Goal: Task Accomplishment & Management: Use online tool/utility

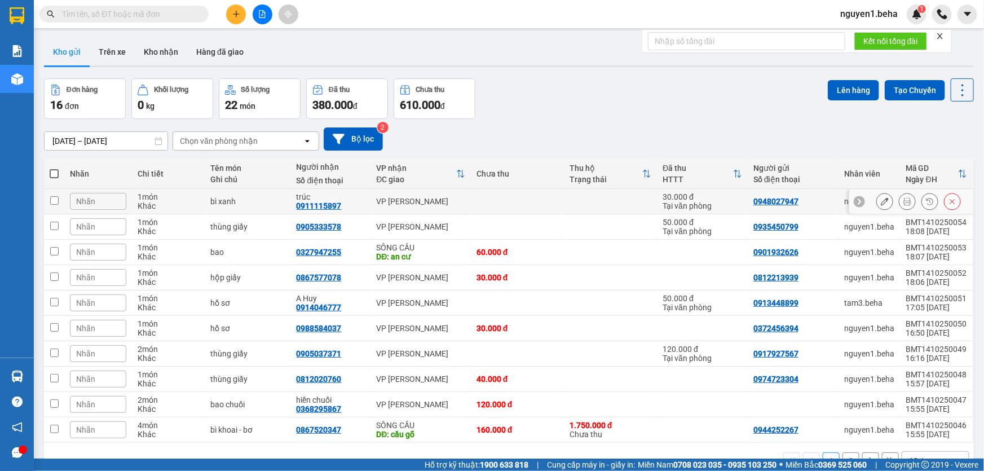
scroll to position [51, 0]
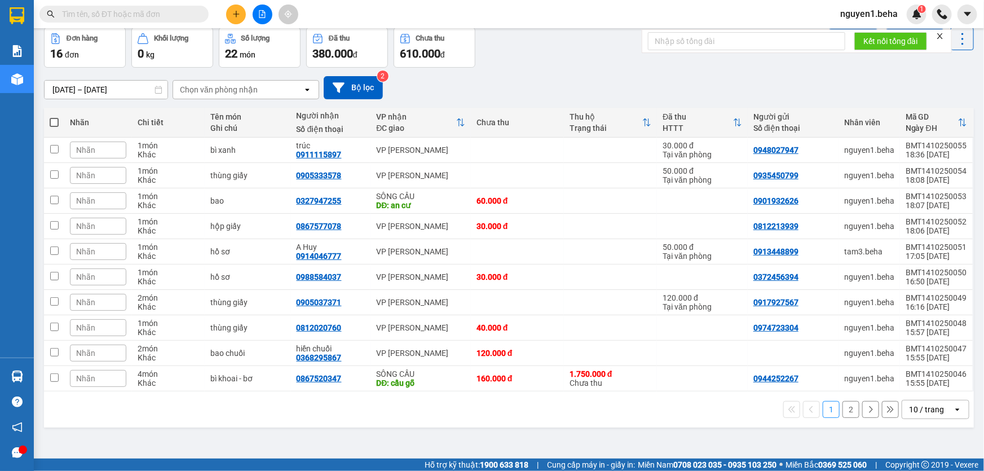
click at [941, 36] on icon "close" at bounding box center [940, 36] width 6 height 6
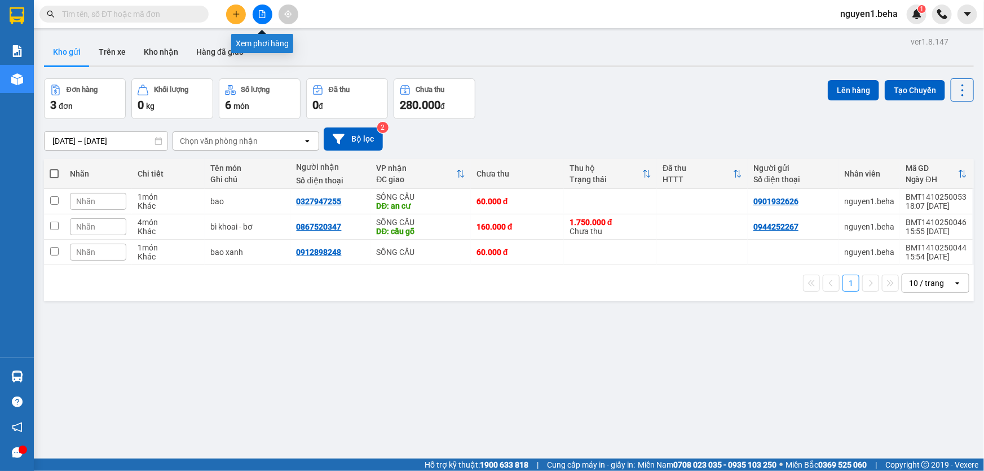
click at [265, 15] on icon "file-add" at bounding box center [262, 14] width 8 height 8
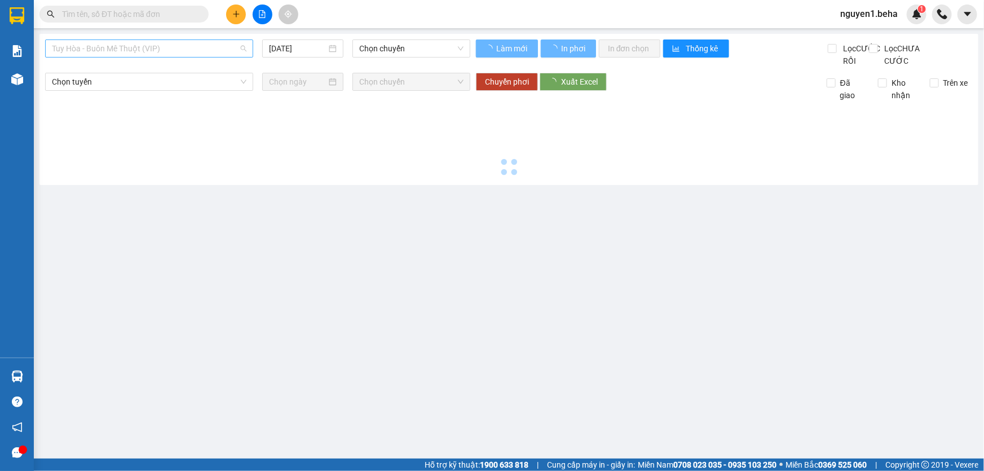
click at [203, 50] on span "Tuy Hòa - Buôn Mê Thuột (VIP)" at bounding box center [149, 48] width 195 height 17
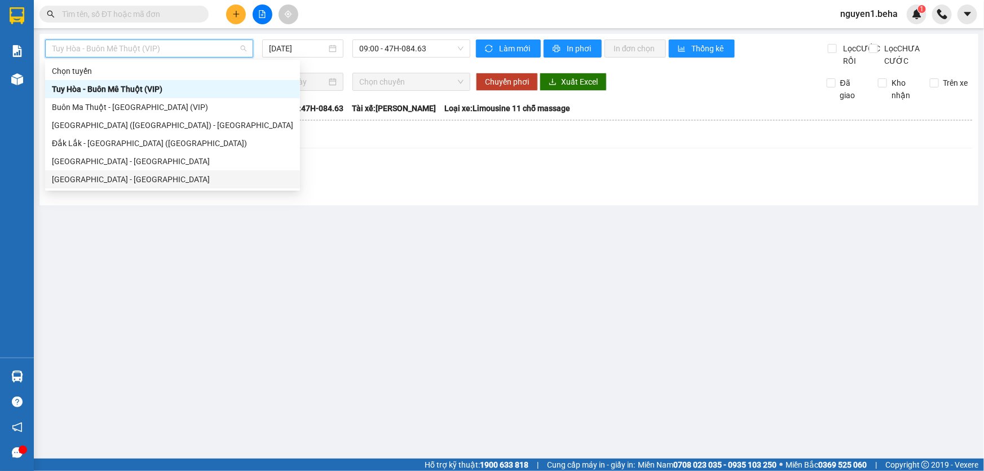
click at [95, 179] on div "Đắk Lắk - Phú Yên" at bounding box center [172, 179] width 241 height 12
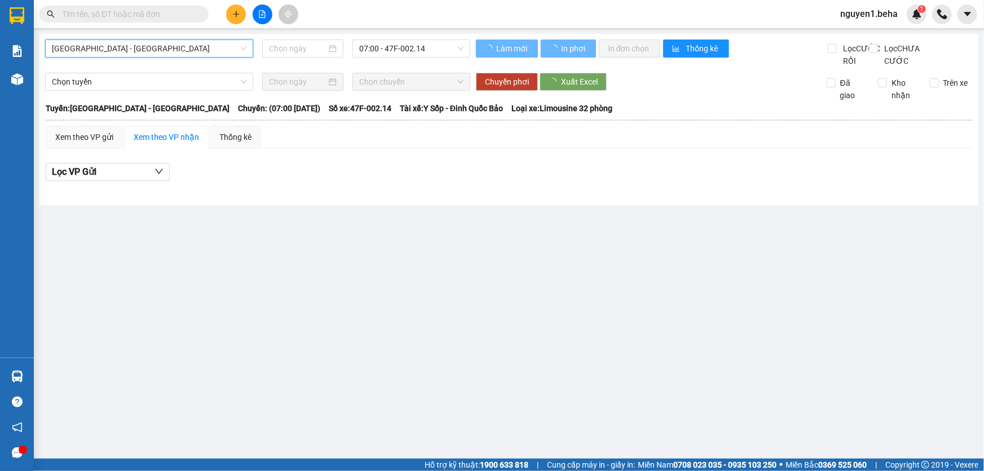
type input "15/10/2025"
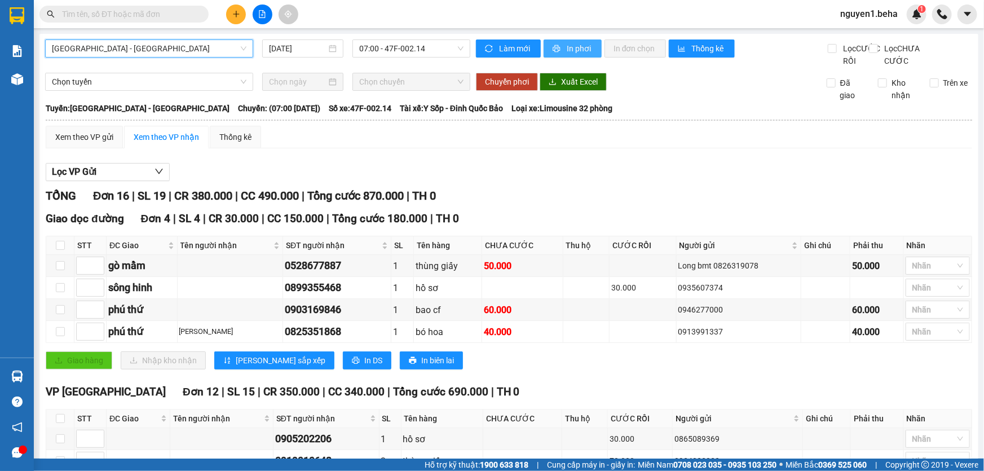
click at [561, 46] on button "In phơi" at bounding box center [573, 48] width 58 height 18
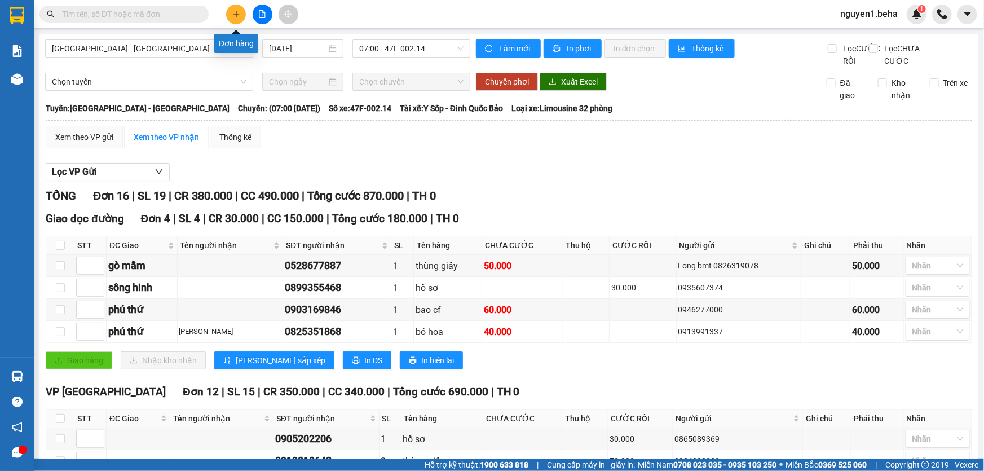
click at [240, 14] on button at bounding box center [236, 15] width 20 height 20
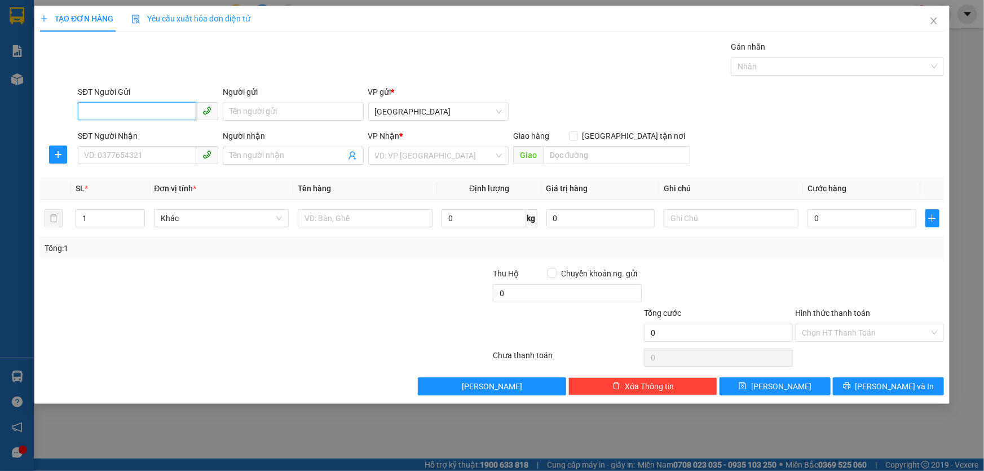
click at [157, 109] on input "SĐT Người Gửi" at bounding box center [137, 111] width 118 height 18
click at [118, 135] on div "0946210909" at bounding box center [148, 134] width 127 height 12
type input "0946210909"
click at [122, 157] on input "SĐT Người Nhận" at bounding box center [137, 155] width 118 height 18
type input "0383902000"
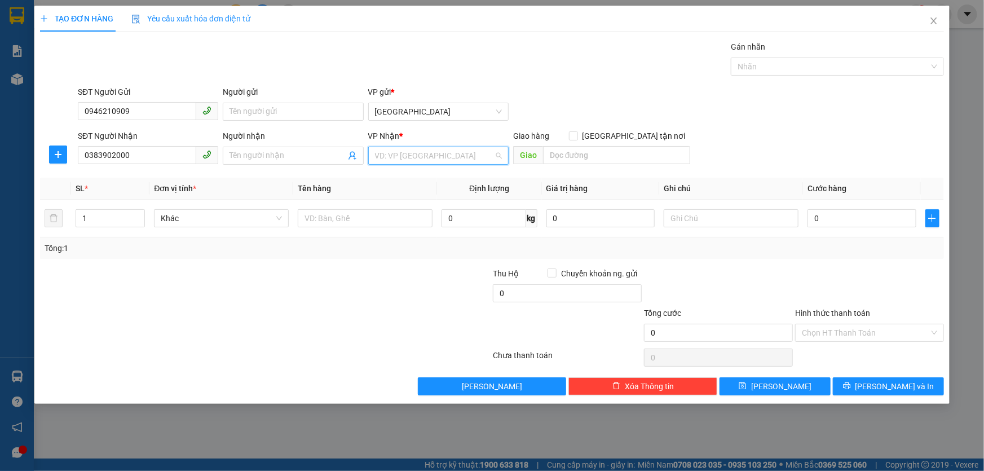
click at [417, 155] on input "search" at bounding box center [434, 155] width 119 height 17
click at [401, 193] on div "SÔNG CẦU" at bounding box center [438, 196] width 127 height 12
click at [583, 152] on input "search" at bounding box center [616, 155] width 147 height 18
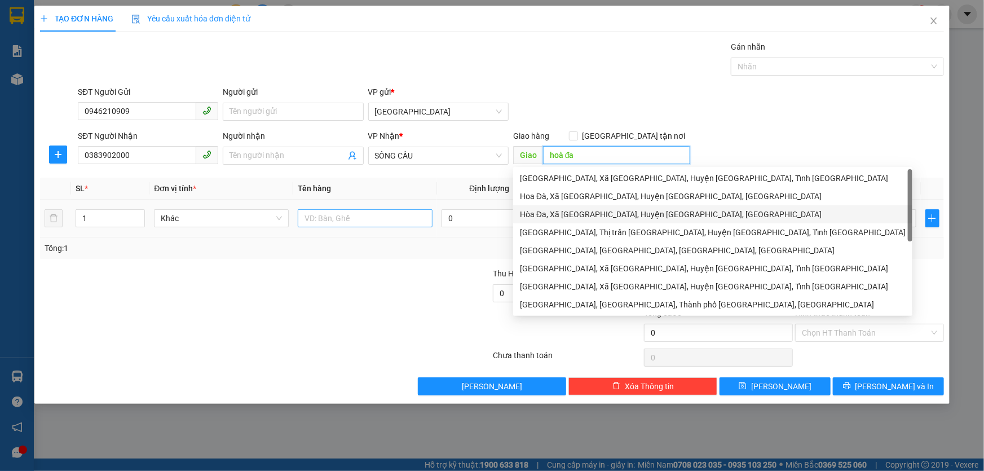
type input "hoà đa"
click at [342, 218] on input "text" at bounding box center [365, 218] width 135 height 18
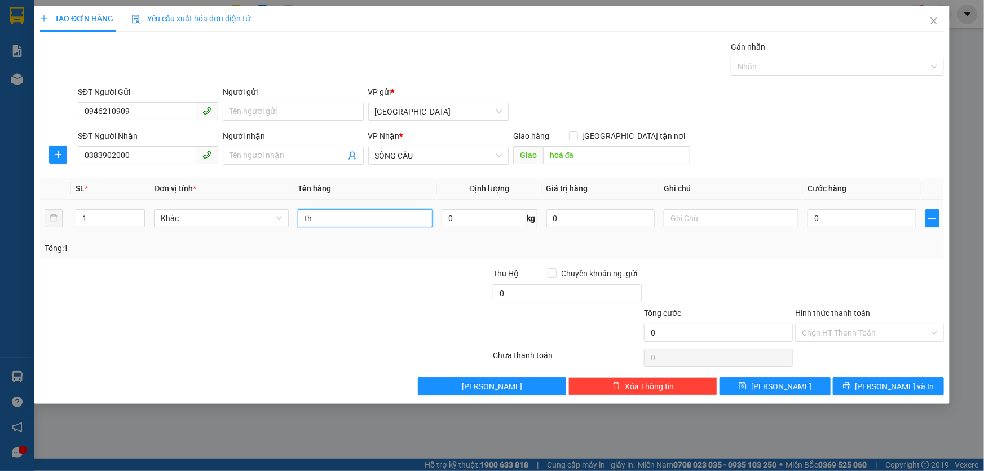
type input "t"
click at [309, 219] on input "nồn nước" at bounding box center [365, 218] width 135 height 18
type input "bồn nước"
click at [839, 214] on input "0" at bounding box center [862, 218] width 109 height 18
type input "4"
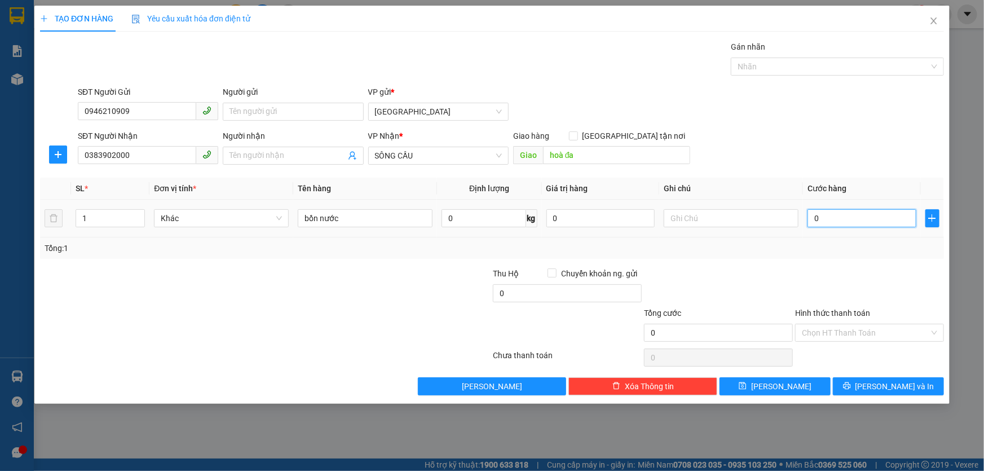
type input "4"
type input "40"
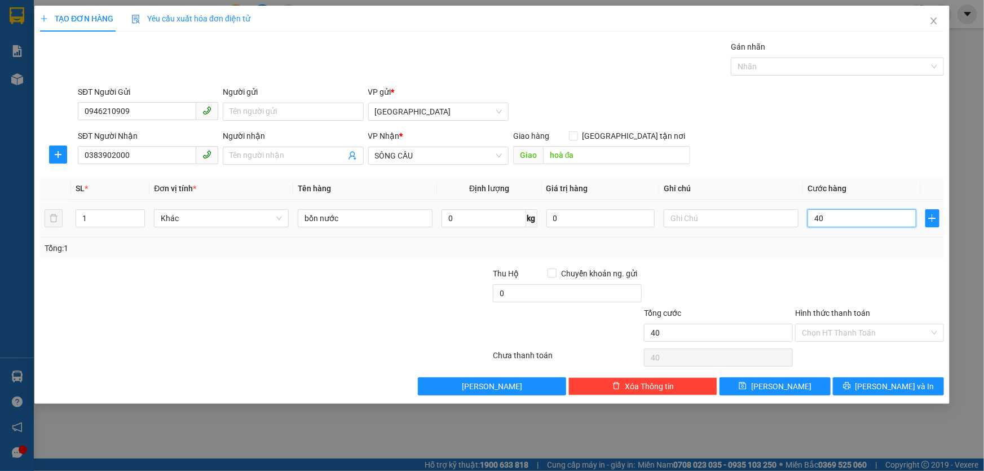
type input "400"
type input "400.000"
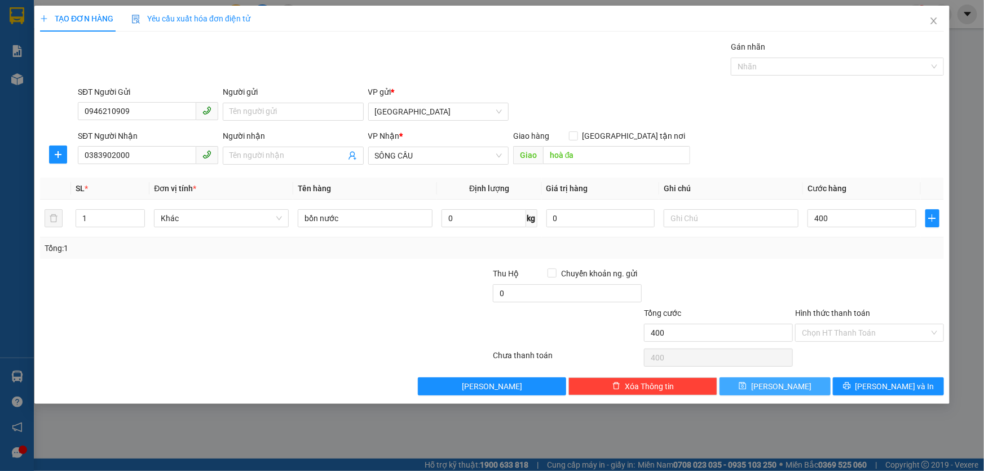
type input "400.000"
click at [750, 386] on button "Lưu" at bounding box center [775, 386] width 111 height 18
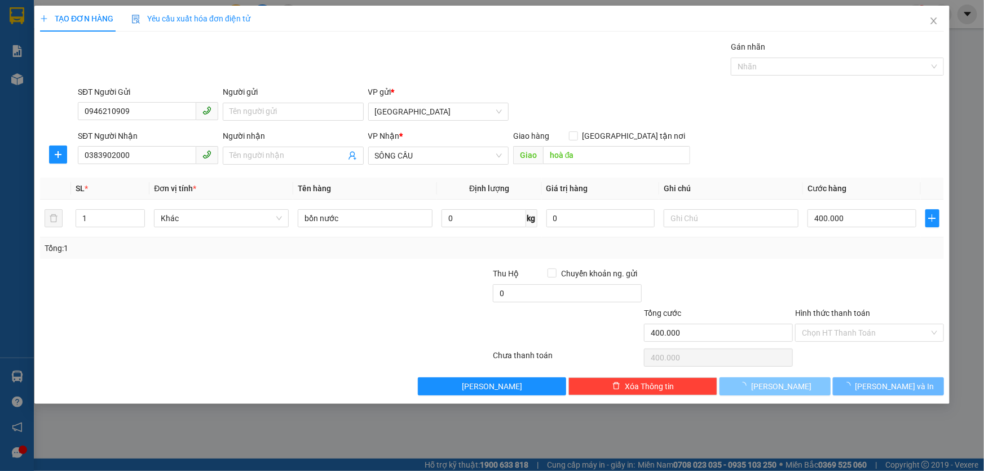
type input "0"
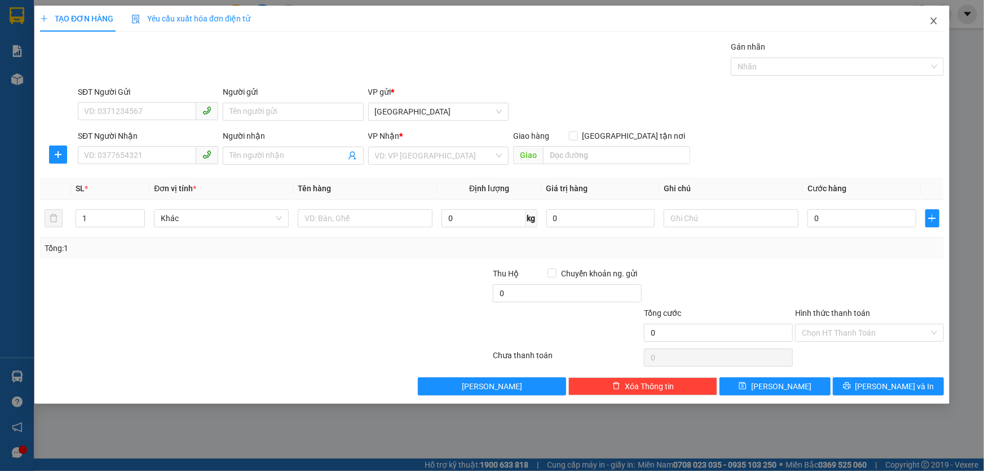
click at [938, 17] on icon "close" at bounding box center [934, 20] width 9 height 9
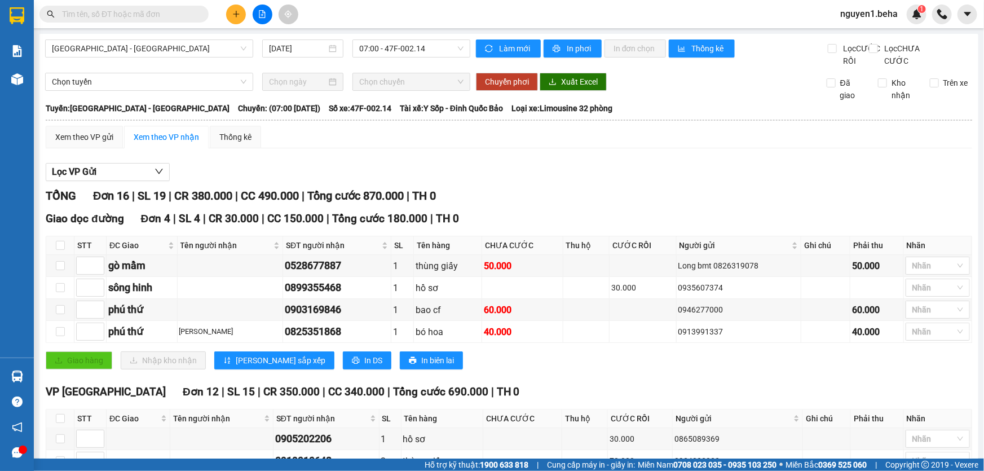
paste input "0945115666"
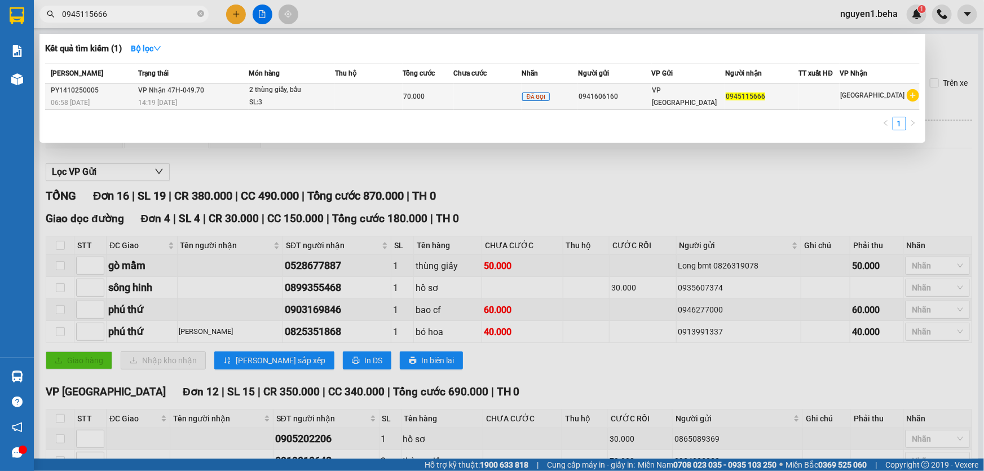
type input "0945115666"
click at [318, 99] on div "SL: 3" at bounding box center [291, 102] width 85 height 12
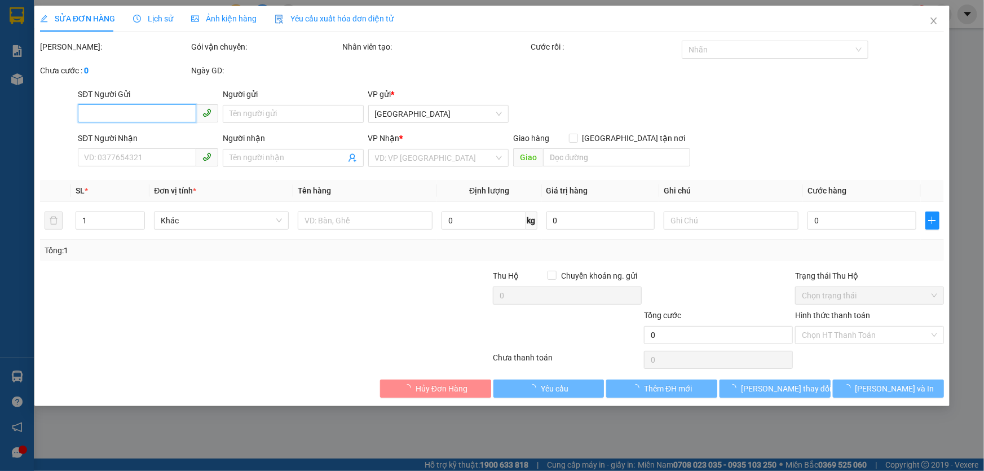
type input "0941606160"
type input "0945115666"
type input "70.000"
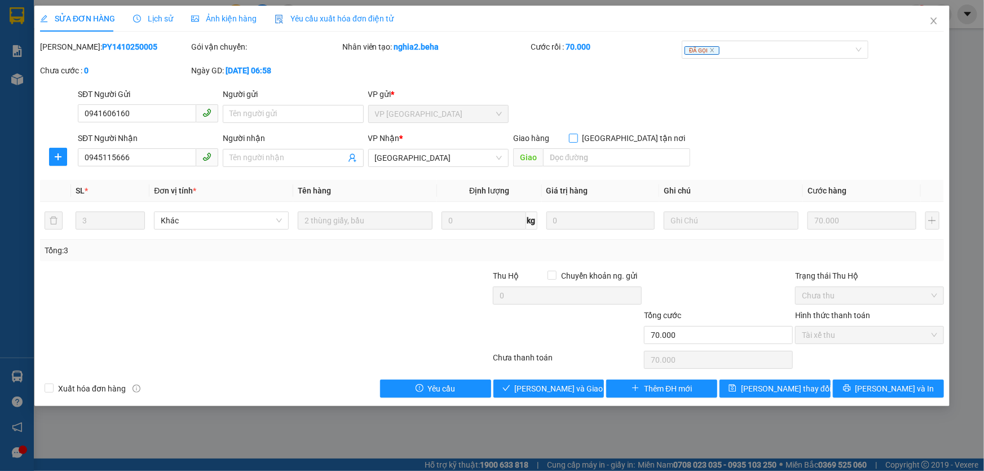
click at [578, 135] on span at bounding box center [573, 138] width 9 height 9
click at [577, 135] on input "Giao tận nơi" at bounding box center [573, 138] width 8 height 8
checkbox input "true"
type input "0"
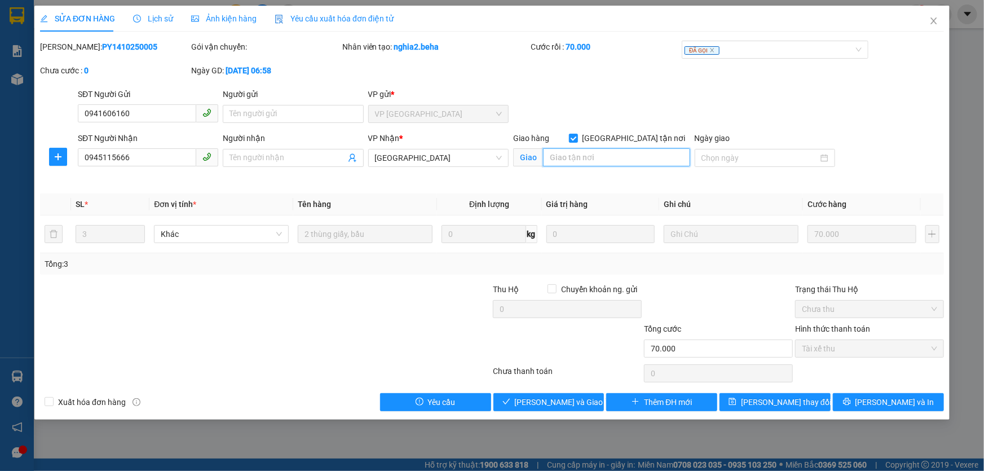
click at [605, 152] on input "search" at bounding box center [616, 157] width 147 height 18
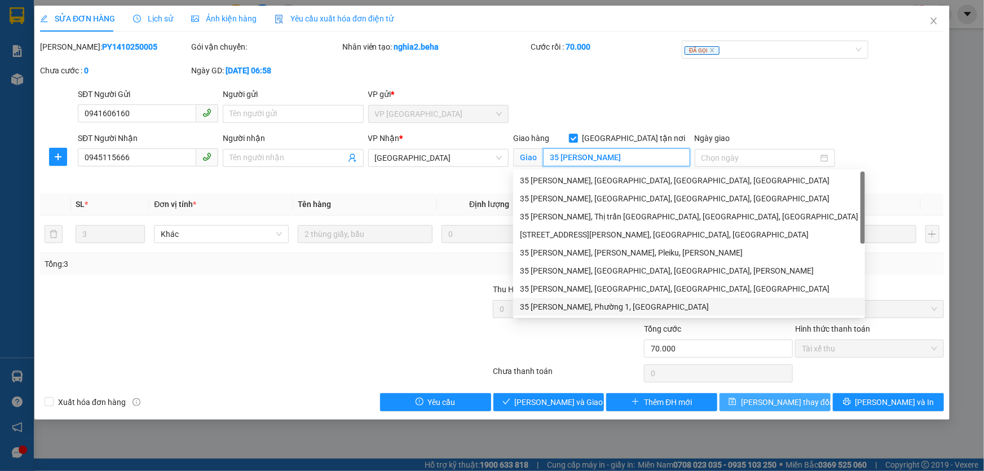
type input "35 lê duẩn"
click at [739, 398] on button "Lưu thay đổi" at bounding box center [775, 402] width 111 height 18
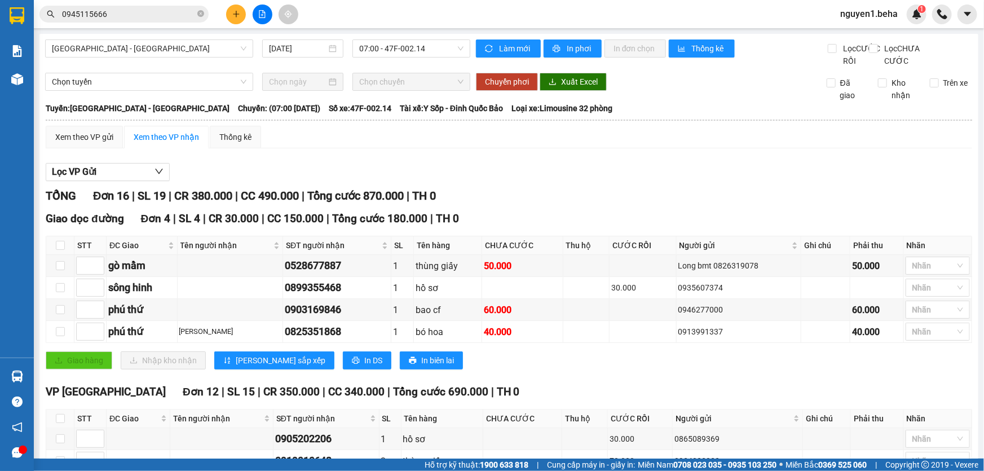
click at [154, 15] on input "0945115666" at bounding box center [128, 14] width 133 height 12
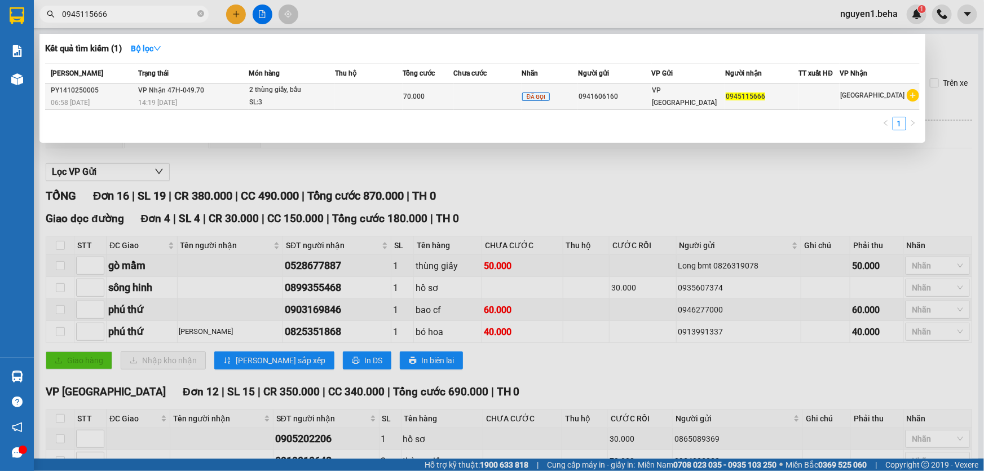
click at [389, 99] on td at bounding box center [369, 96] width 68 height 27
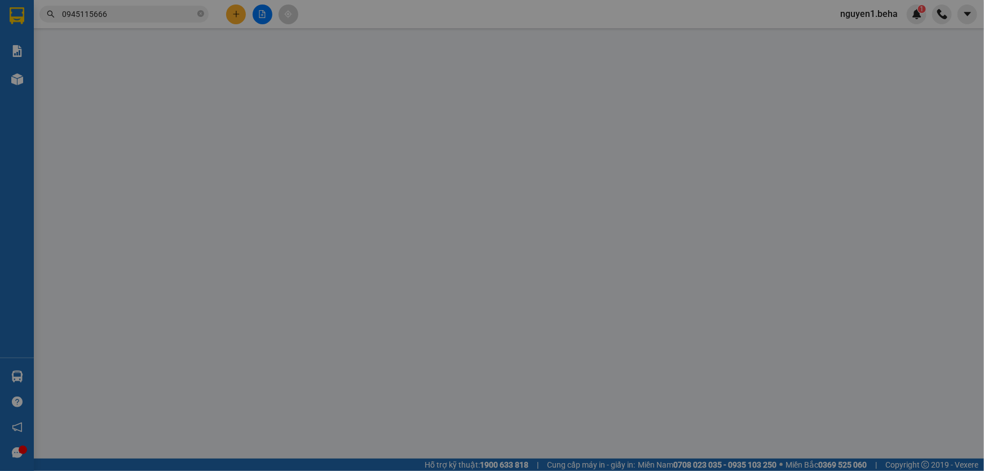
type input "0941606160"
type input "0945115666"
checkbox input "true"
type input "35 lê duẩn"
type input "70.000"
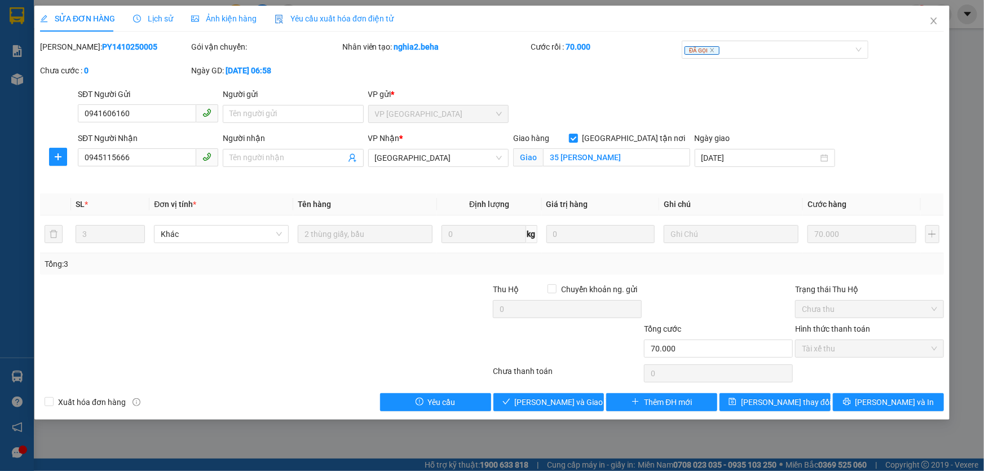
click at [224, 20] on span "Ảnh kiện hàng" at bounding box center [223, 18] width 65 height 9
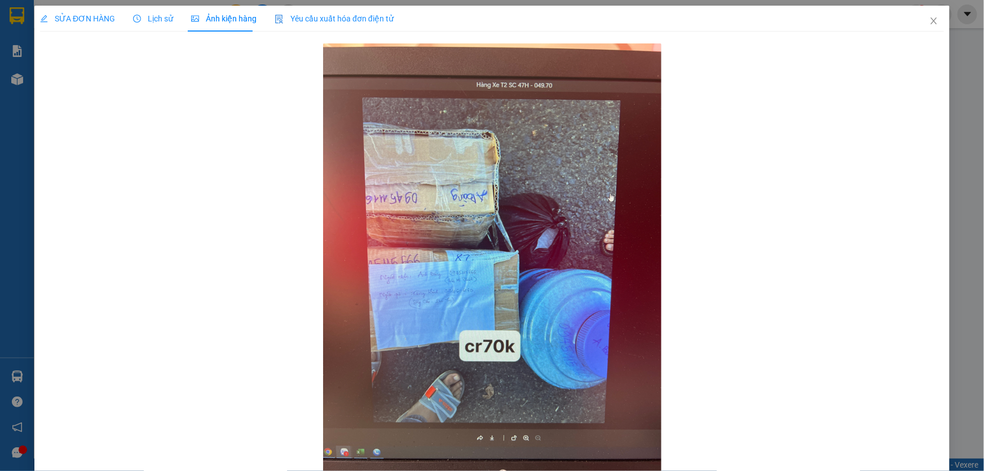
click at [108, 21] on span "SỬA ĐƠN HÀNG" at bounding box center [77, 18] width 75 height 9
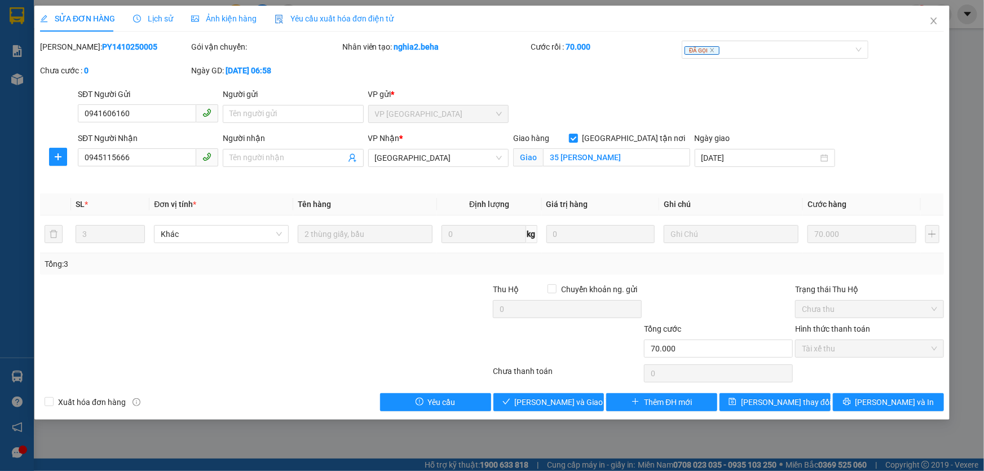
drag, startPoint x: 207, startPoint y: 19, endPoint x: 209, endPoint y: 42, distance: 23.2
click at [207, 19] on span "Ảnh kiện hàng" at bounding box center [223, 18] width 65 height 9
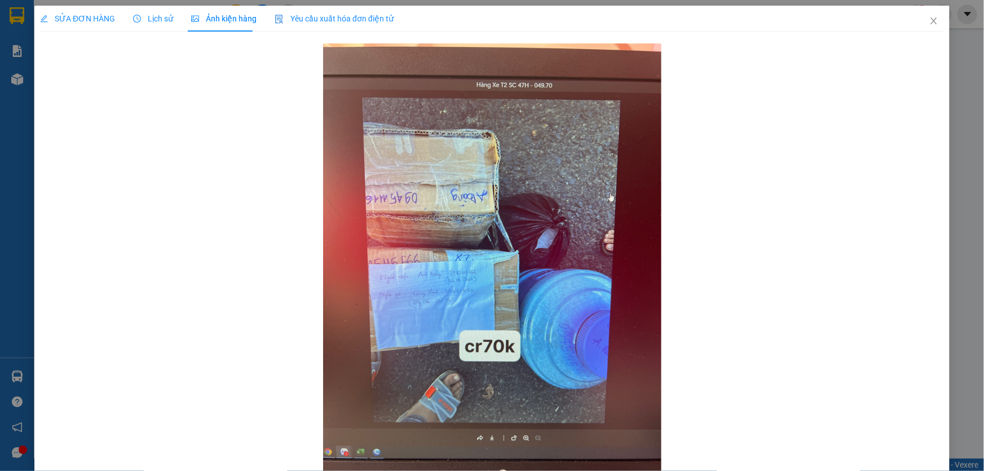
click at [96, 20] on span "SỬA ĐƠN HÀNG" at bounding box center [77, 18] width 75 height 9
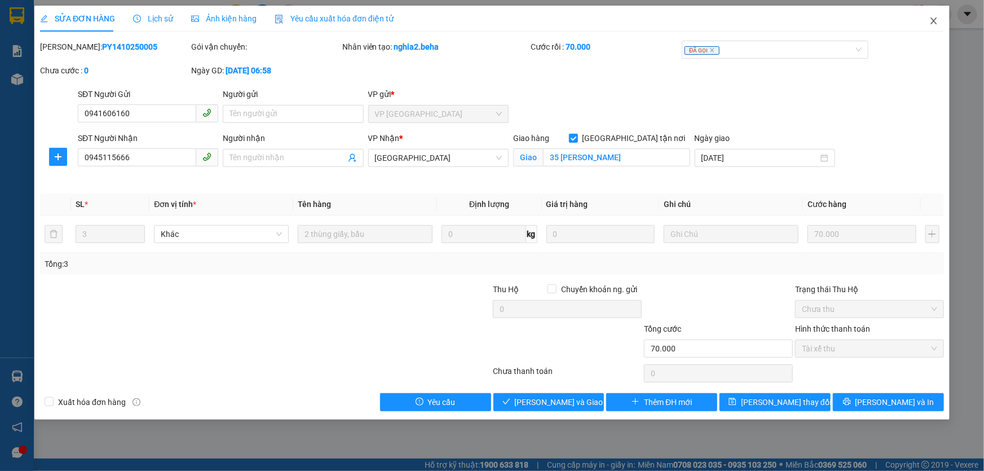
click at [935, 20] on icon "close" at bounding box center [934, 20] width 6 height 7
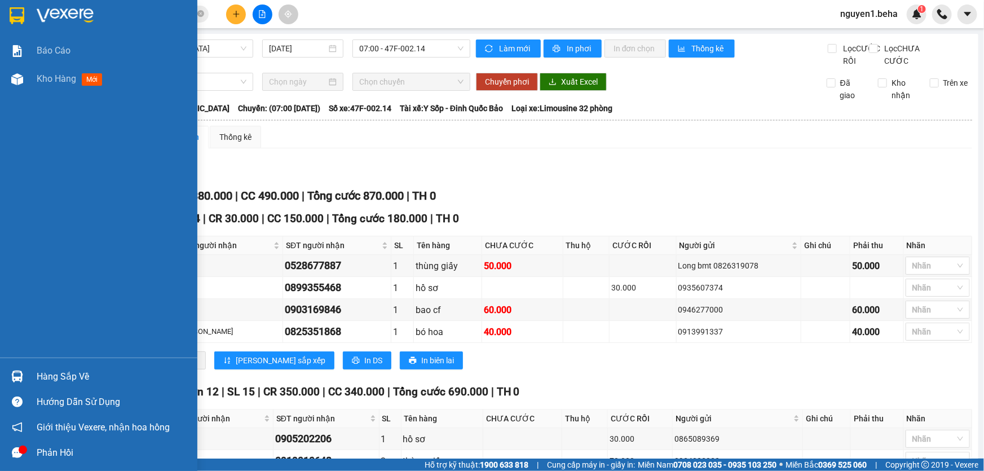
drag, startPoint x: 18, startPoint y: 74, endPoint x: 52, endPoint y: 129, distance: 64.8
click at [17, 75] on img at bounding box center [17, 79] width 12 height 12
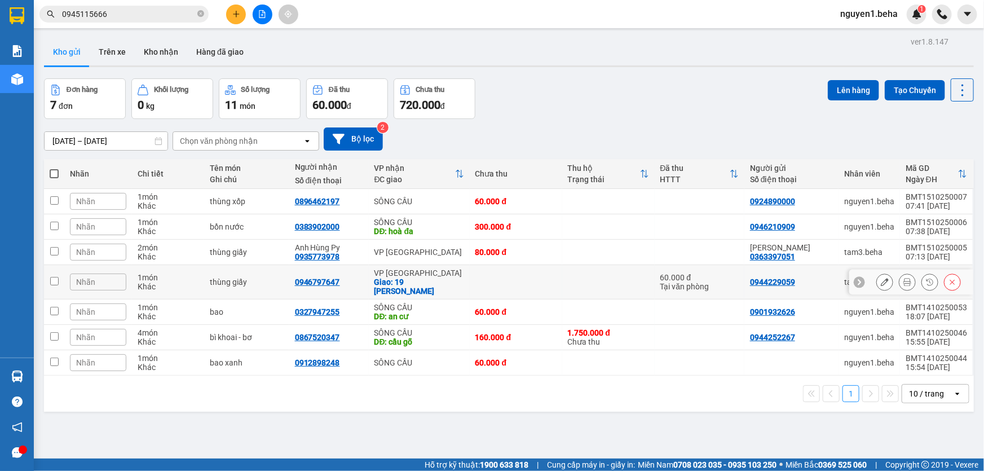
click at [59, 275] on td at bounding box center [54, 282] width 20 height 34
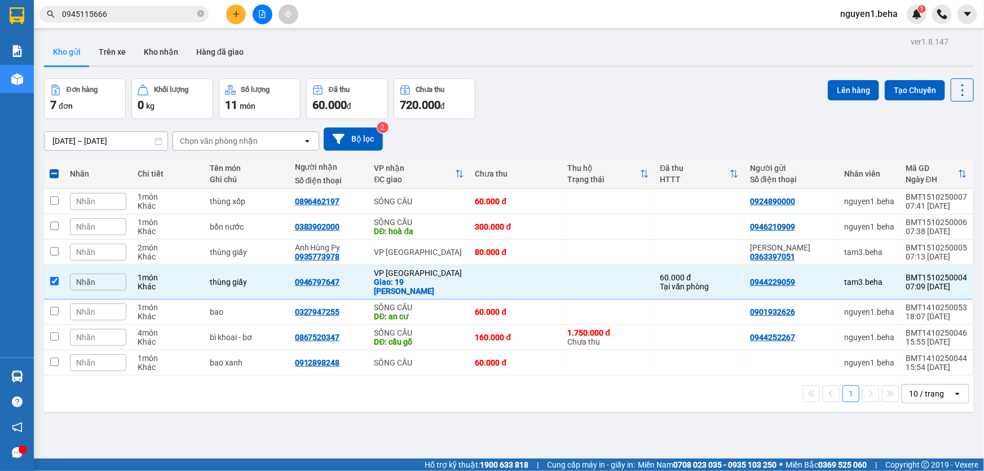
click at [103, 279] on div "Nhãn" at bounding box center [98, 282] width 56 height 17
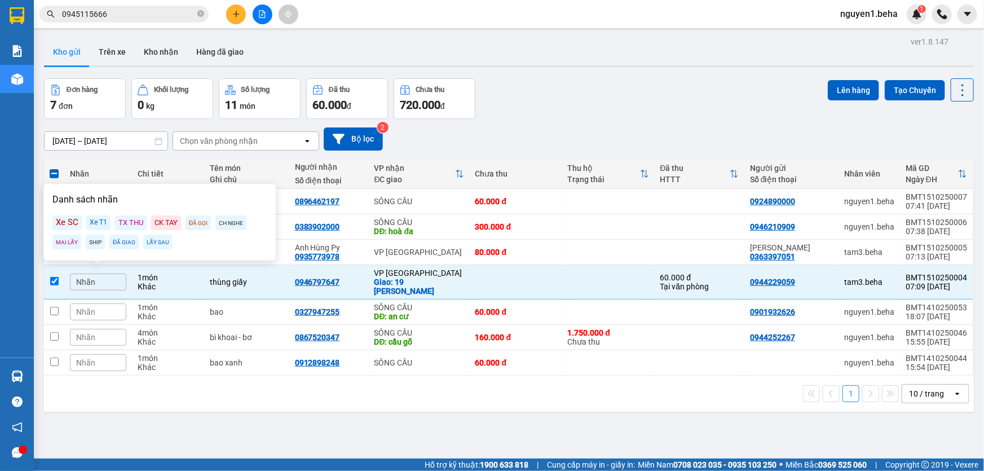
click at [95, 224] on div "Xe T1" at bounding box center [98, 222] width 24 height 15
click at [231, 407] on div "ver 1.8.147 Kho gửi Trên xe Kho nhận Hàng đã giao Đơn hàng 7 đơn Khối lượng 0 k…" at bounding box center [508, 269] width 939 height 471
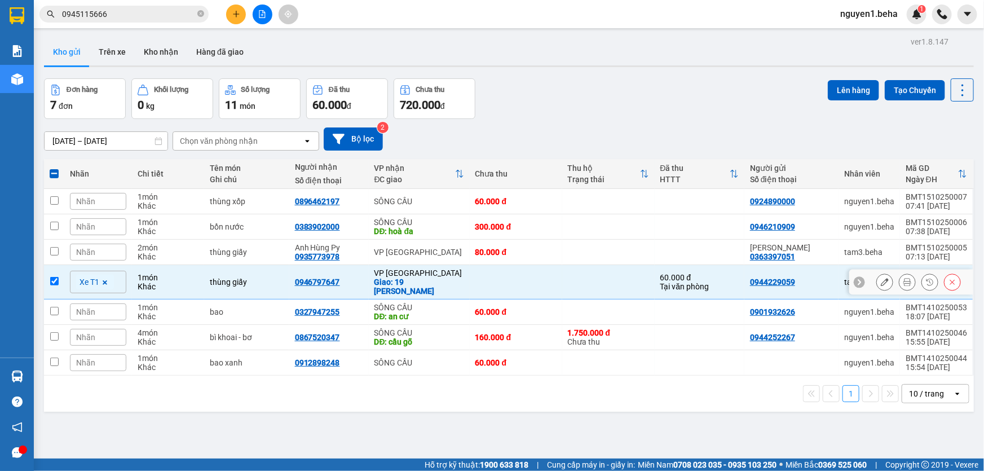
click at [55, 278] on input "checkbox" at bounding box center [54, 281] width 8 height 8
checkbox input "false"
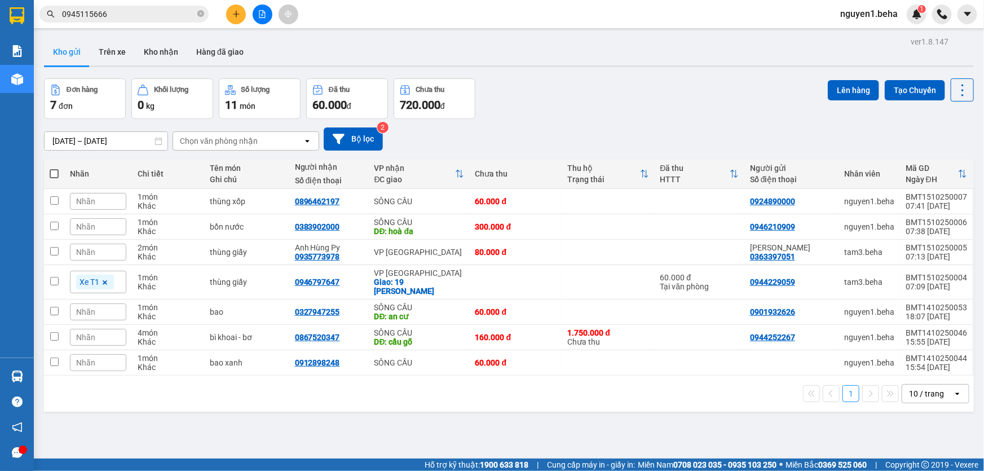
click at [438, 134] on div "14/10/2025 – 15/10/2025 Press the down arrow key to interact with the calendar …" at bounding box center [509, 138] width 930 height 23
click at [881, 256] on icon at bounding box center [885, 252] width 8 height 8
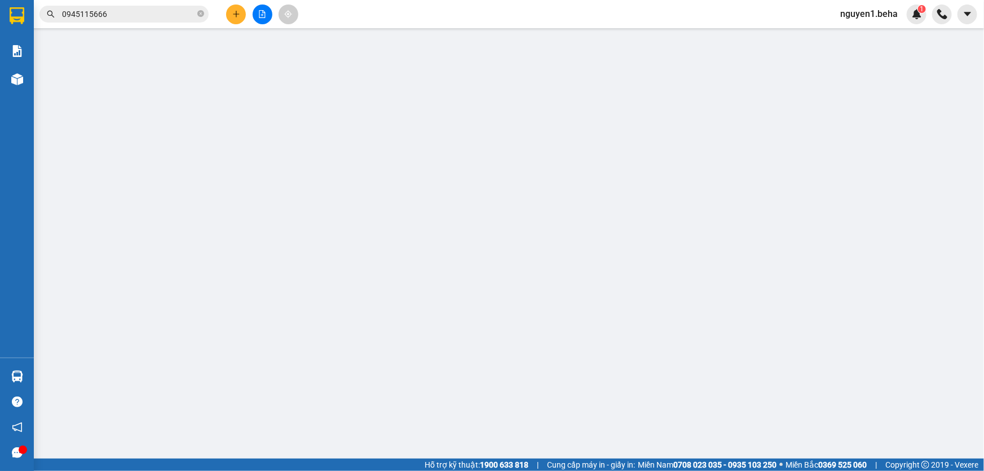
type input "0363397051"
type input "Cty Thiên Vũ"
type input "0935773978"
type input "Anh Hùng Py"
type input "80.000"
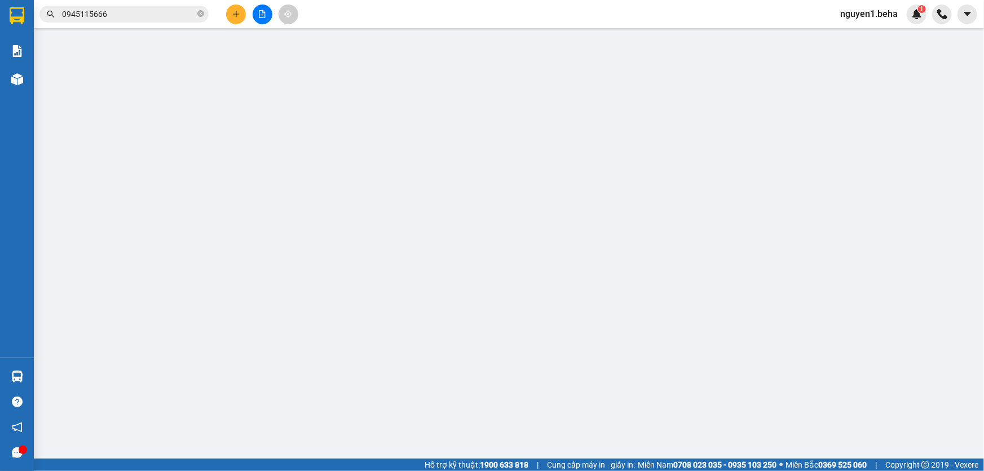
type input "80.000"
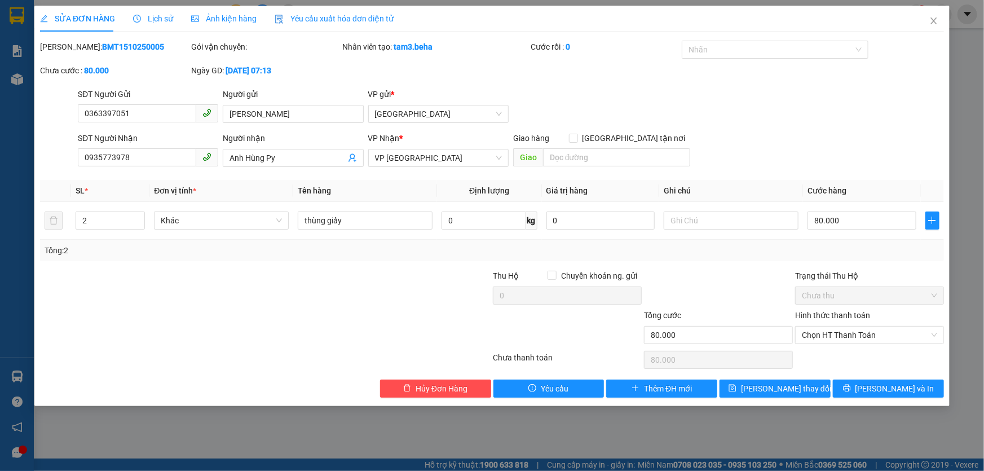
drag, startPoint x: 241, startPoint y: 12, endPoint x: 263, endPoint y: 38, distance: 34.4
click at [240, 12] on div "Ảnh kiện hàng" at bounding box center [223, 18] width 65 height 12
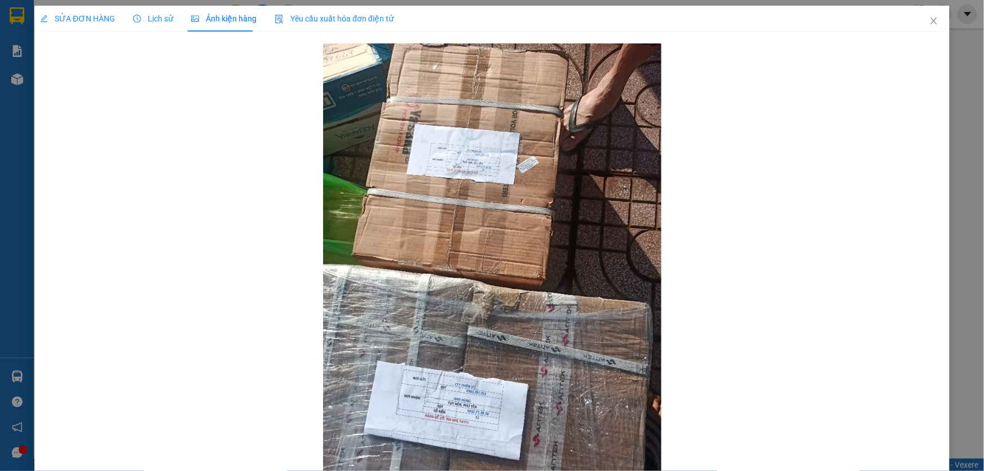
drag, startPoint x: 65, startPoint y: 11, endPoint x: 97, endPoint y: 39, distance: 42.4
click at [67, 15] on div "SỬA ĐƠN HÀNG" at bounding box center [77, 19] width 75 height 26
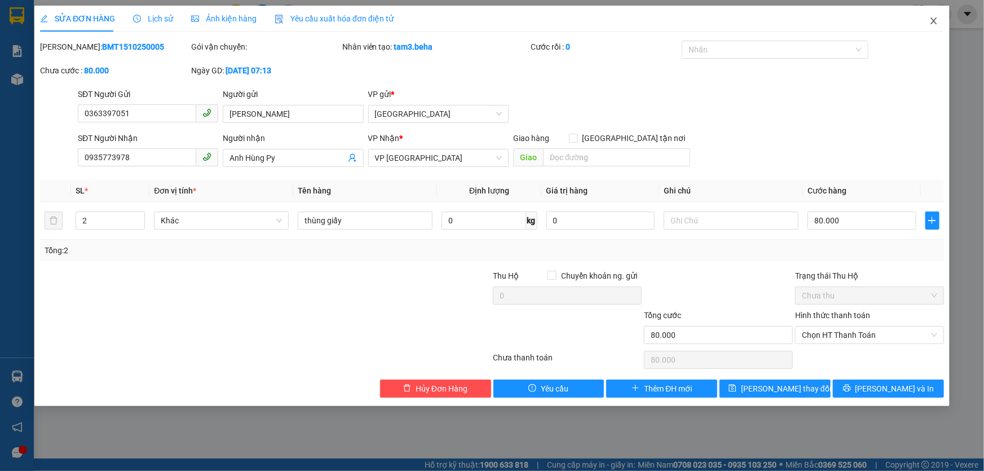
click at [931, 21] on icon "close" at bounding box center [934, 20] width 9 height 9
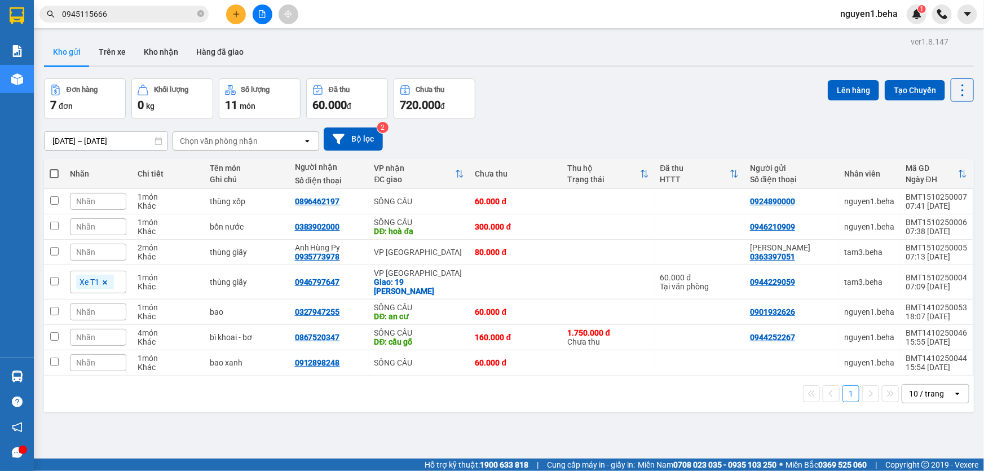
click at [422, 146] on div "14/10/2025 – 15/10/2025 Press the down arrow key to interact with the calendar …" at bounding box center [509, 138] width 930 height 23
click at [386, 249] on div "VP [PERSON_NAME]" at bounding box center [420, 252] width 90 height 9
checkbox input "true"
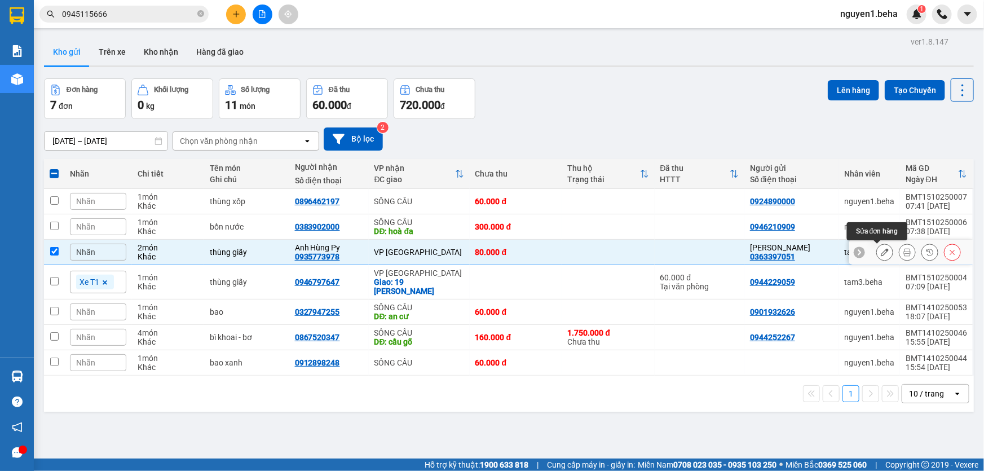
click at [881, 256] on icon at bounding box center [885, 252] width 8 height 8
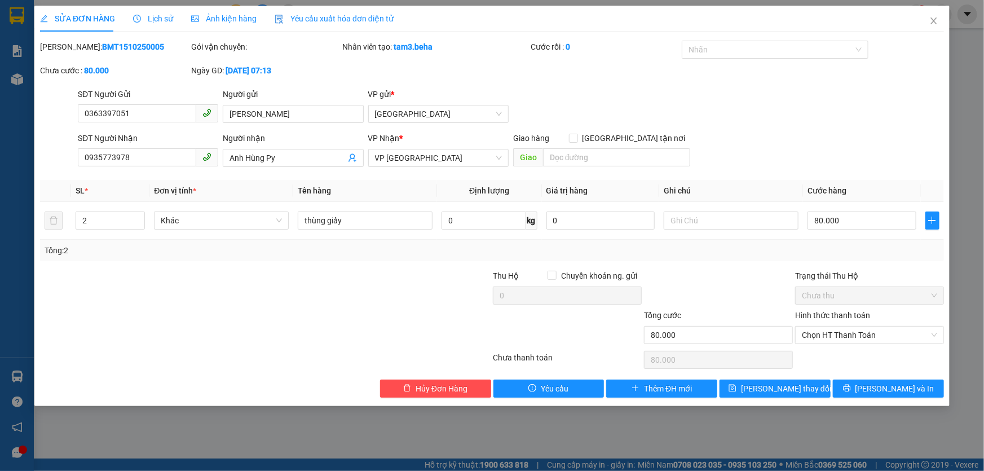
click at [231, 16] on span "Ảnh kiện hàng" at bounding box center [223, 18] width 65 height 9
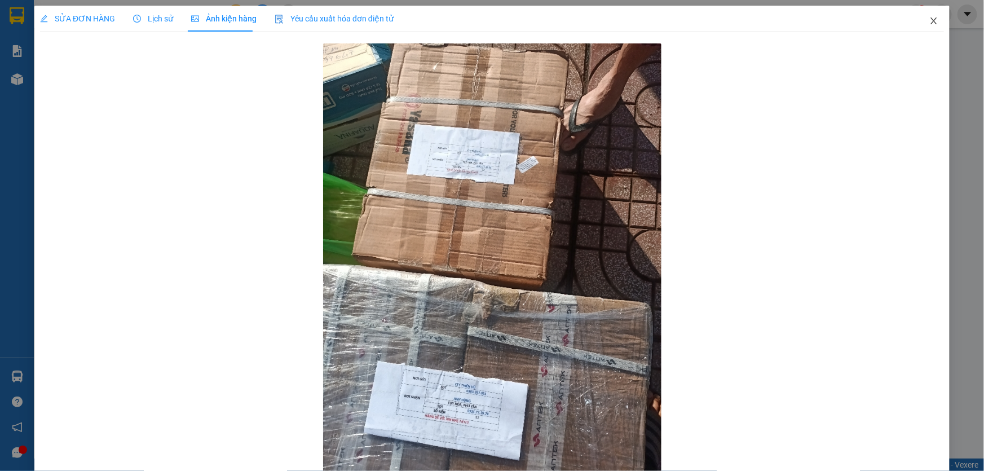
click at [922, 23] on span "Close" at bounding box center [934, 22] width 32 height 32
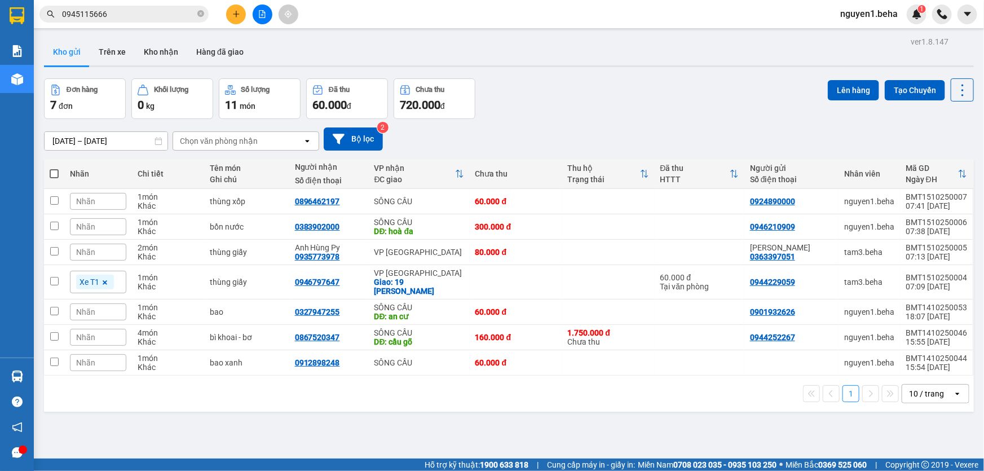
click at [98, 249] on div "Nhãn" at bounding box center [98, 252] width 56 height 17
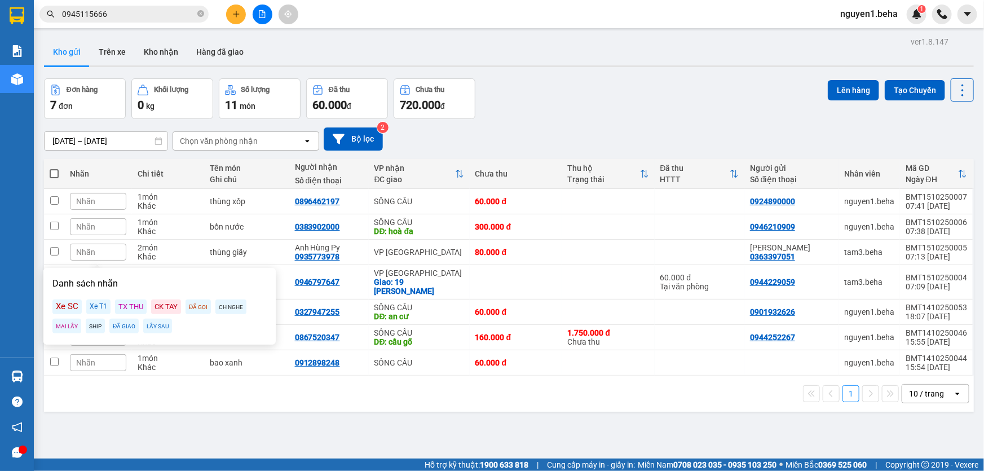
click at [98, 308] on div "Xe T1" at bounding box center [98, 307] width 24 height 15
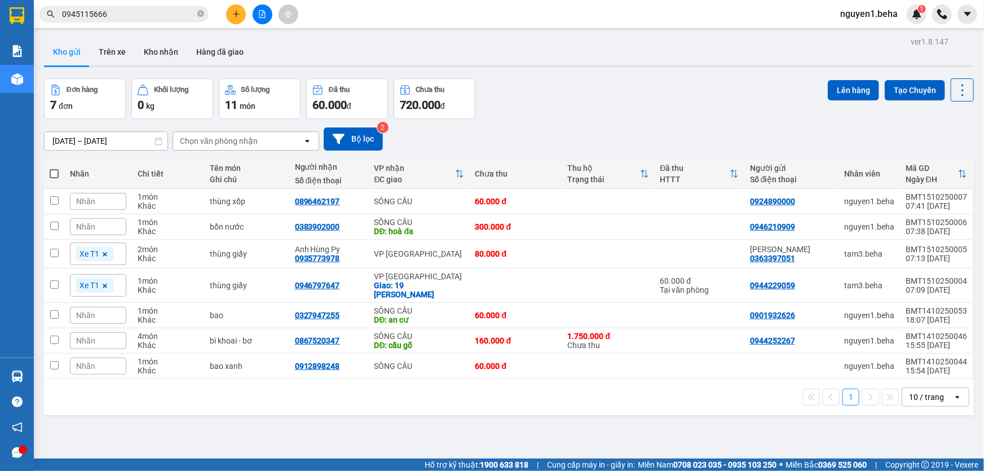
click at [302, 426] on div "ver 1.8.147 Kho gửi Trên xe Kho nhận Hàng đã giao Đơn hàng 7 đơn Khối lượng 0 k…" at bounding box center [508, 269] width 939 height 471
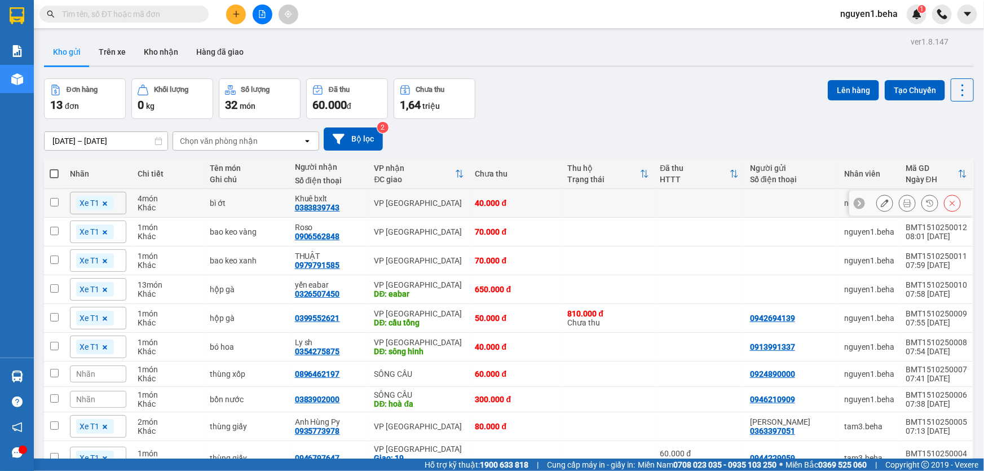
click at [56, 199] on input "checkbox" at bounding box center [54, 202] width 8 height 8
checkbox input "true"
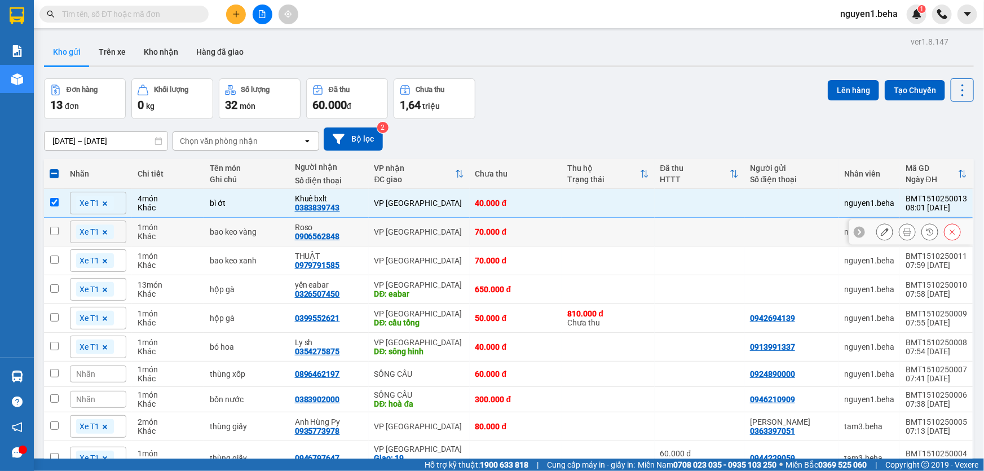
click at [55, 227] on input "checkbox" at bounding box center [54, 231] width 8 height 8
checkbox input "true"
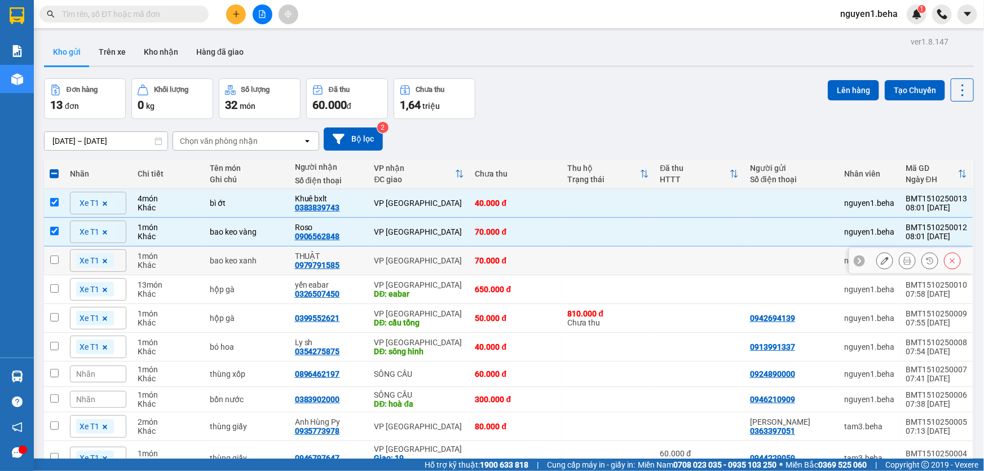
click at [57, 256] on input "checkbox" at bounding box center [54, 260] width 8 height 8
checkbox input "true"
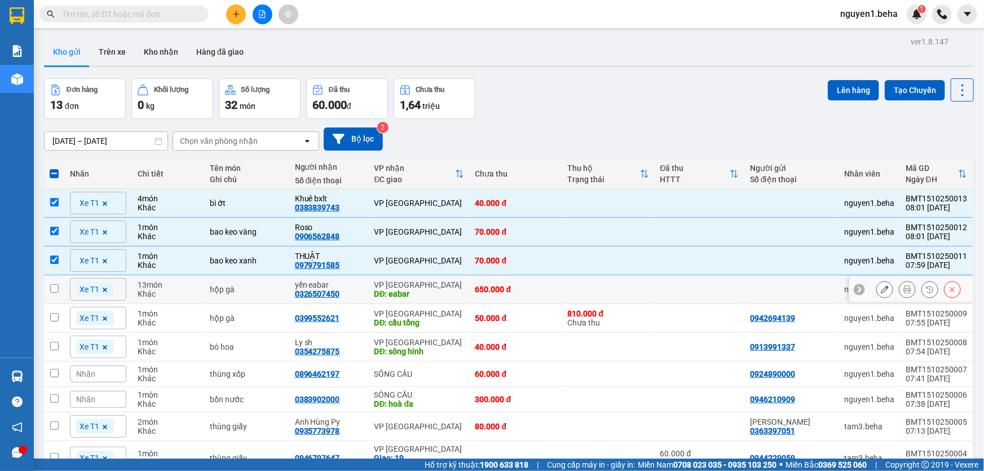
click at [68, 287] on td "Xe T1" at bounding box center [98, 289] width 68 height 29
checkbox input "true"
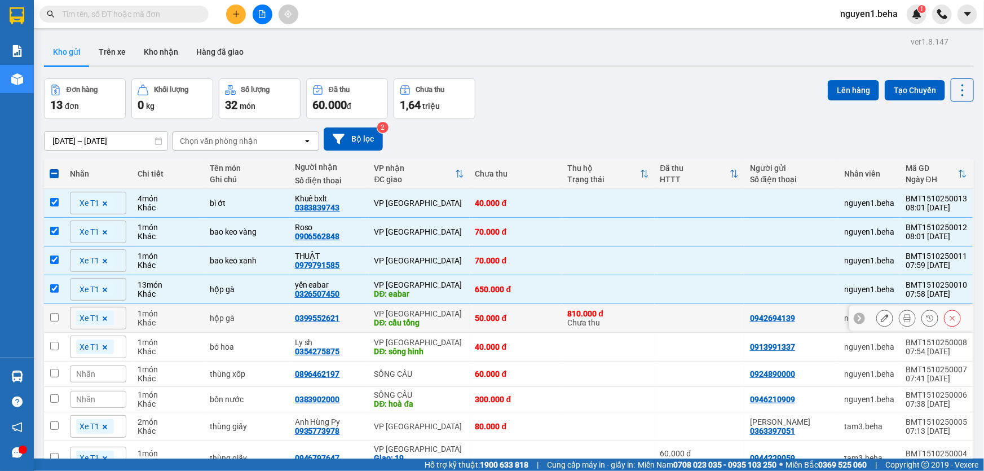
click at [56, 317] on input "checkbox" at bounding box center [54, 317] width 8 height 8
checkbox input "true"
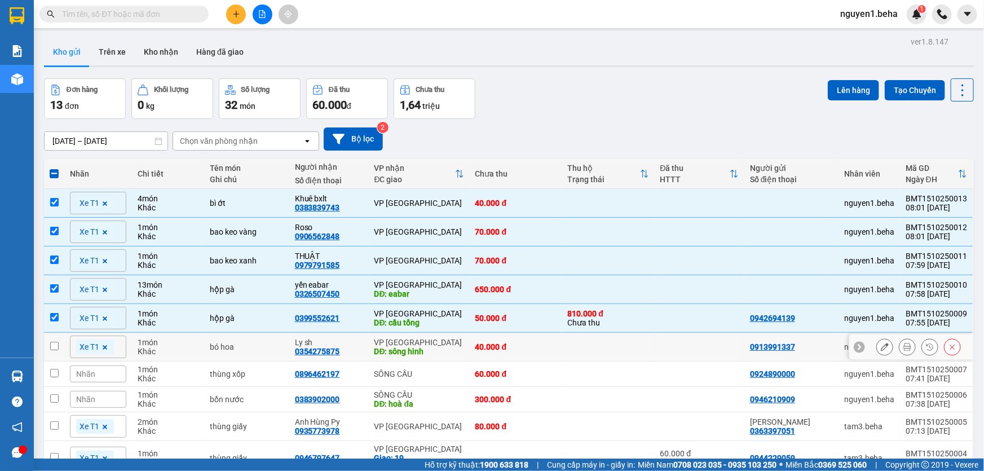
click at [50, 342] on input "checkbox" at bounding box center [54, 346] width 8 height 8
checkbox input "true"
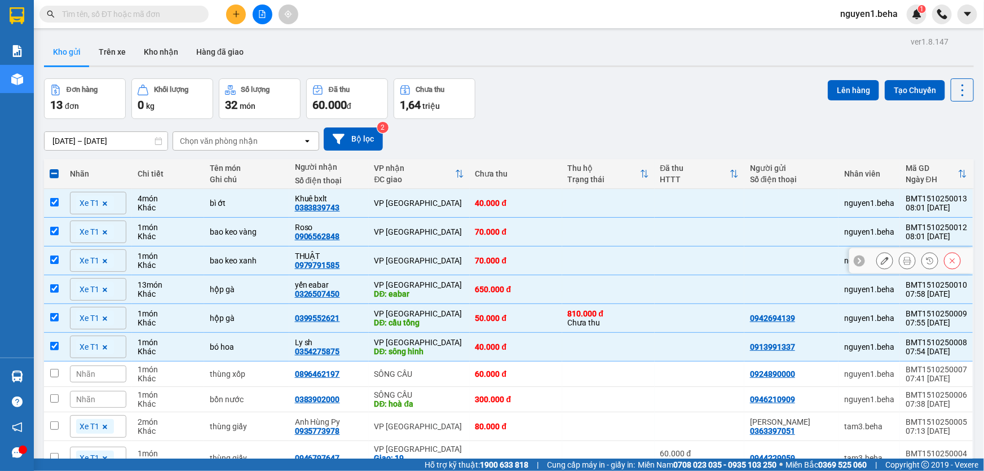
scroll to position [55, 0]
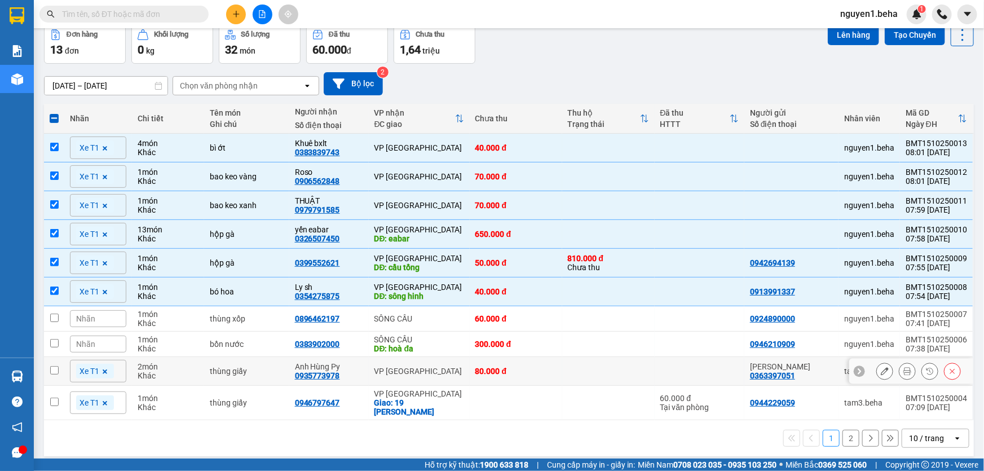
click at [58, 368] on input "checkbox" at bounding box center [54, 370] width 8 height 8
checkbox input "true"
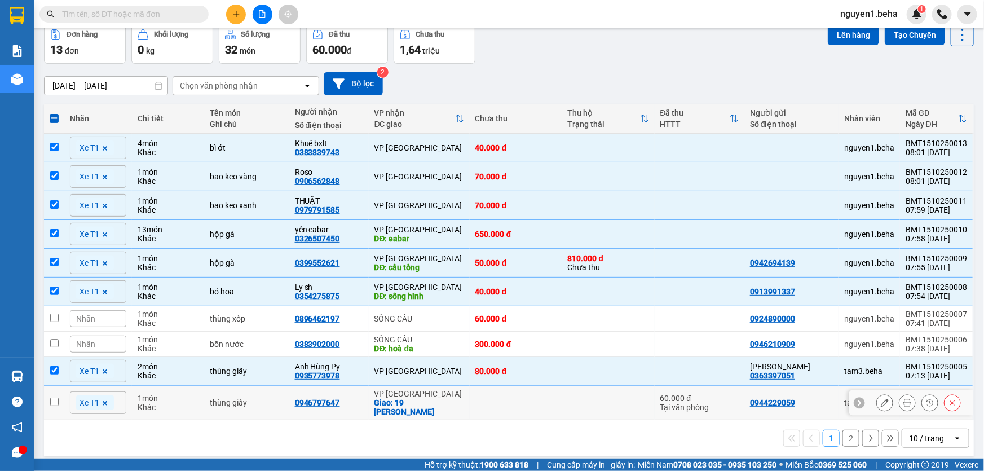
drag, startPoint x: 58, startPoint y: 400, endPoint x: 217, endPoint y: 366, distance: 162.1
click at [59, 400] on td at bounding box center [54, 403] width 20 height 34
checkbox input "true"
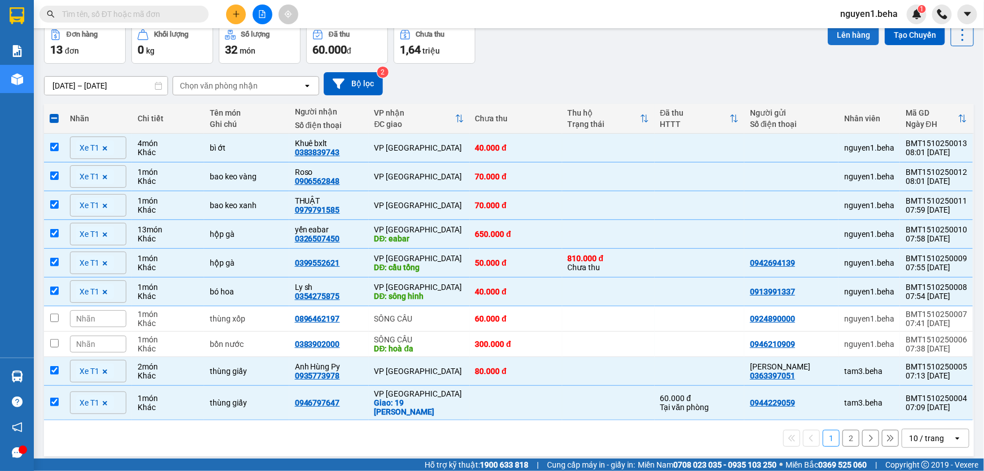
click at [850, 37] on button "Lên hàng" at bounding box center [853, 35] width 51 height 20
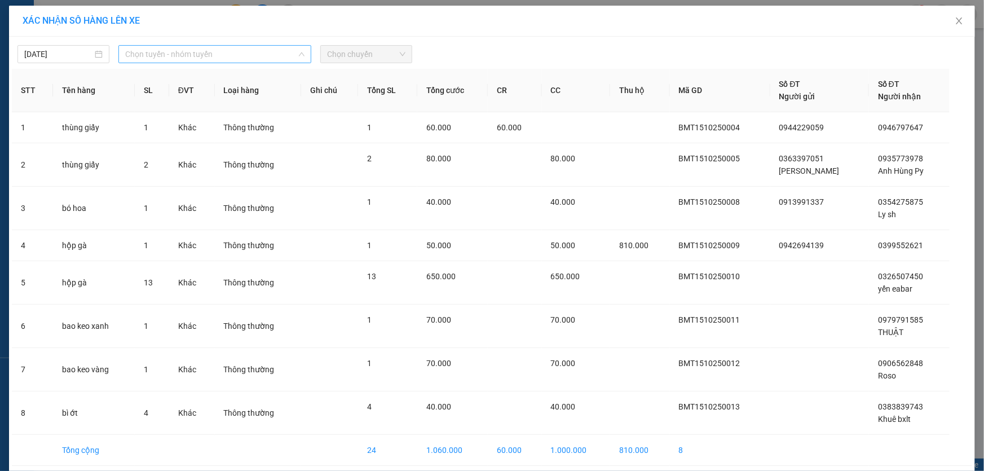
click at [209, 55] on span "Chọn tuyến - nhóm tuyến" at bounding box center [214, 54] width 179 height 17
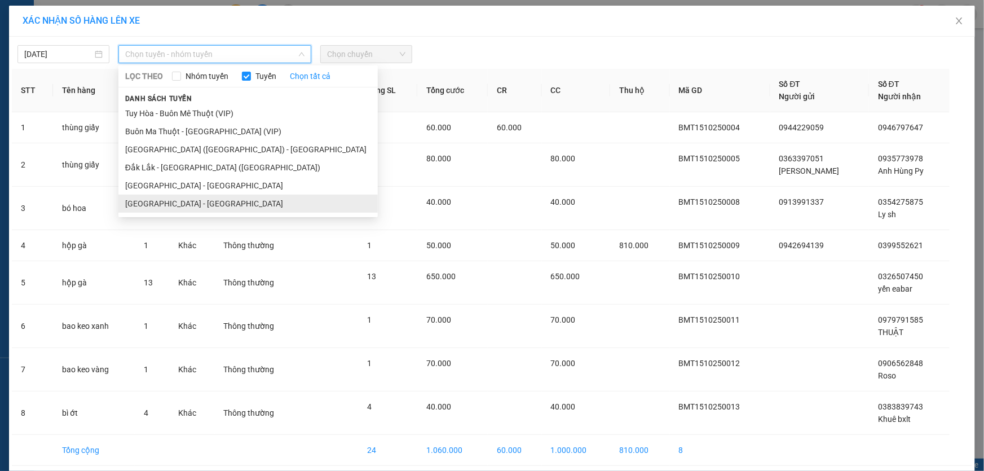
click at [168, 204] on li "Đắk Lắk - Phú Yên" at bounding box center [247, 204] width 259 height 18
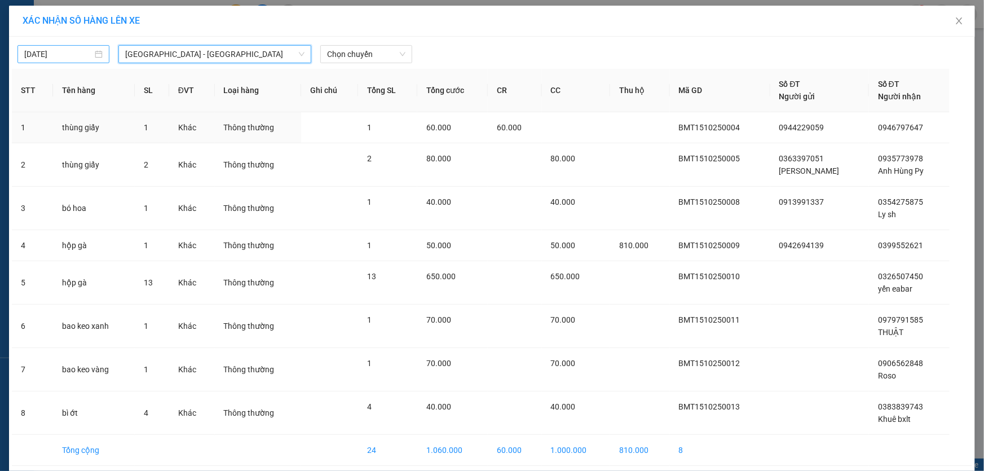
click at [64, 52] on input "15/10/2025" at bounding box center [58, 54] width 68 height 12
click at [345, 53] on span "Chọn chuyến" at bounding box center [366, 54] width 78 height 17
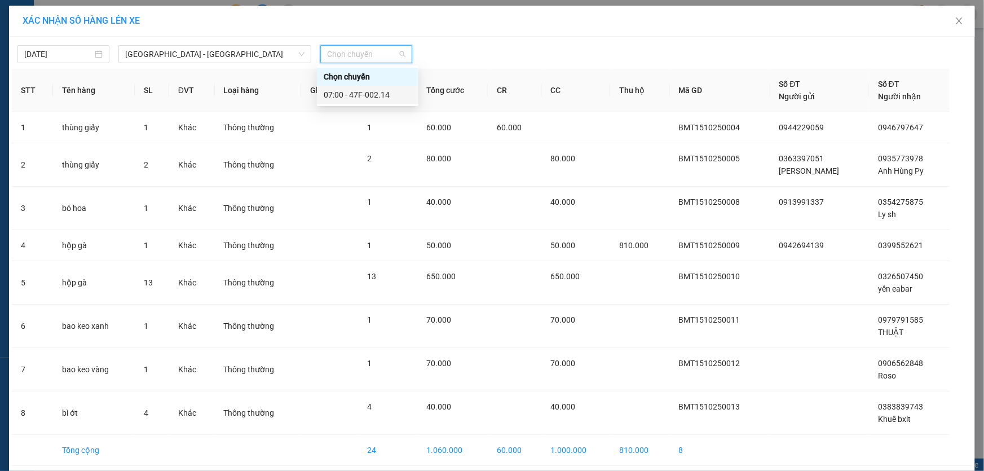
click at [355, 94] on div "07:00 - 47F-002.14" at bounding box center [368, 95] width 88 height 12
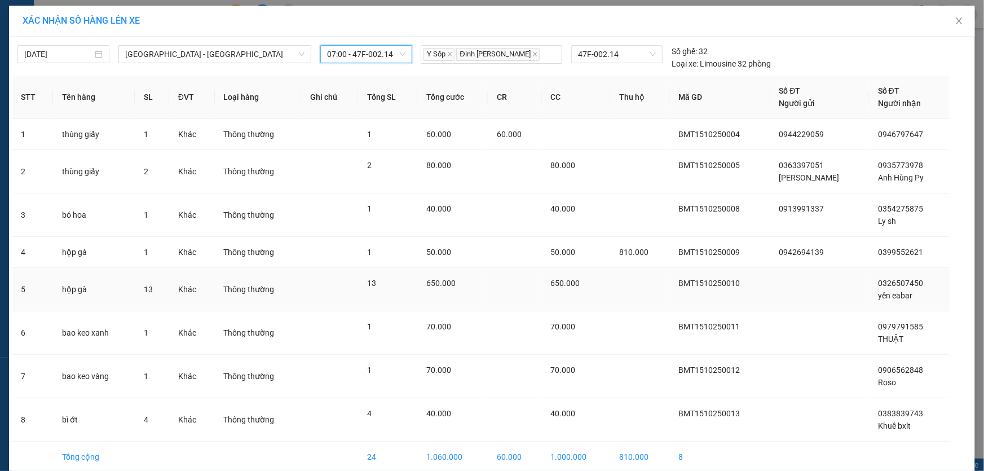
scroll to position [52, 0]
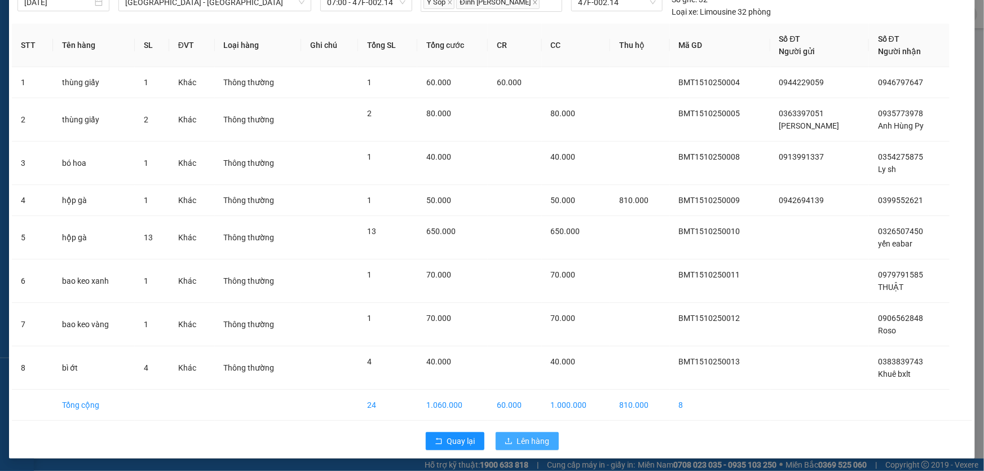
click at [530, 436] on span "Lên hàng" at bounding box center [533, 441] width 33 height 12
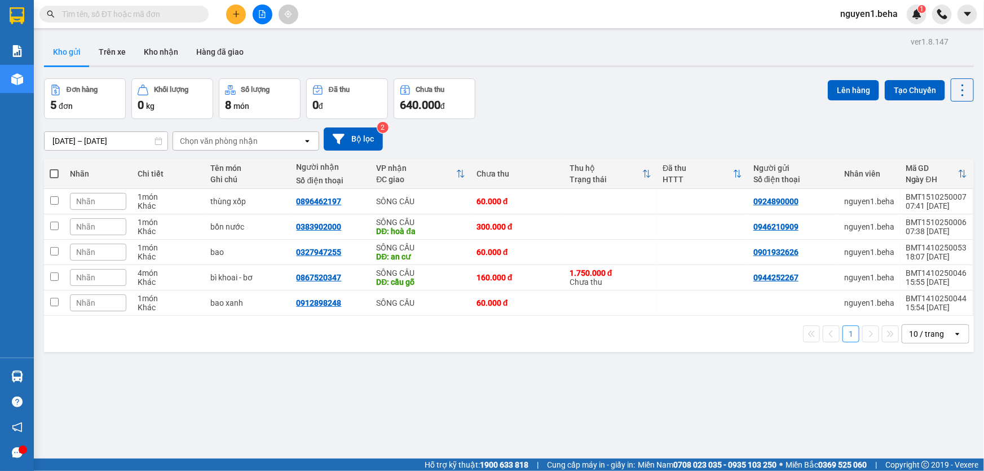
click at [143, 18] on input "text" at bounding box center [128, 14] width 133 height 12
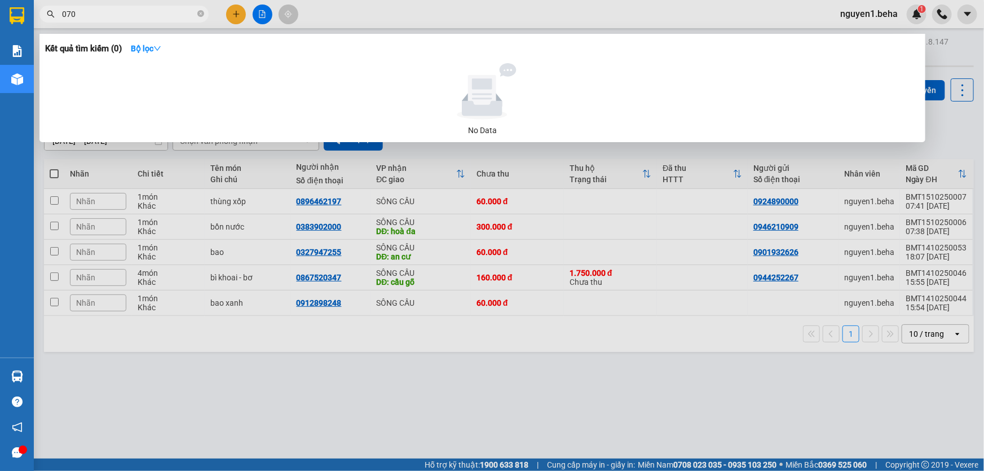
type input "0707"
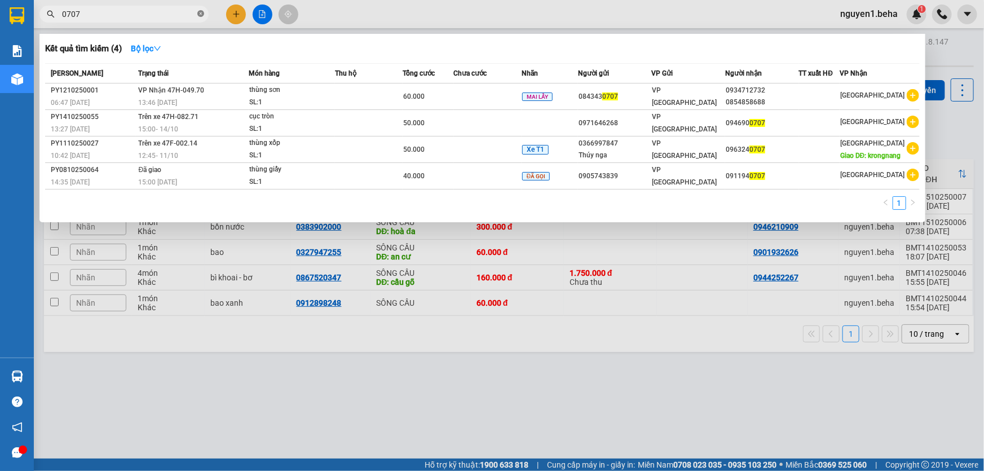
click at [203, 14] on icon "close-circle" at bounding box center [200, 13] width 7 height 7
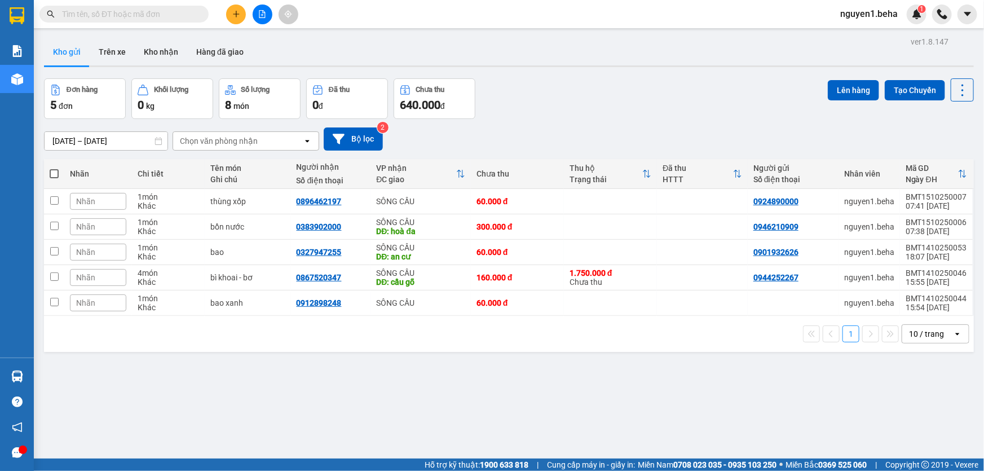
click at [180, 12] on input "text" at bounding box center [128, 14] width 133 height 12
click at [135, 8] on input "text" at bounding box center [128, 14] width 133 height 12
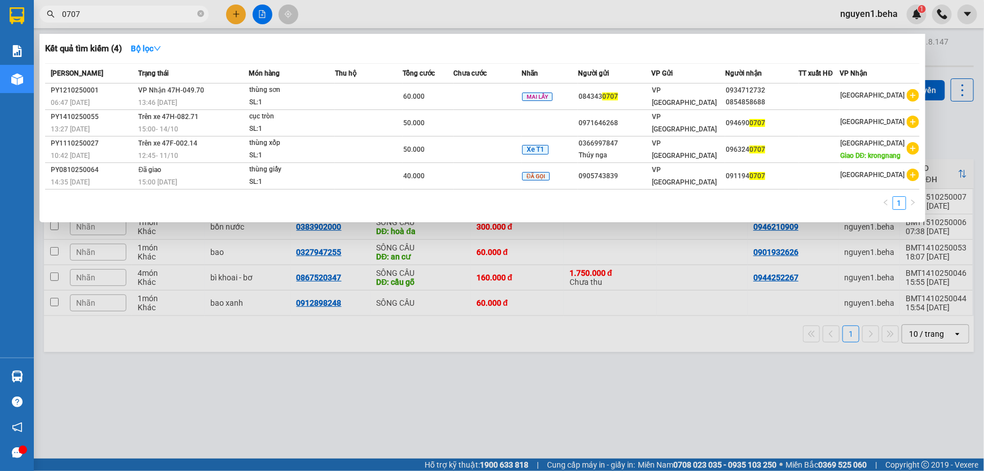
type input "0707"
click at [259, 15] on div at bounding box center [492, 235] width 984 height 471
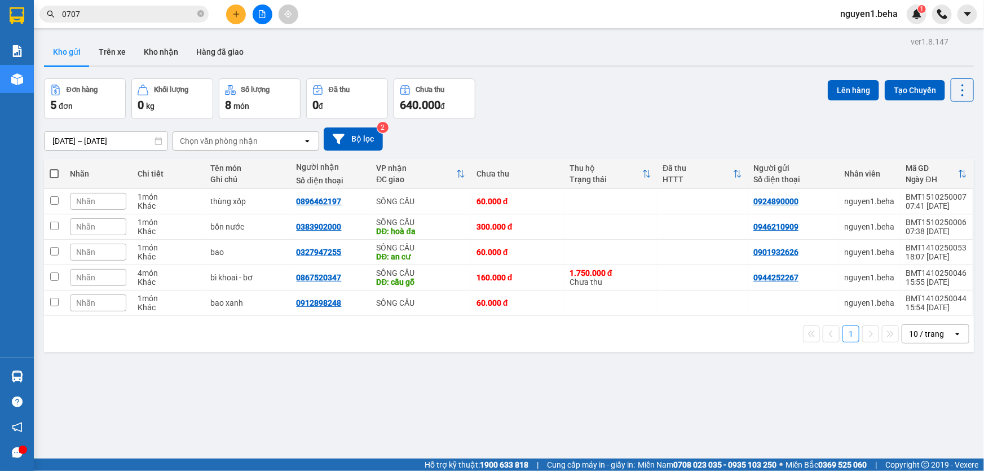
click at [155, 16] on input "0707" at bounding box center [128, 14] width 133 height 12
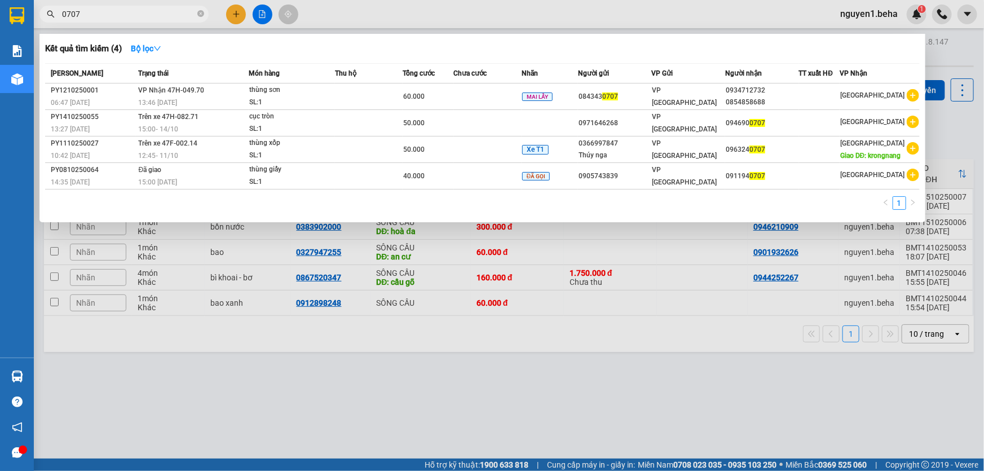
click at [259, 16] on div at bounding box center [492, 235] width 984 height 471
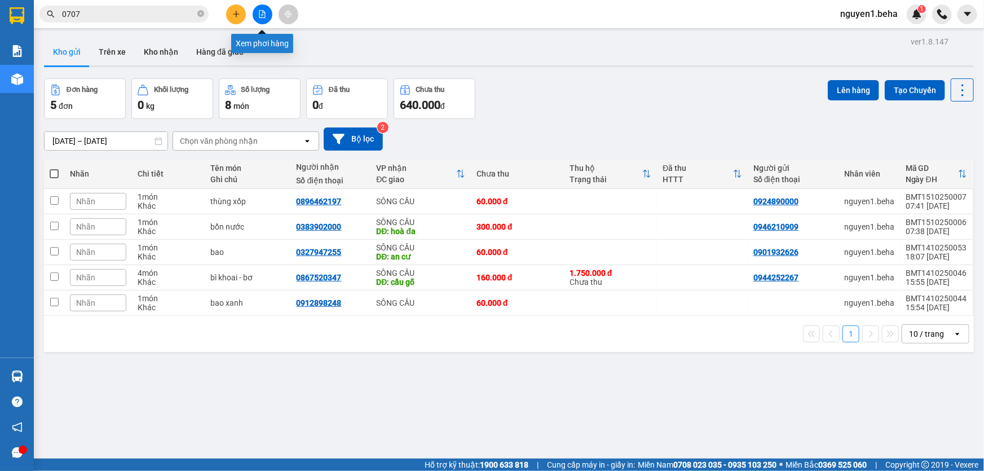
click at [268, 17] on button at bounding box center [263, 15] width 20 height 20
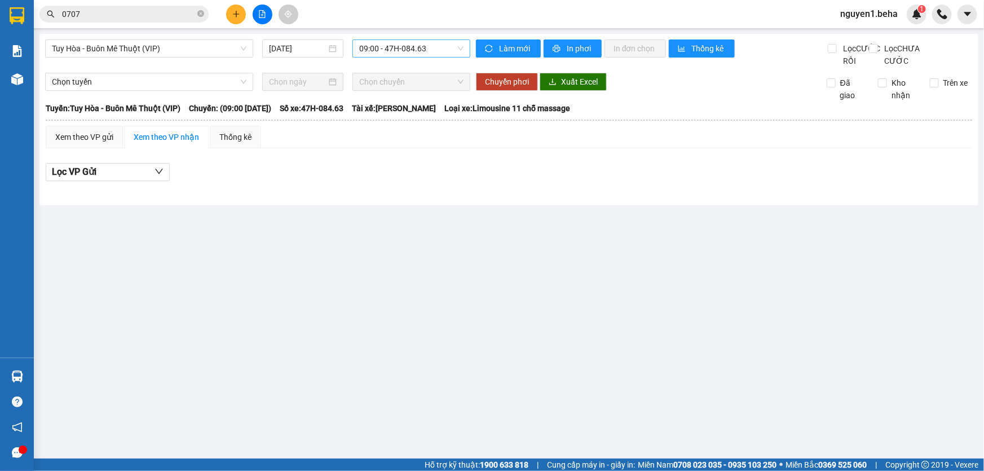
click at [389, 45] on span "09:00 - 47H-084.63" at bounding box center [411, 48] width 104 height 17
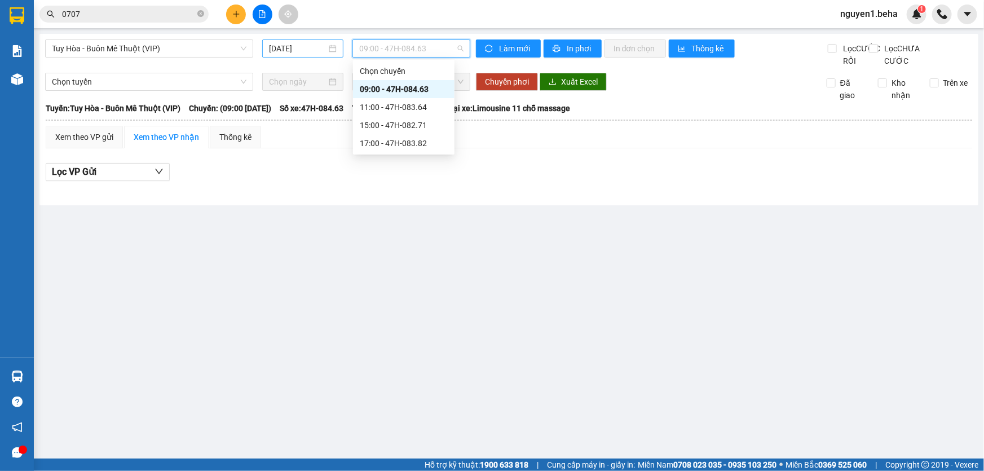
click at [320, 49] on input "15/10/2025" at bounding box center [298, 48] width 58 height 12
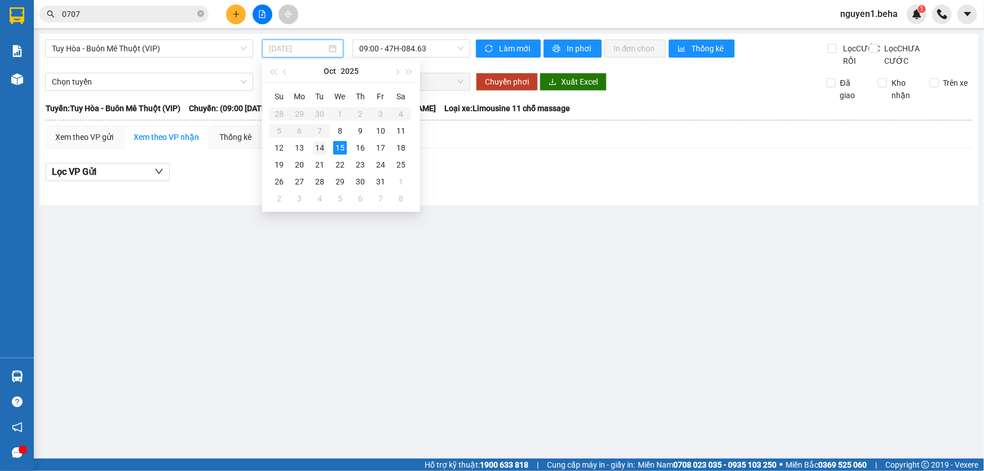
click at [322, 146] on div "14" at bounding box center [320, 148] width 14 height 14
type input "14/10/2025"
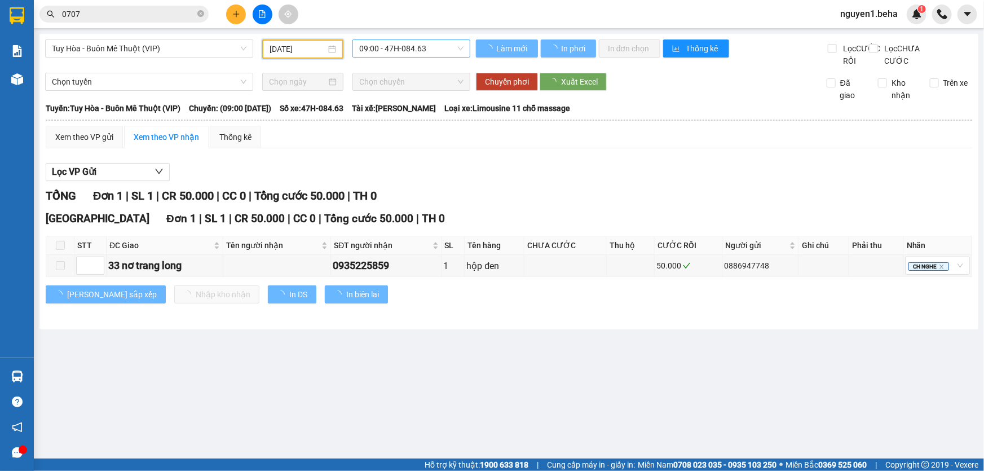
click at [410, 51] on span "09:00 - 47H-084.63" at bounding box center [411, 48] width 104 height 17
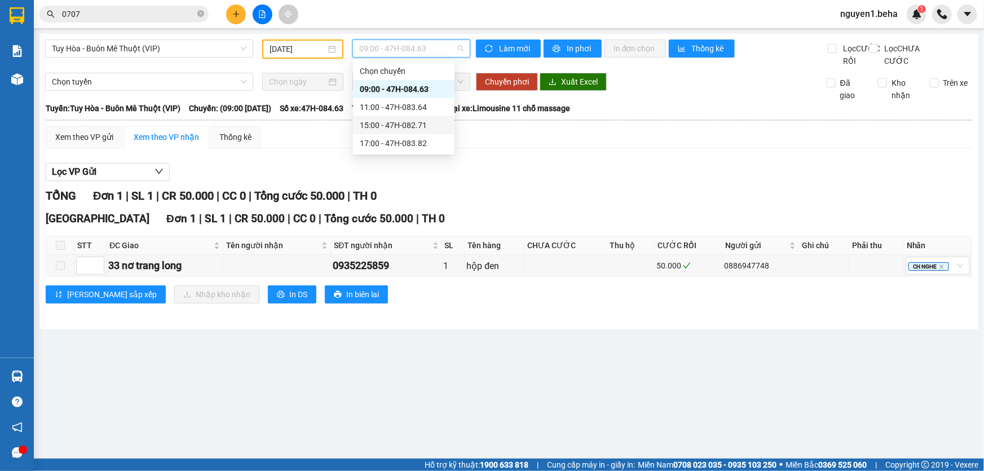
click at [383, 126] on div "15:00 - 47H-082.71" at bounding box center [404, 125] width 88 height 12
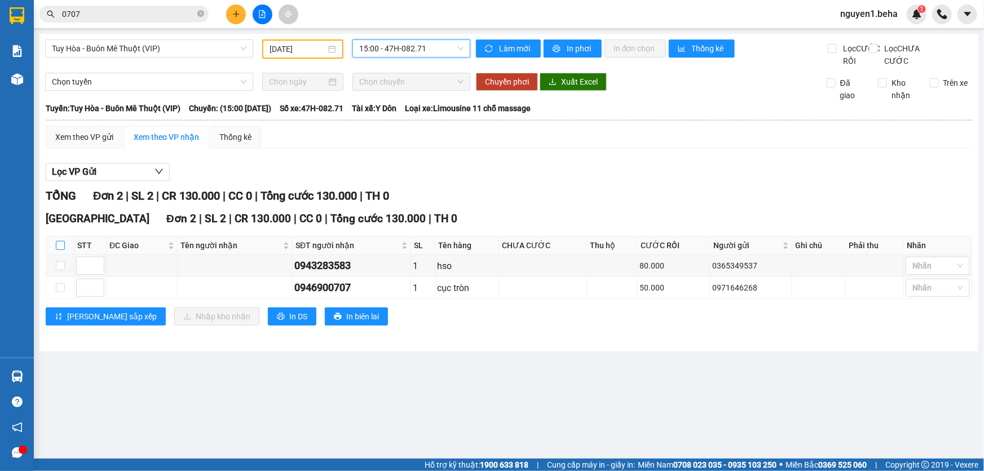
click at [61, 250] on input "checkbox" at bounding box center [60, 245] width 9 height 9
checkbox input "true"
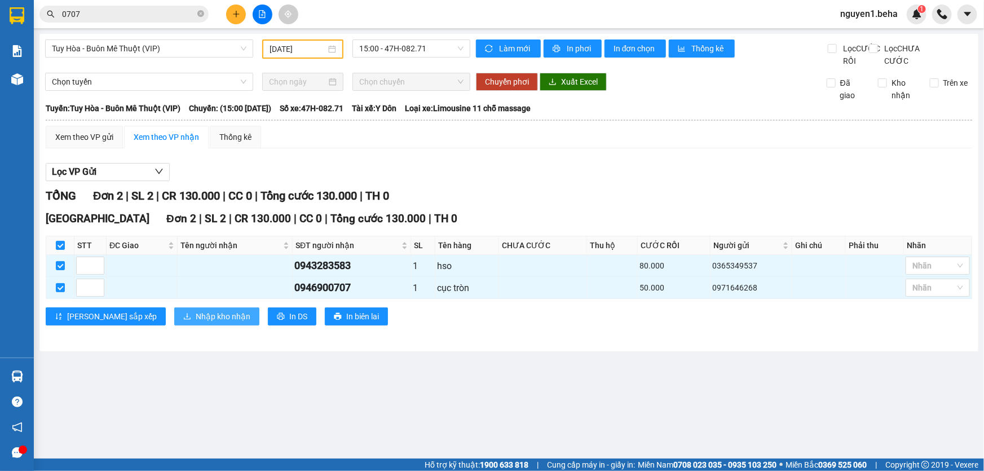
click at [196, 323] on span "Nhập kho nhận" at bounding box center [223, 316] width 55 height 12
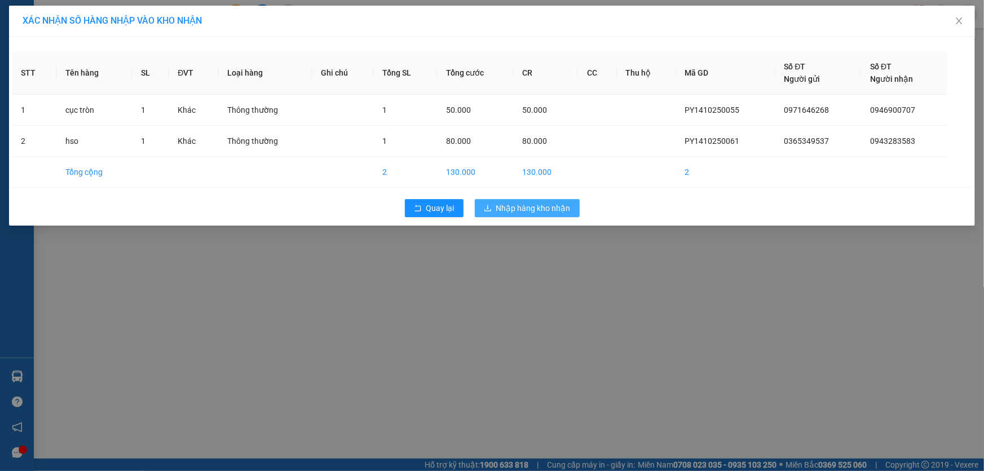
click at [521, 215] on button "Nhập hàng kho nhận" at bounding box center [527, 208] width 105 height 18
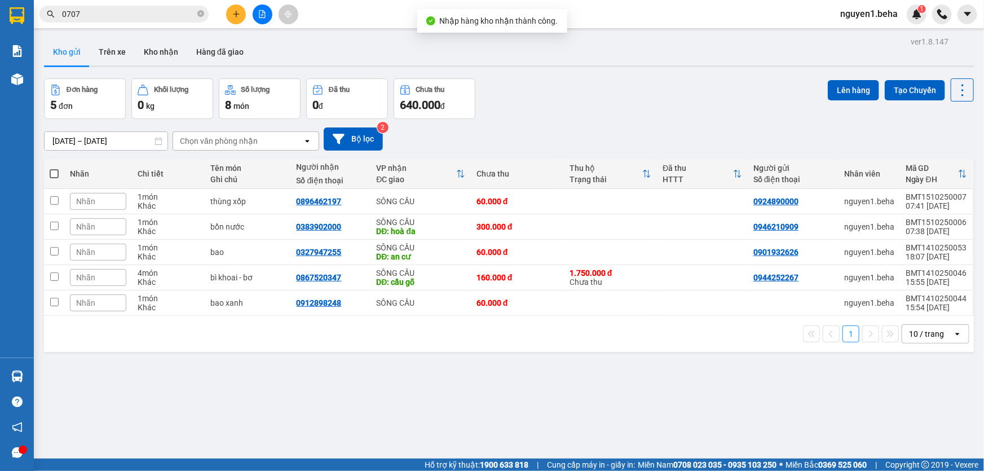
click at [125, 6] on span "0707" at bounding box center [123, 14] width 169 height 17
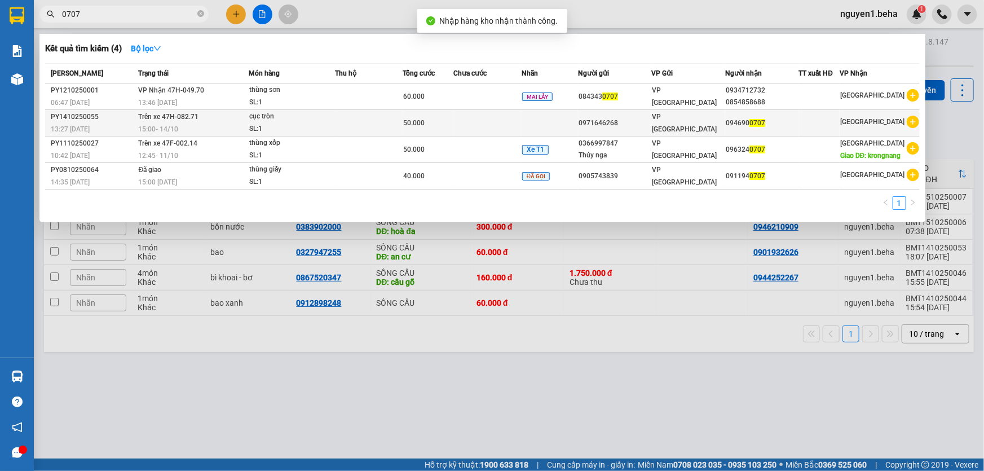
click at [270, 127] on div "SL: 1" at bounding box center [291, 129] width 85 height 12
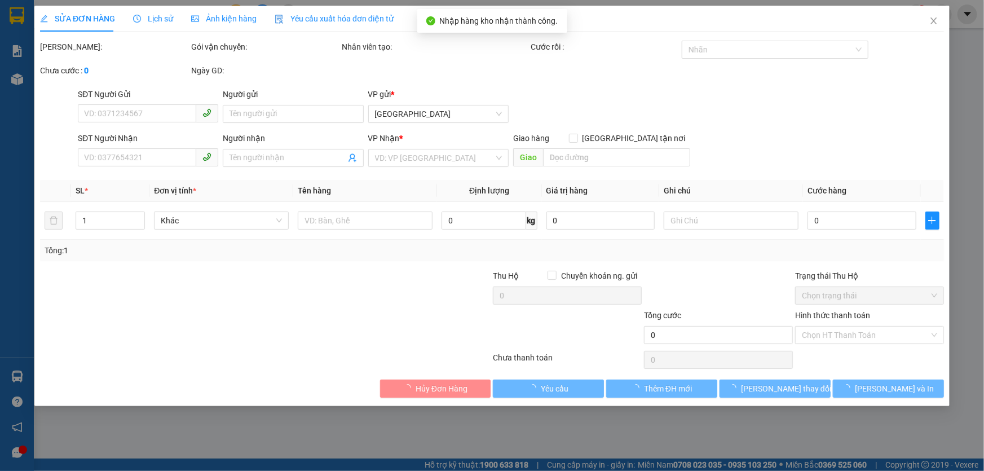
type input "0971646268"
type input "0946900707"
type input "50.000"
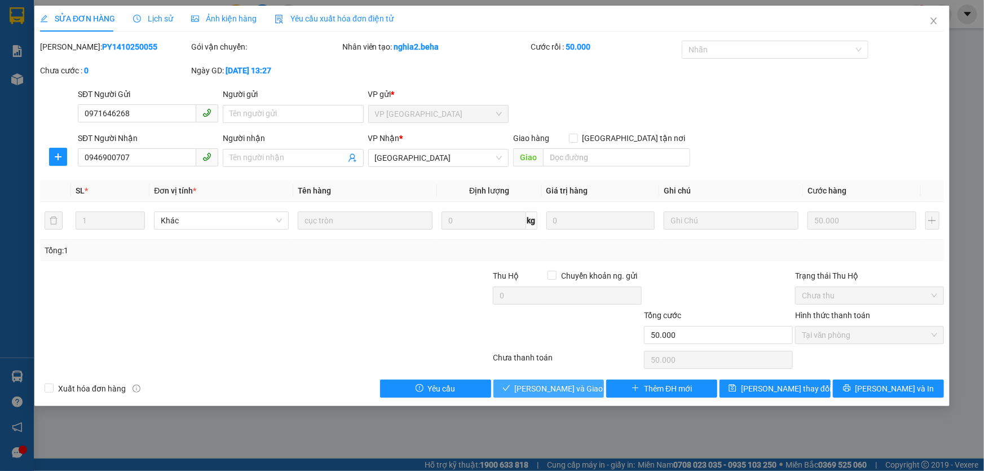
click at [563, 389] on span "Lưu và Giao hàng" at bounding box center [569, 388] width 108 height 12
type input "0"
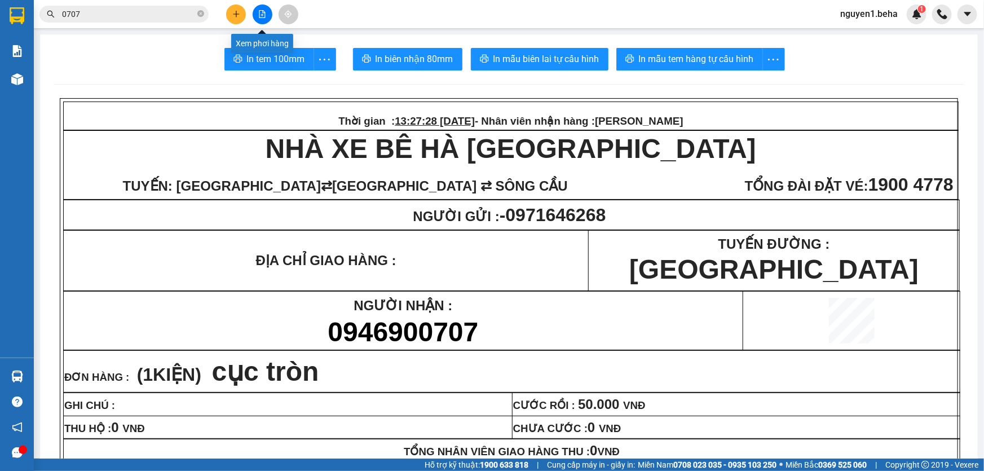
click at [259, 15] on icon "file-add" at bounding box center [262, 14] width 6 height 8
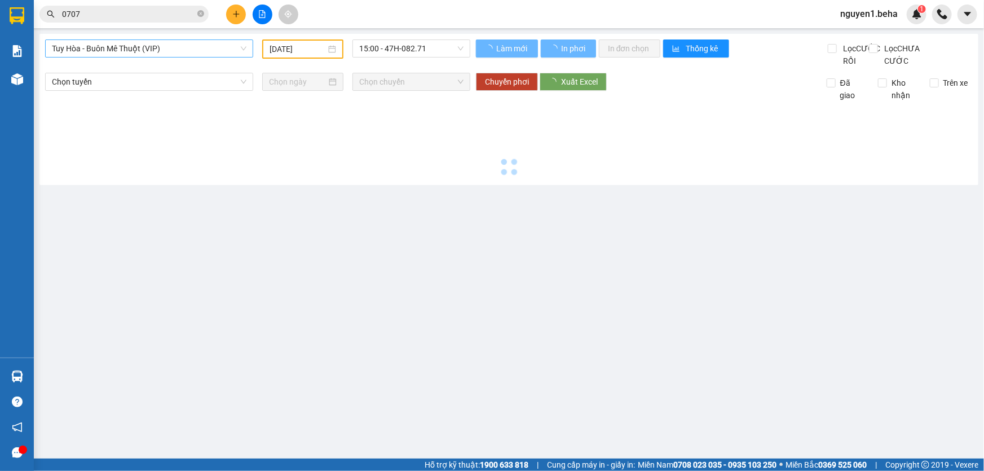
type input "15/10/2025"
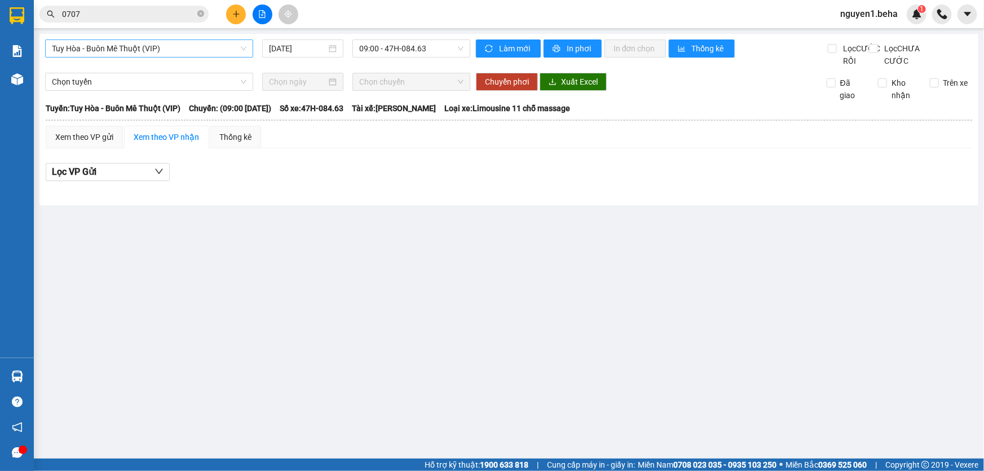
click at [170, 51] on span "Tuy Hòa - Buôn Mê Thuột (VIP)" at bounding box center [149, 48] width 195 height 17
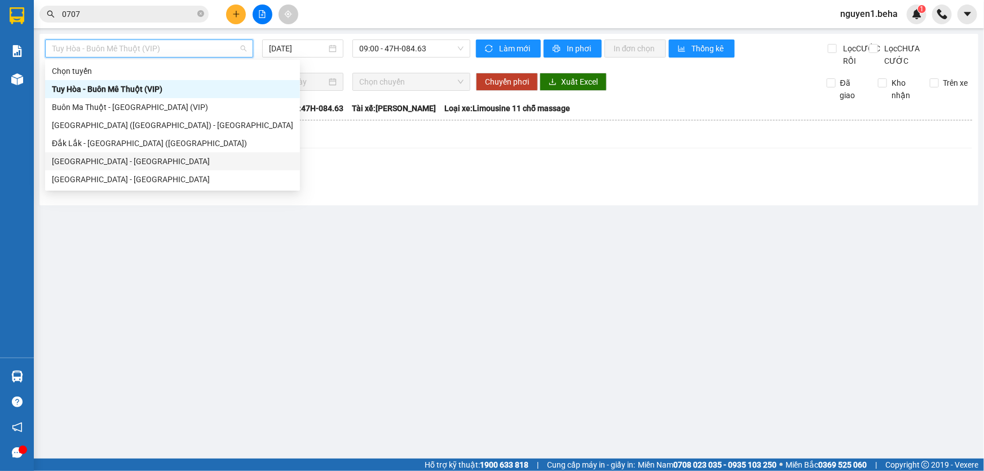
click at [107, 162] on div "Phú Yên - Đắk Lắk" at bounding box center [172, 161] width 241 height 12
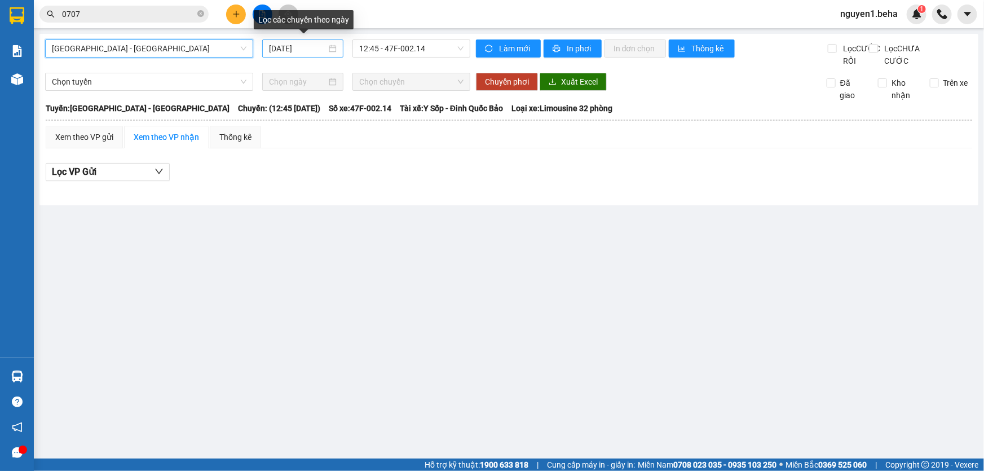
click at [331, 49] on div "15/10/2025" at bounding box center [303, 48] width 68 height 12
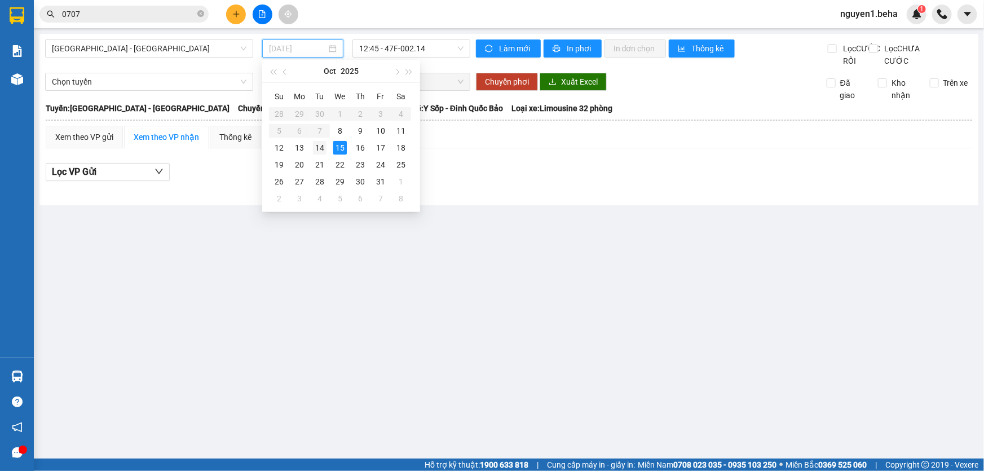
click at [322, 147] on div "14" at bounding box center [320, 148] width 14 height 14
type input "14/10/2025"
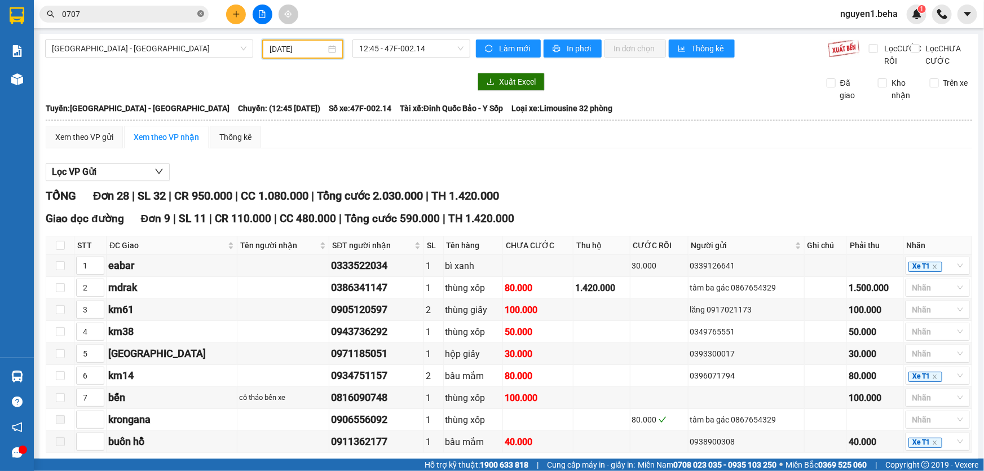
click at [200, 11] on icon "close-circle" at bounding box center [200, 13] width 7 height 7
click at [177, 16] on input "text" at bounding box center [128, 14] width 133 height 12
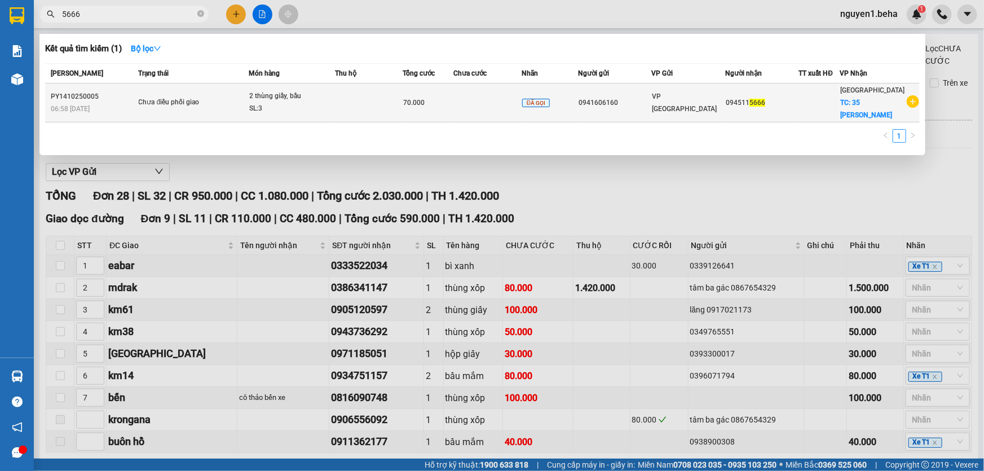
type input "5666"
click at [264, 103] on div "SL: 3" at bounding box center [291, 109] width 85 height 12
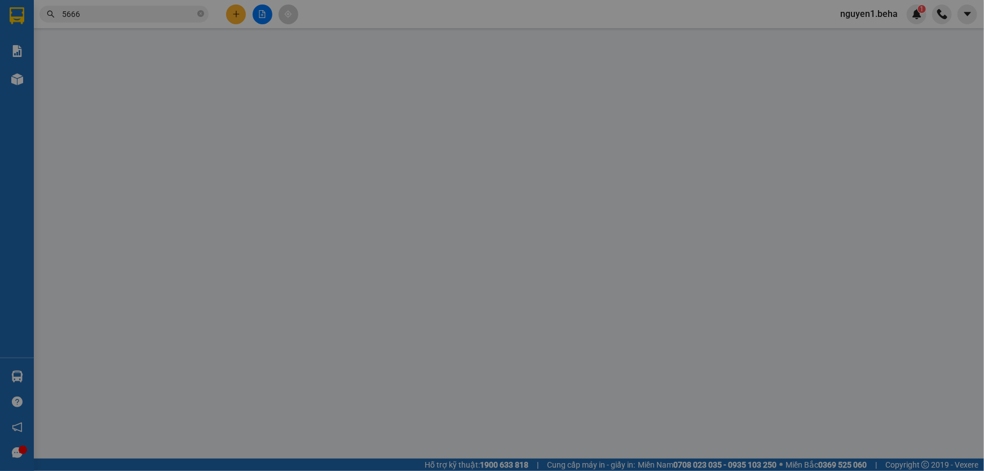
type input "0941606160"
type input "0945115666"
checkbox input "true"
type input "35 lê duẩn"
type input "70.000"
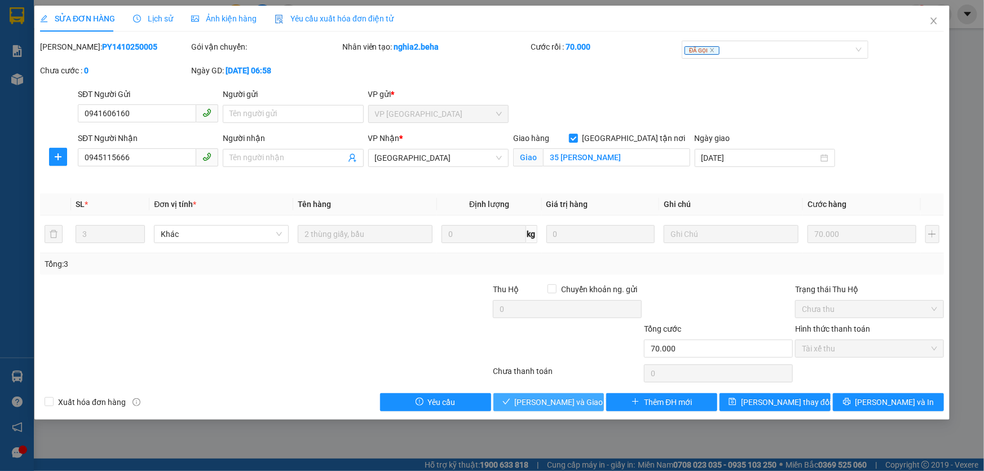
click at [569, 400] on span "Lưu và Giao hàng" at bounding box center [569, 402] width 108 height 12
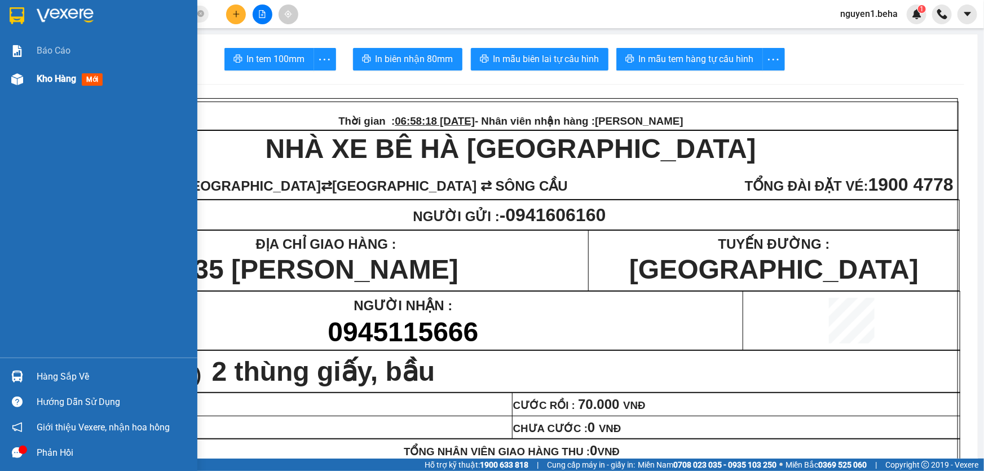
click at [18, 78] on img at bounding box center [17, 79] width 12 height 12
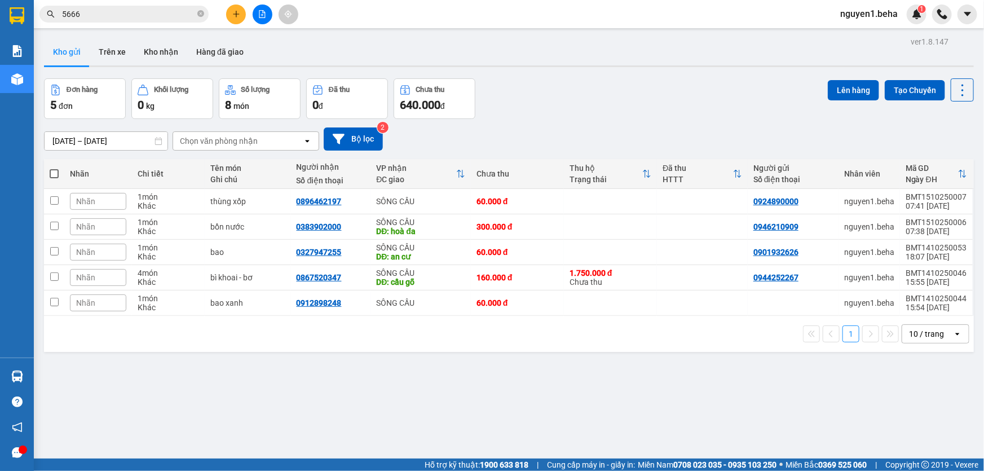
click at [261, 10] on icon "file-add" at bounding box center [262, 14] width 6 height 8
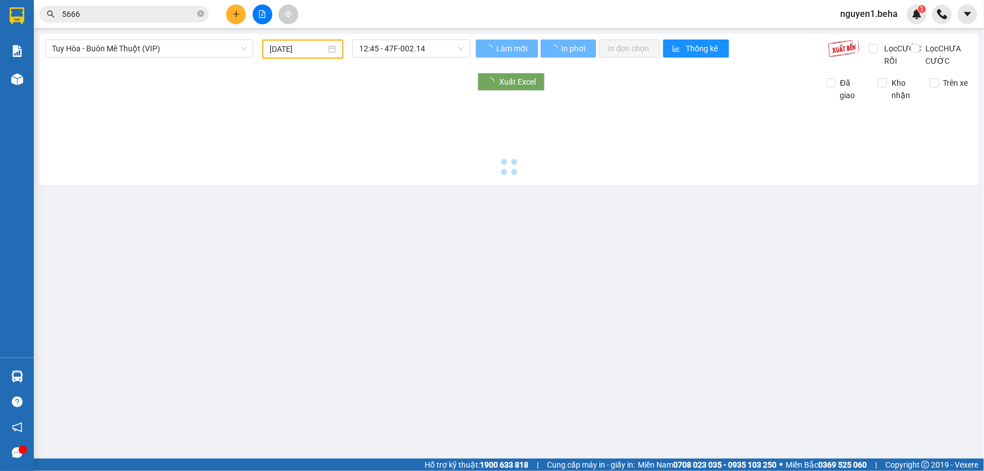
type input "15/10/2025"
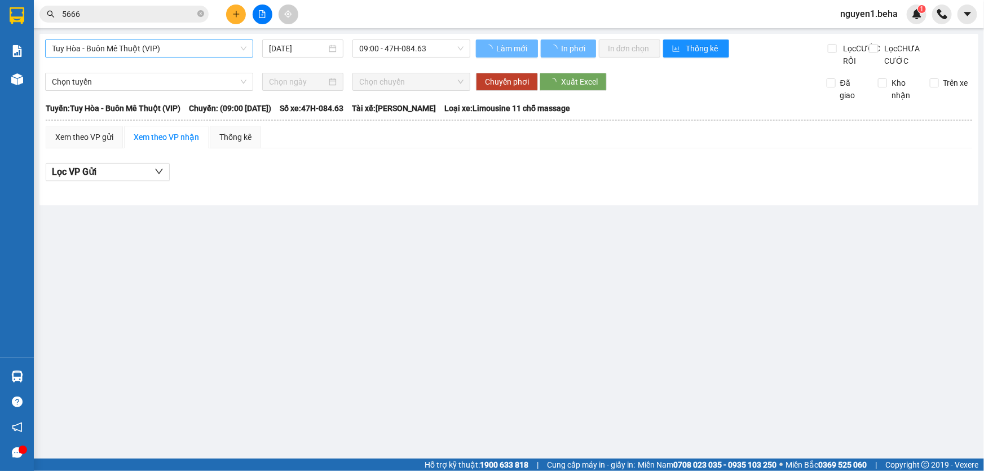
click at [182, 49] on span "Tuy Hòa - Buôn Mê Thuột (VIP)" at bounding box center [149, 48] width 195 height 17
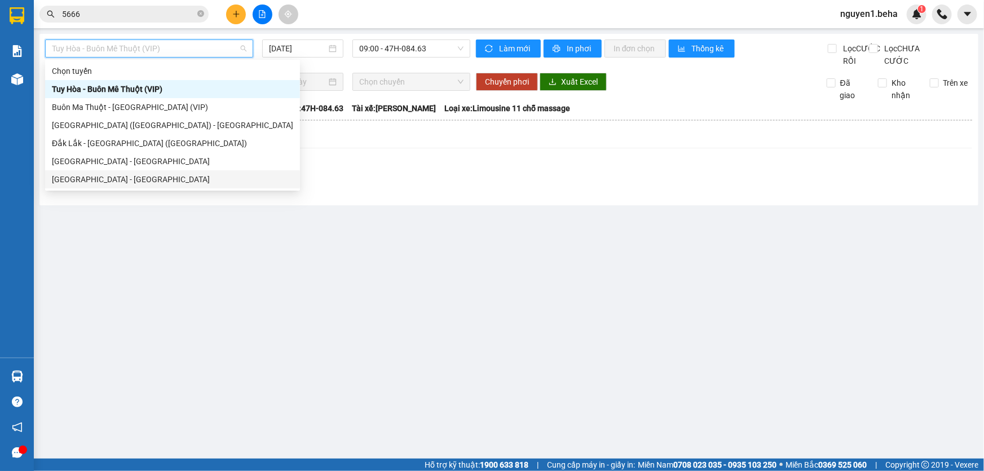
click at [93, 180] on div "Đắk Lắk - Phú Yên" at bounding box center [172, 179] width 241 height 12
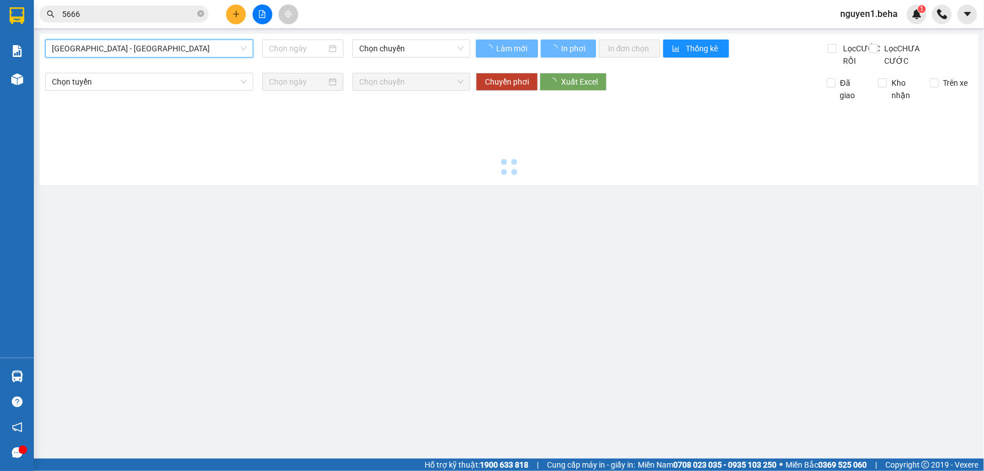
type input "15/10/2025"
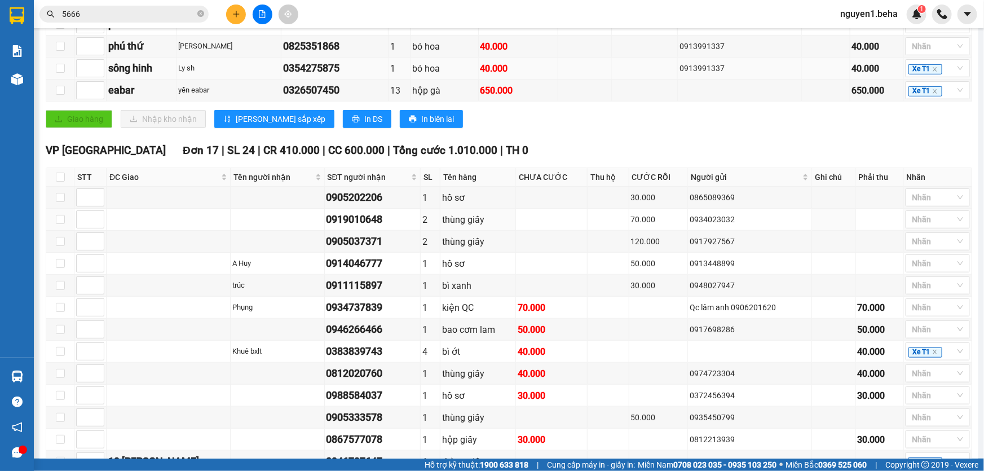
scroll to position [475, 0]
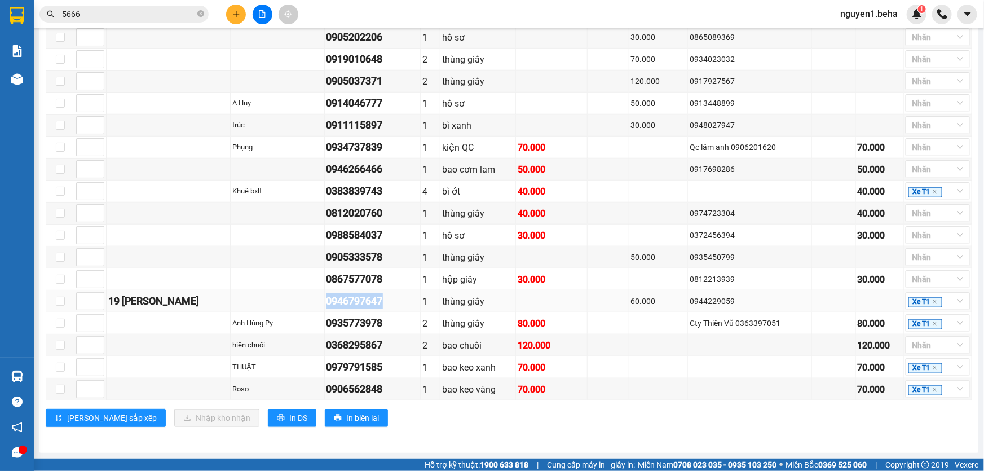
drag, startPoint x: 322, startPoint y: 300, endPoint x: 390, endPoint y: 304, distance: 69.0
click at [390, 304] on td "0946797647" at bounding box center [373, 301] width 96 height 22
copy div "0946797647"
drag, startPoint x: 316, startPoint y: 258, endPoint x: 382, endPoint y: 255, distance: 66.6
click at [382, 255] on tr "0905333578 1 thùng giấy 50.000 0935450799 Nhãn" at bounding box center [509, 257] width 926 height 22
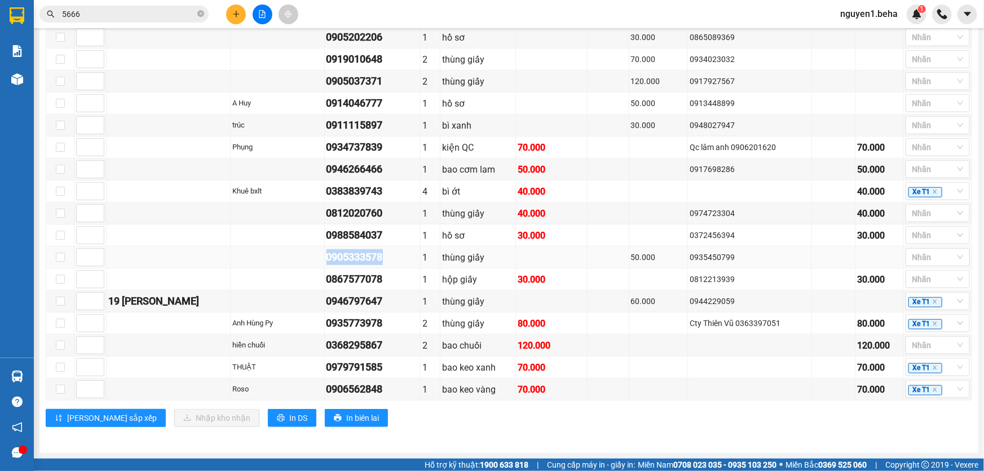
copy div "0905333578"
click at [202, 14] on icon "close-circle" at bounding box center [200, 13] width 7 height 7
paste input "0905333578"
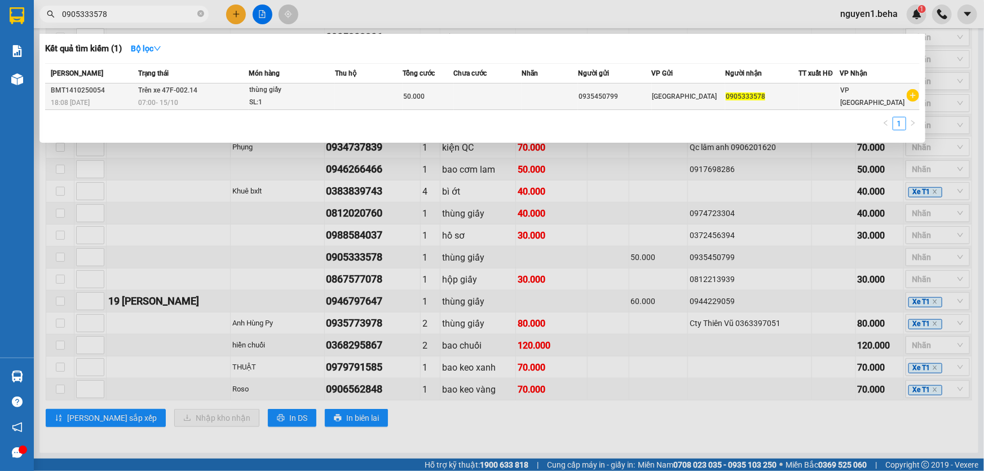
type input "0905333578"
click at [242, 100] on div "07:00 - 15/10" at bounding box center [194, 102] width 110 height 12
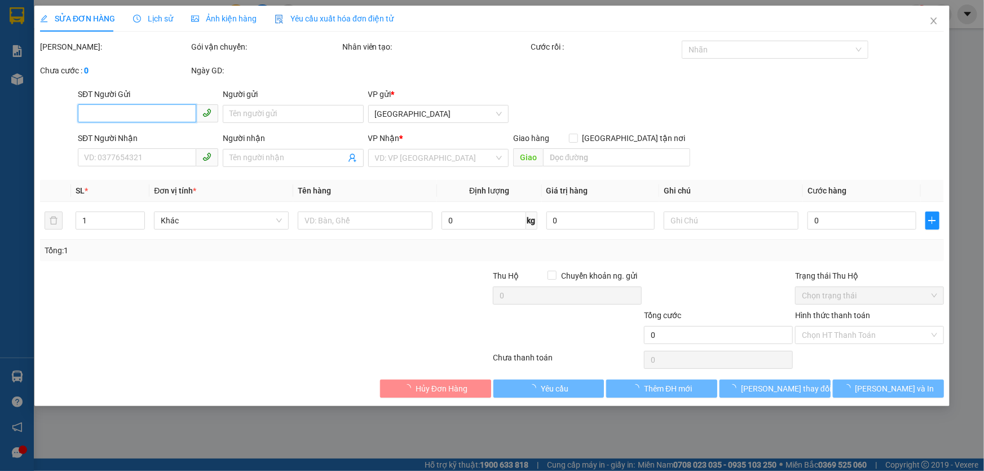
type input "0935450799"
type input "0905333578"
type input "50.000"
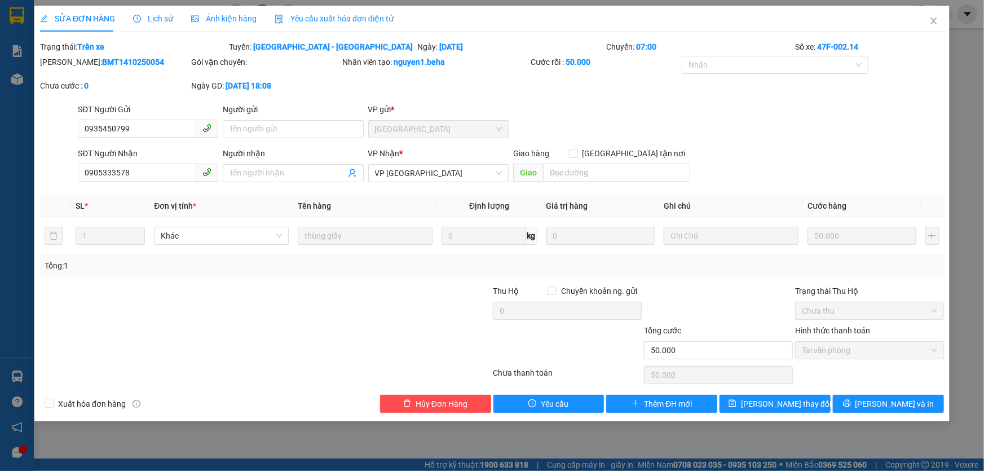
click at [241, 16] on span "Ảnh kiện hàng" at bounding box center [223, 18] width 65 height 9
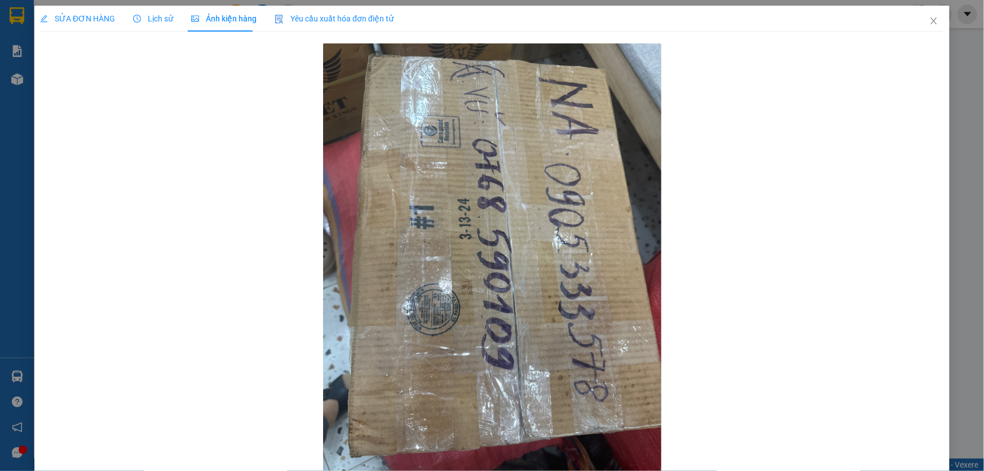
click at [61, 14] on span "SỬA ĐƠN HÀNG" at bounding box center [77, 18] width 75 height 9
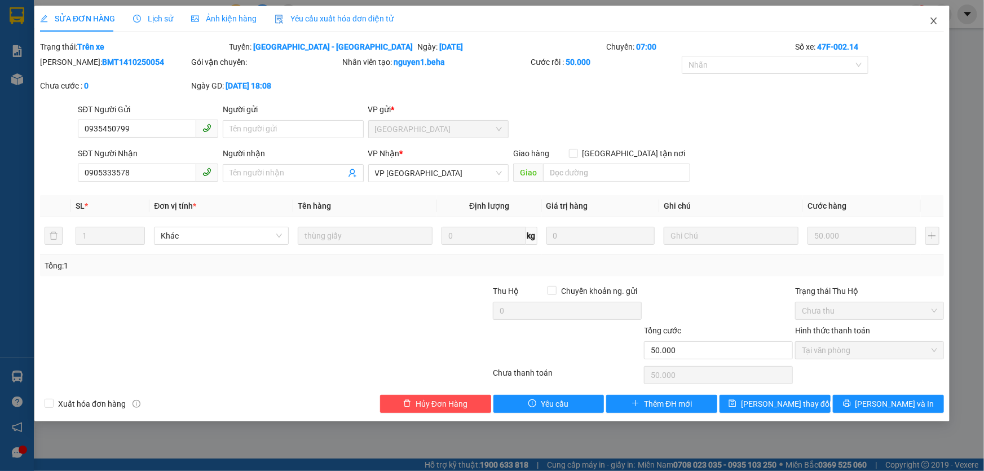
click at [937, 23] on icon "close" at bounding box center [934, 20] width 9 height 9
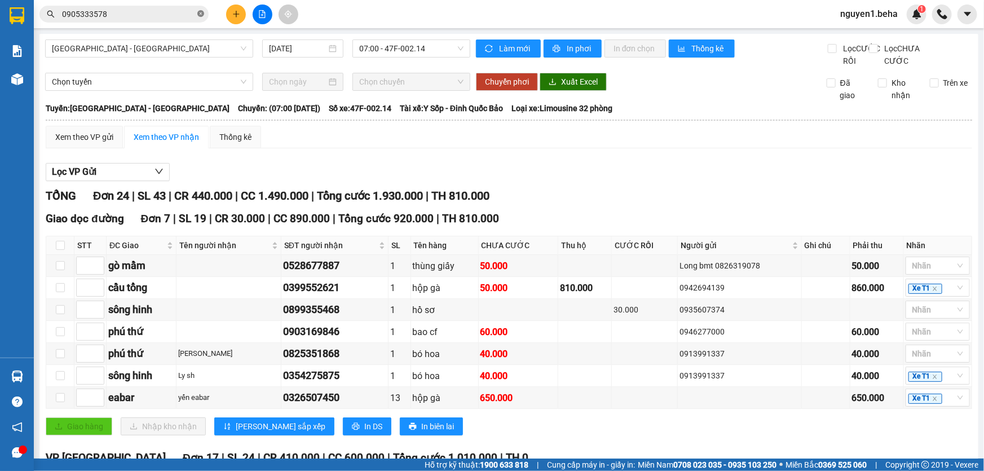
click at [201, 15] on icon "close-circle" at bounding box center [200, 13] width 7 height 7
click at [166, 10] on input "text" at bounding box center [128, 14] width 133 height 12
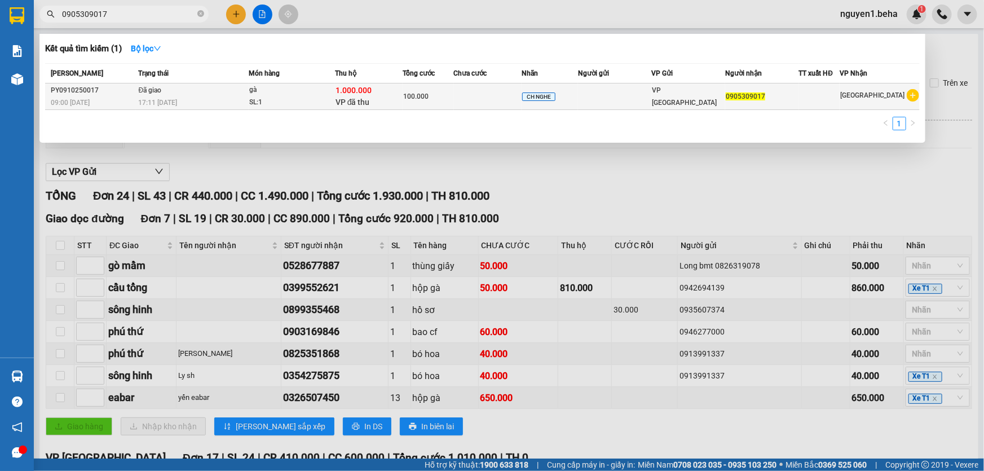
type input "0905309017"
click at [468, 100] on td at bounding box center [488, 96] width 68 height 27
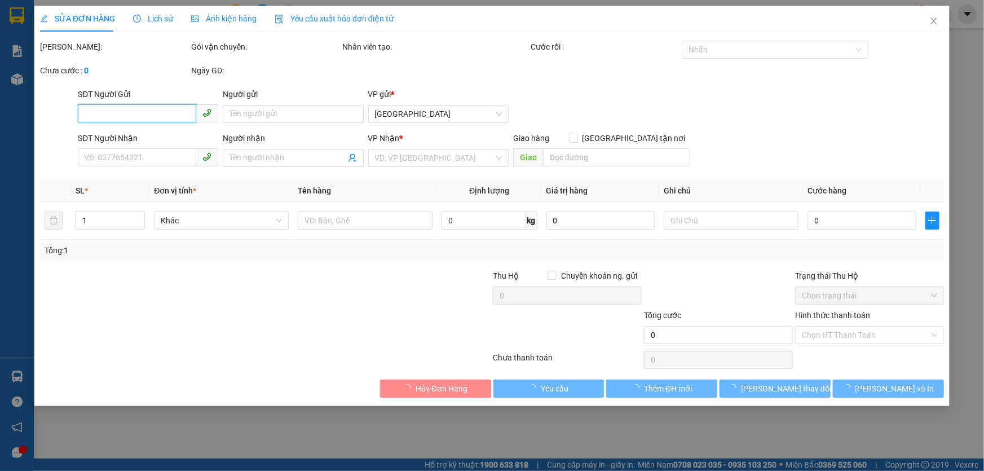
type input "0905309017"
type input "1.000.000"
type input "100.000"
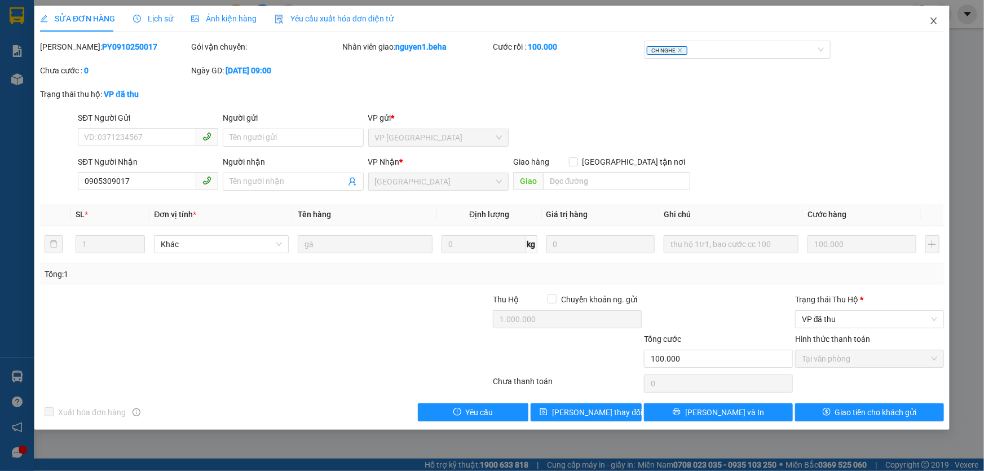
click at [934, 23] on icon "close" at bounding box center [934, 20] width 9 height 9
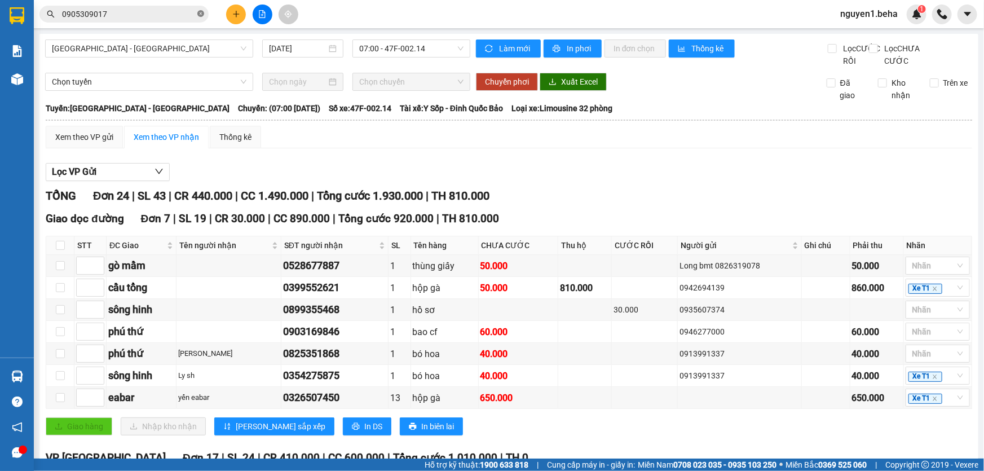
click at [199, 15] on icon "close-circle" at bounding box center [200, 13] width 7 height 7
paste input "0354878646"
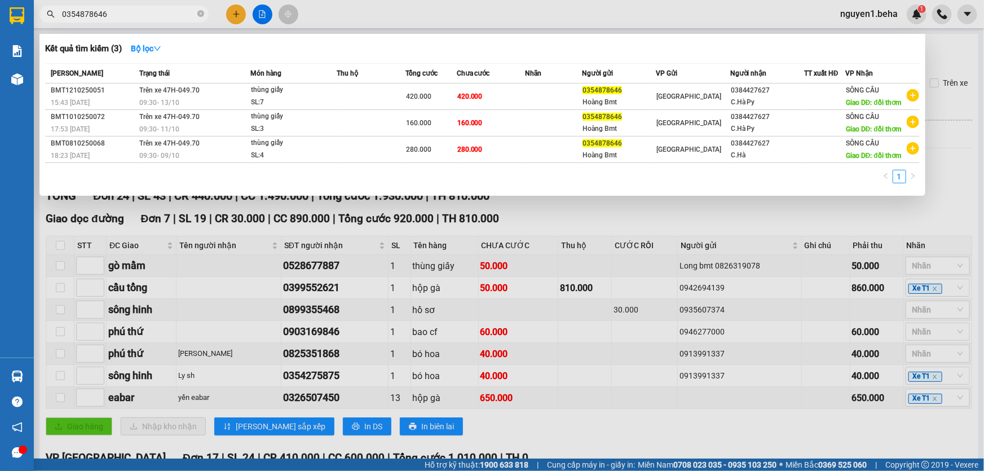
type input "0354878646"
click at [199, 14] on icon "close-circle" at bounding box center [200, 13] width 7 height 7
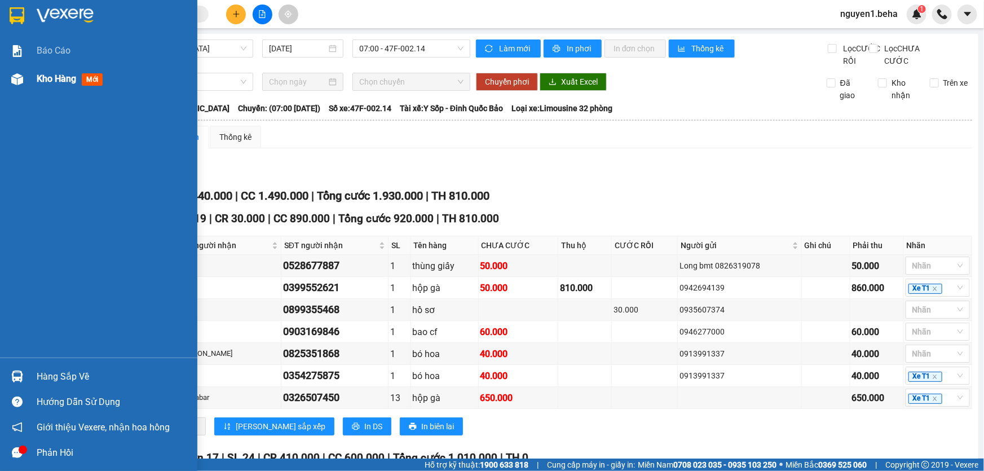
click at [27, 78] on div "Kho hàng mới" at bounding box center [98, 79] width 197 height 28
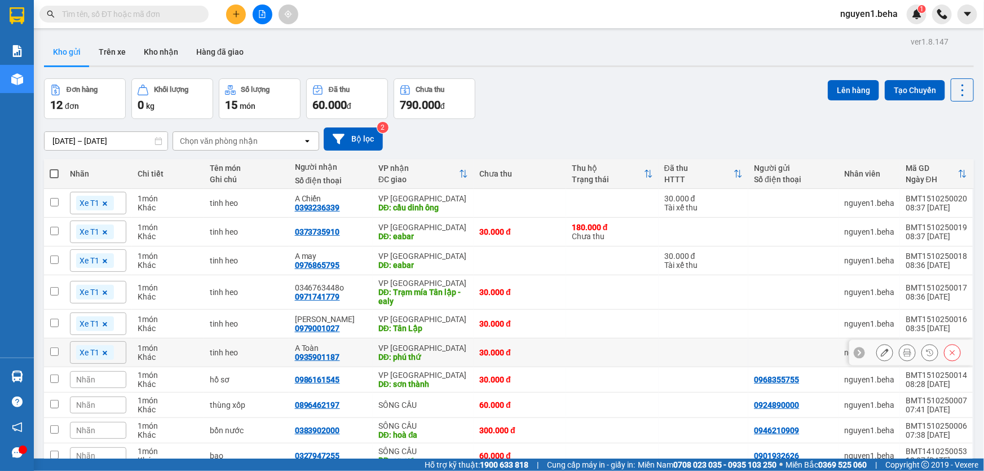
click at [52, 350] on input "checkbox" at bounding box center [54, 351] width 8 height 8
checkbox input "true"
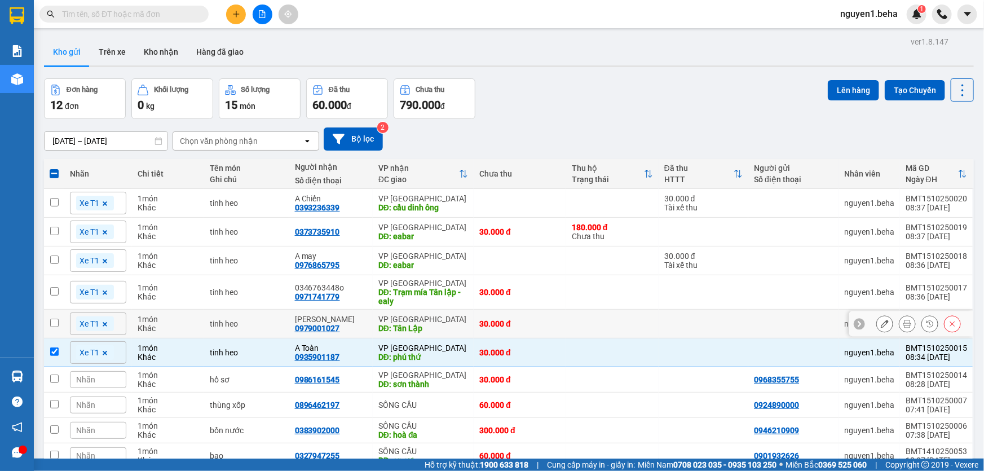
click at [52, 323] on input "checkbox" at bounding box center [54, 323] width 8 height 8
checkbox input "true"
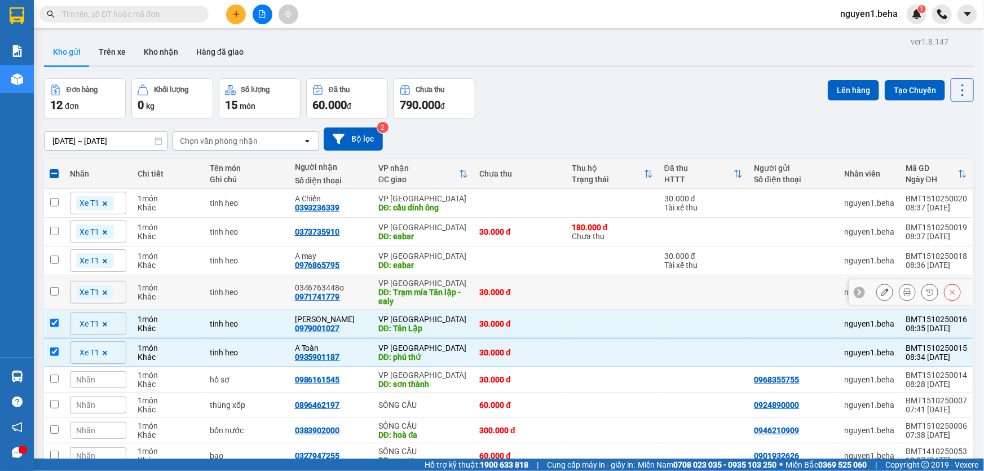
click at [49, 290] on td at bounding box center [54, 292] width 20 height 34
checkbox input "true"
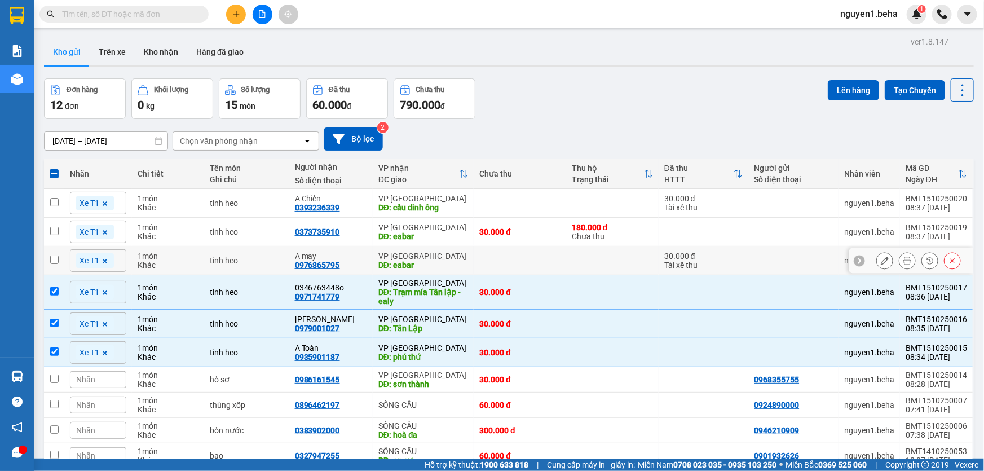
click at [56, 261] on input "checkbox" at bounding box center [54, 260] width 8 height 8
checkbox input "true"
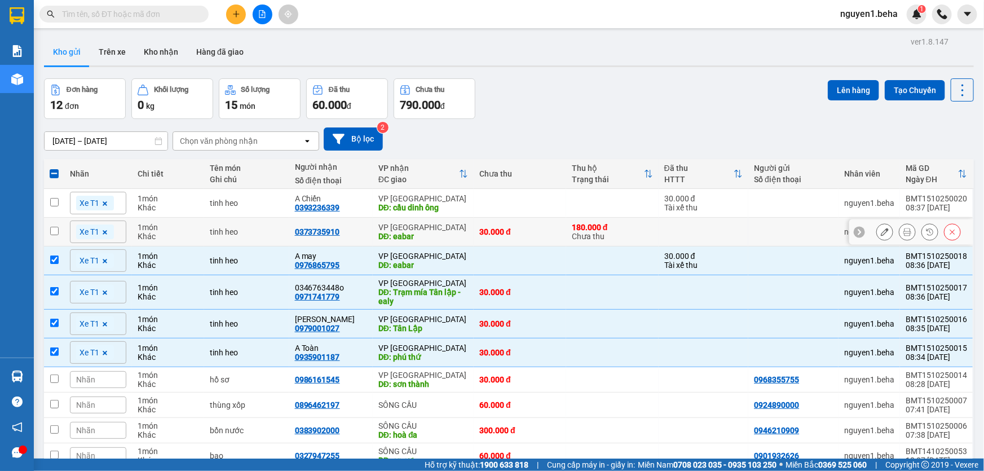
click at [52, 237] on td at bounding box center [54, 232] width 20 height 29
checkbox input "true"
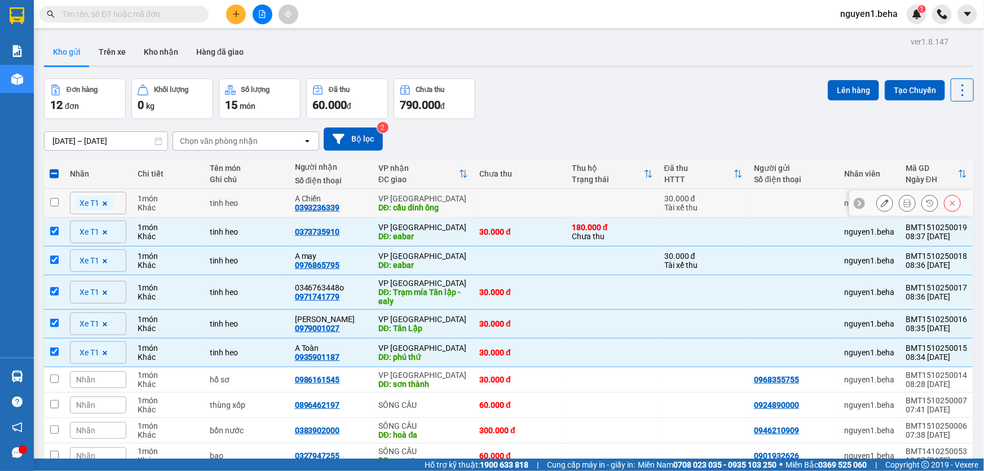
click at [60, 203] on td at bounding box center [54, 203] width 20 height 29
checkbox input "true"
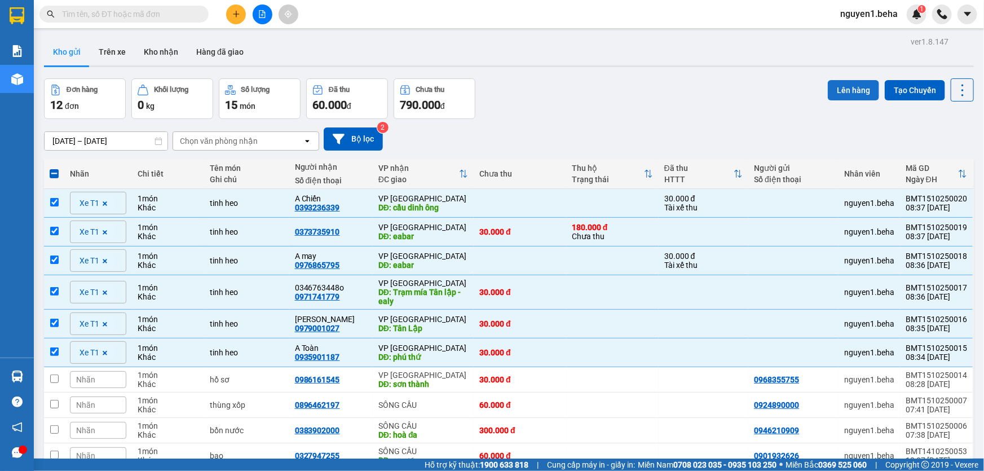
click at [837, 85] on button "Lên hàng" at bounding box center [853, 90] width 51 height 20
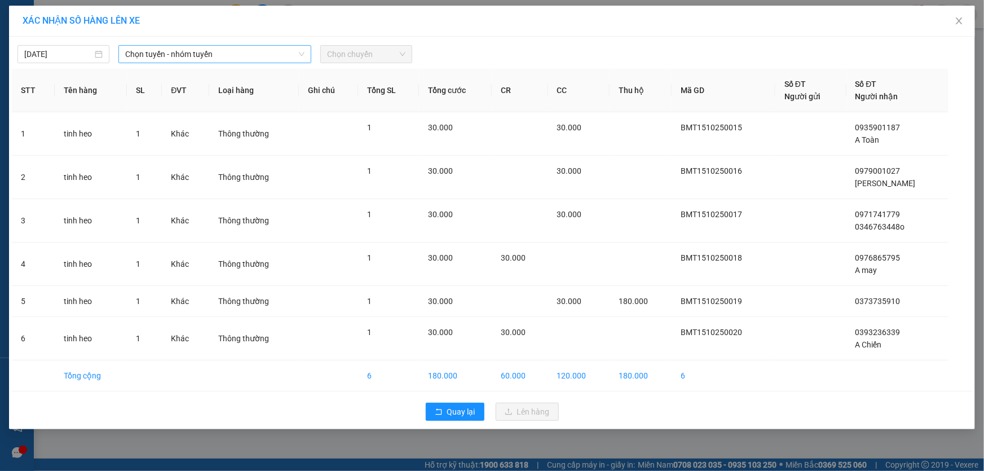
click at [205, 52] on span "Chọn tuyến - nhóm tuyến" at bounding box center [214, 54] width 179 height 17
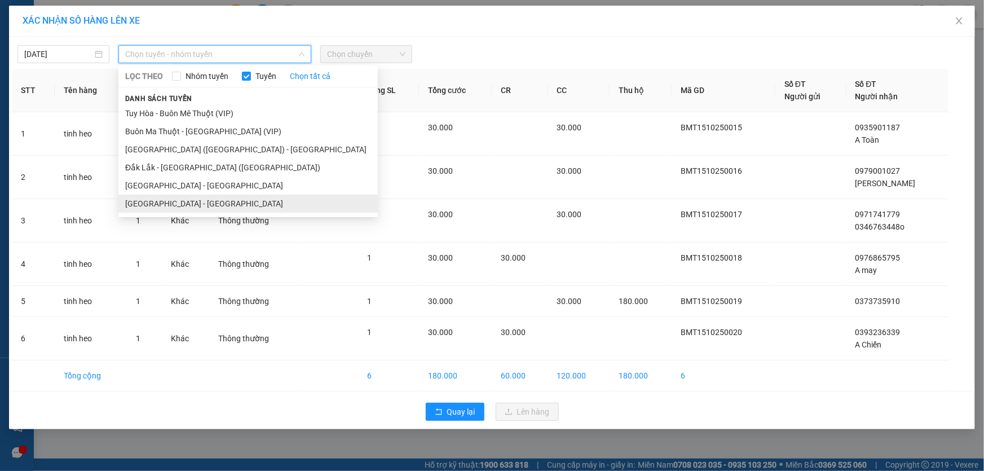
drag, startPoint x: 186, startPoint y: 202, endPoint x: 202, endPoint y: 171, distance: 35.1
click at [186, 201] on li "Đắk Lắk - Phú Yên" at bounding box center [247, 204] width 259 height 18
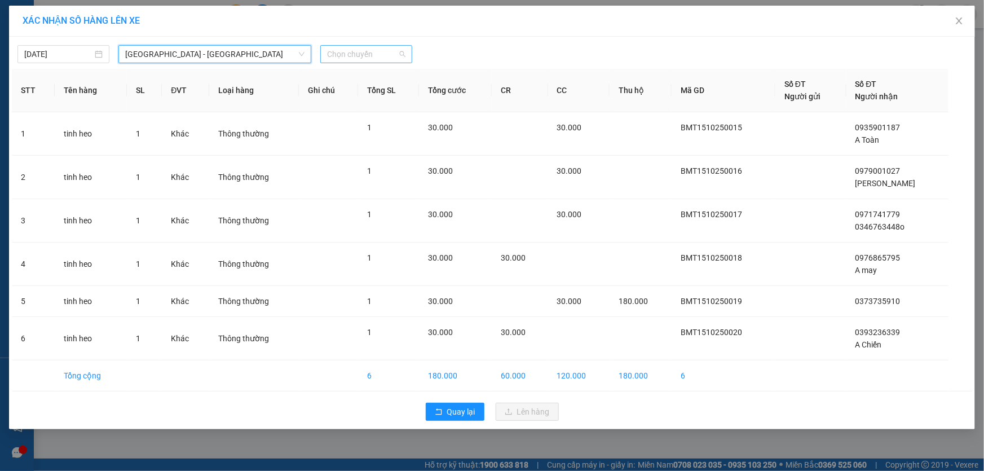
click at [358, 52] on span "Chọn chuyến" at bounding box center [366, 54] width 78 height 17
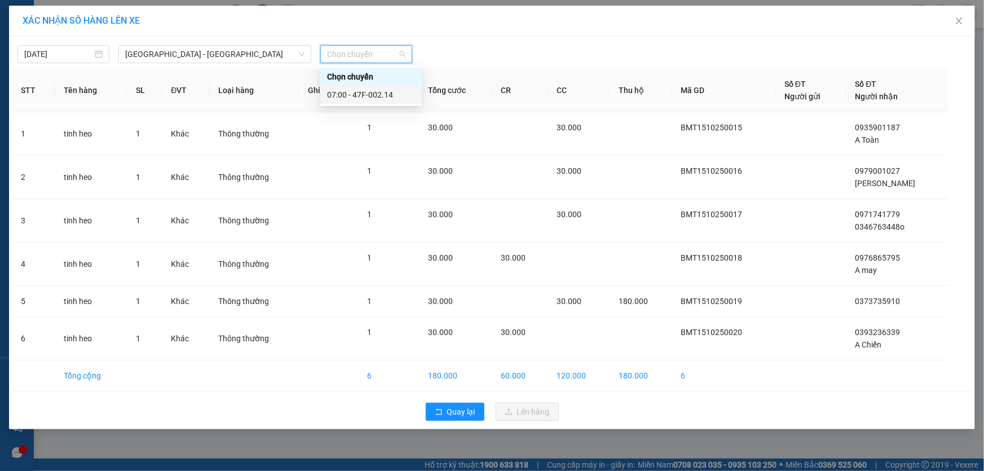
click at [386, 92] on div "07:00 - 47F-002.14" at bounding box center [371, 95] width 88 height 12
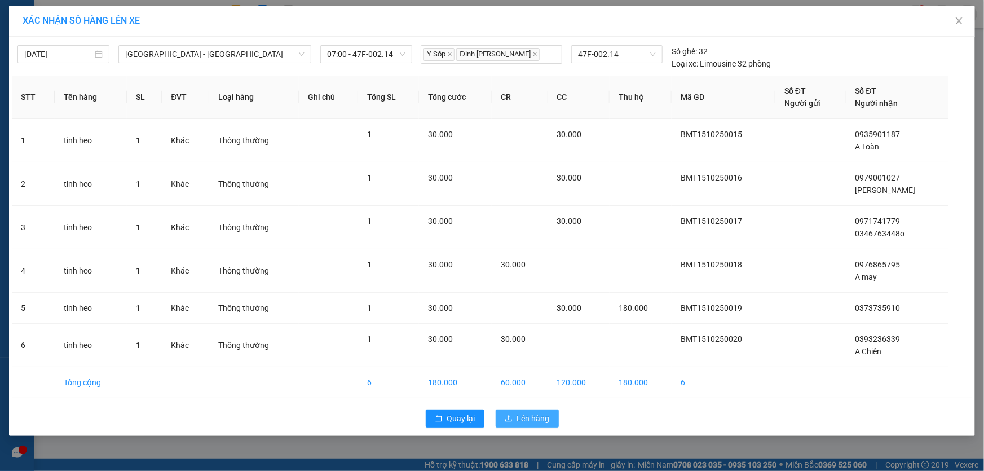
click at [516, 422] on button "Lên hàng" at bounding box center [527, 418] width 63 height 18
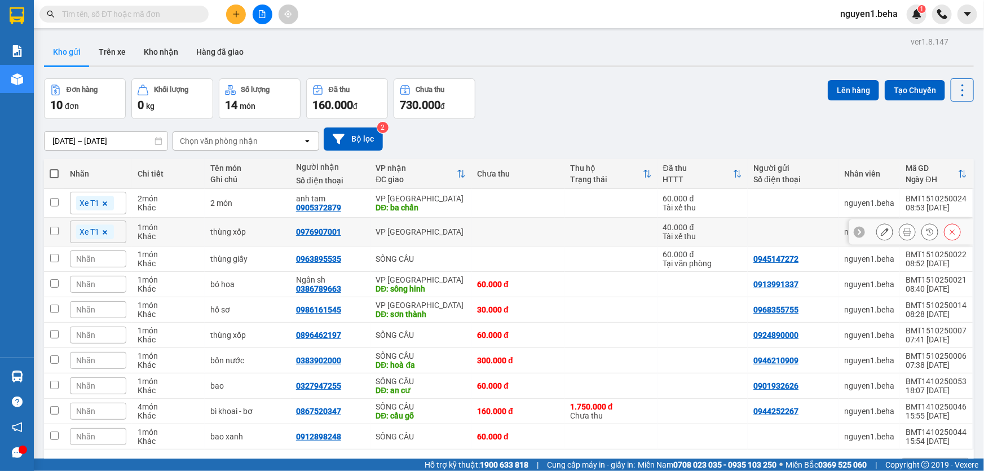
click at [56, 229] on input "checkbox" at bounding box center [54, 231] width 8 height 8
checkbox input "true"
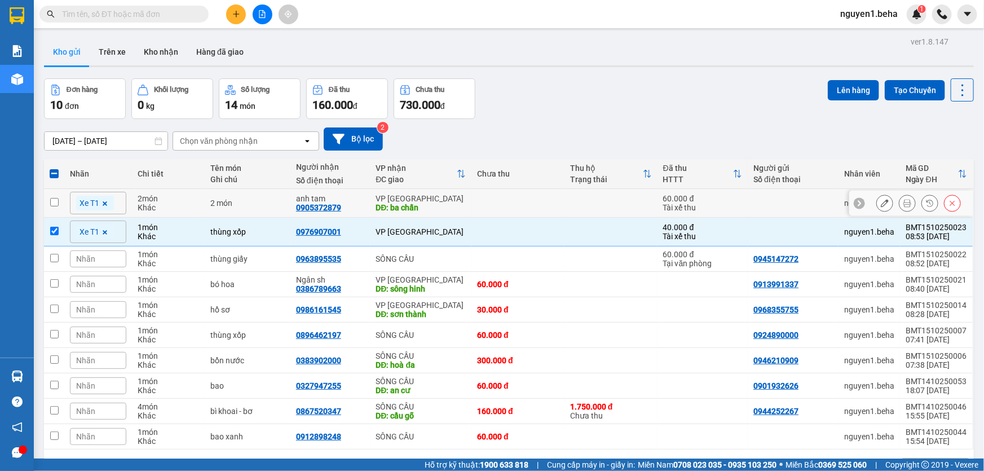
click at [51, 195] on td at bounding box center [54, 203] width 20 height 29
checkbox input "true"
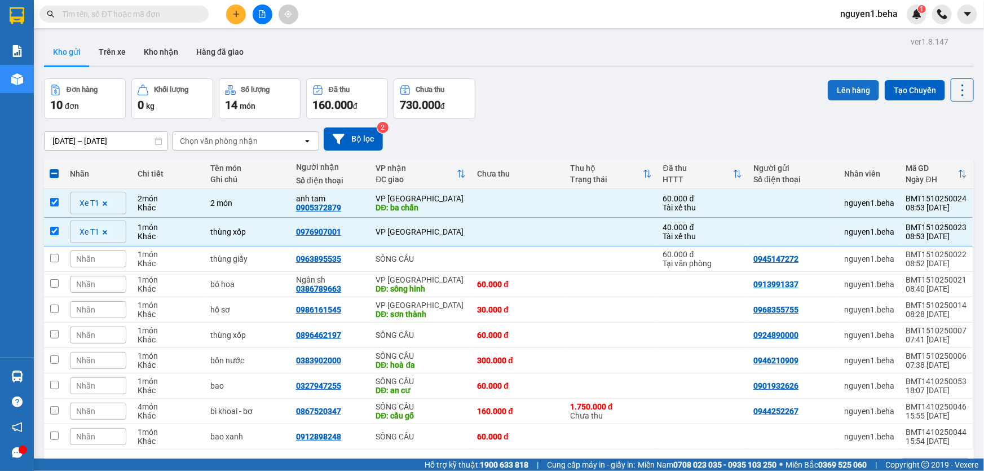
click at [844, 90] on button "Lên hàng" at bounding box center [853, 90] width 51 height 20
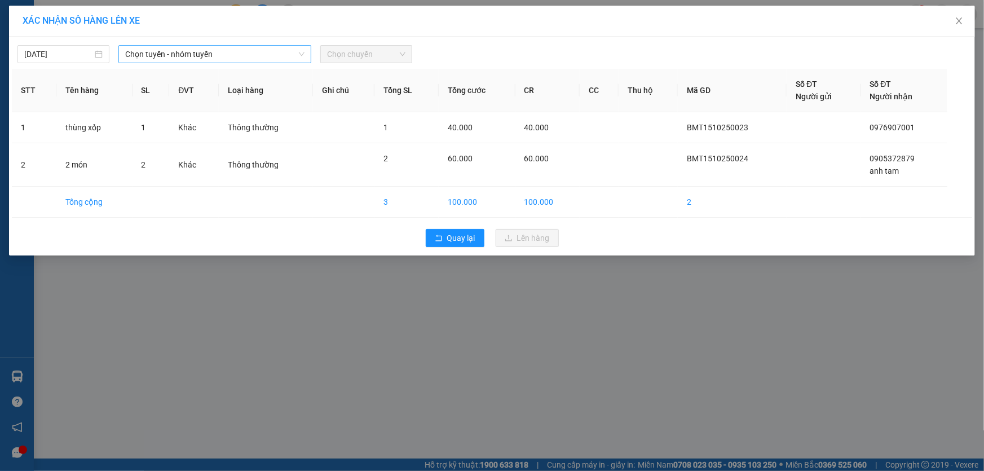
click at [175, 52] on span "Chọn tuyến - nhóm tuyến" at bounding box center [214, 54] width 179 height 17
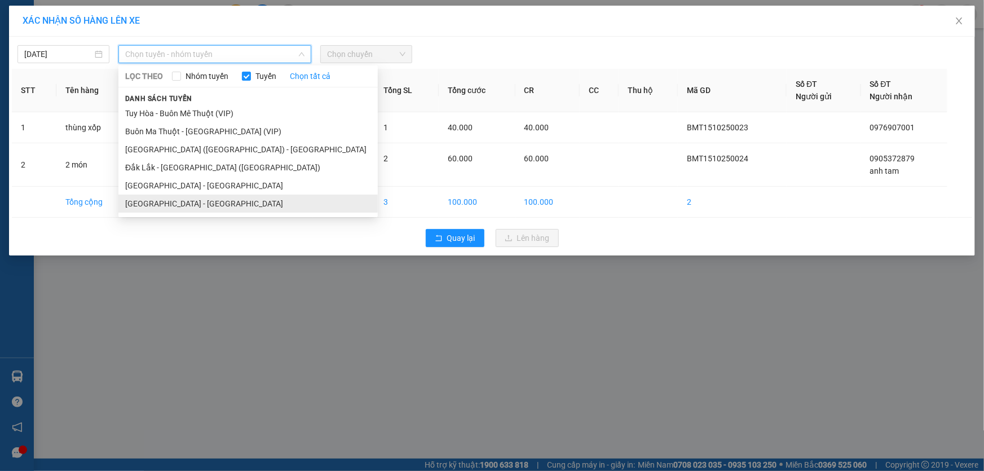
click at [175, 206] on li "Đắk Lắk - Phú Yên" at bounding box center [247, 204] width 259 height 18
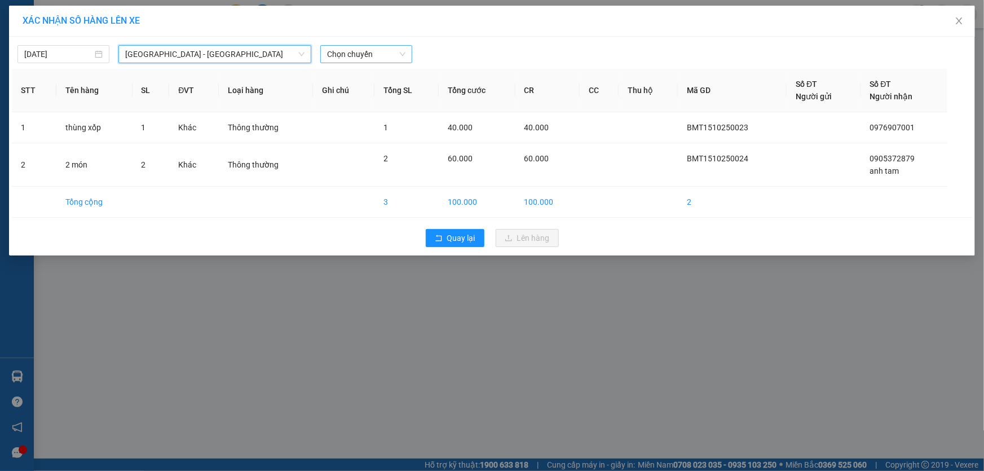
click at [364, 52] on span "Chọn chuyến" at bounding box center [366, 54] width 78 height 17
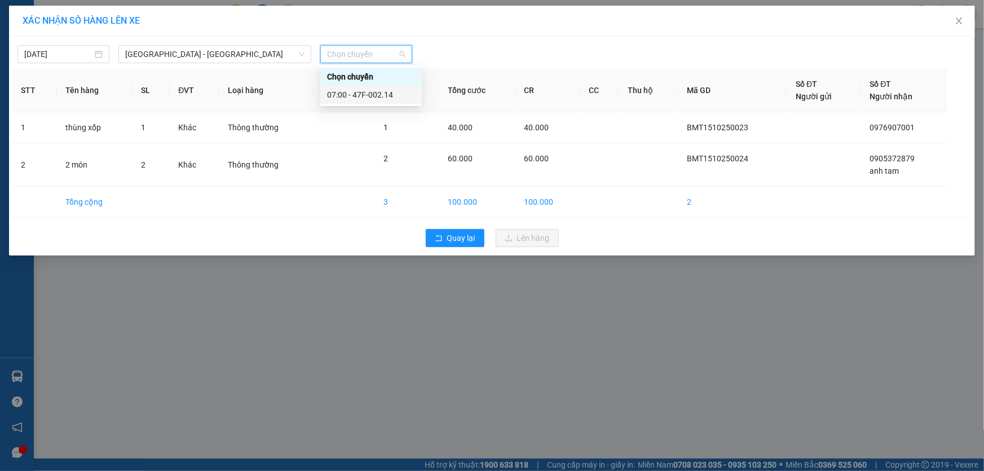
click at [378, 95] on div "07:00 - 47F-002.14" at bounding box center [371, 95] width 88 height 12
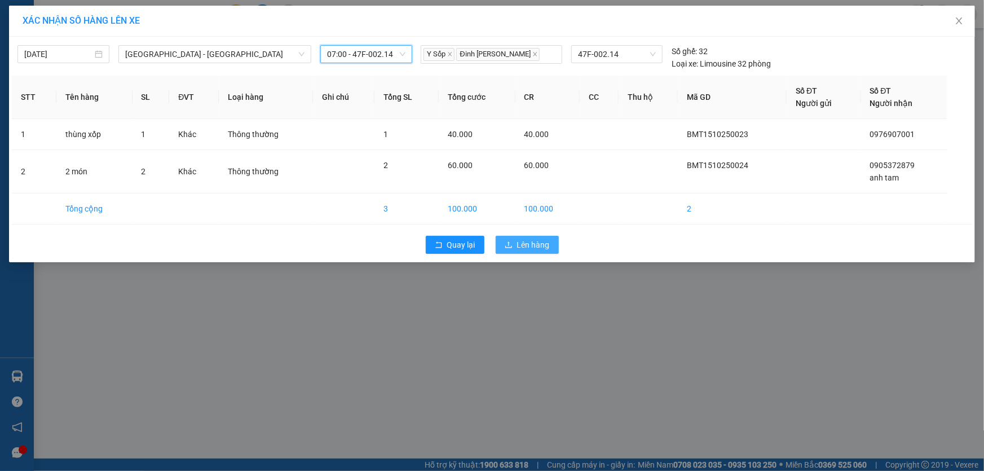
click at [530, 250] on span "Lên hàng" at bounding box center [533, 245] width 33 height 12
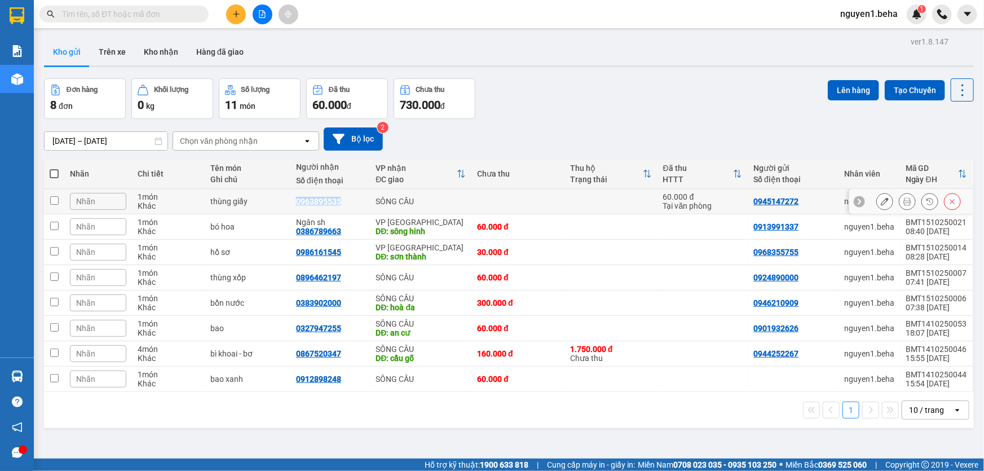
drag, startPoint x: 291, startPoint y: 199, endPoint x: 338, endPoint y: 203, distance: 47.6
click at [338, 203] on td "0963895535" at bounding box center [330, 201] width 80 height 25
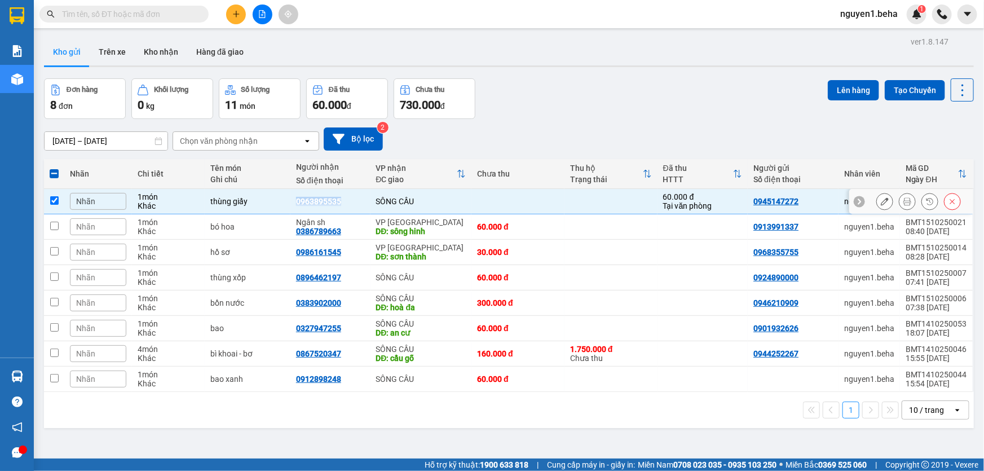
copy div "0963895535"
click at [55, 198] on input "checkbox" at bounding box center [54, 200] width 8 height 8
checkbox input "false"
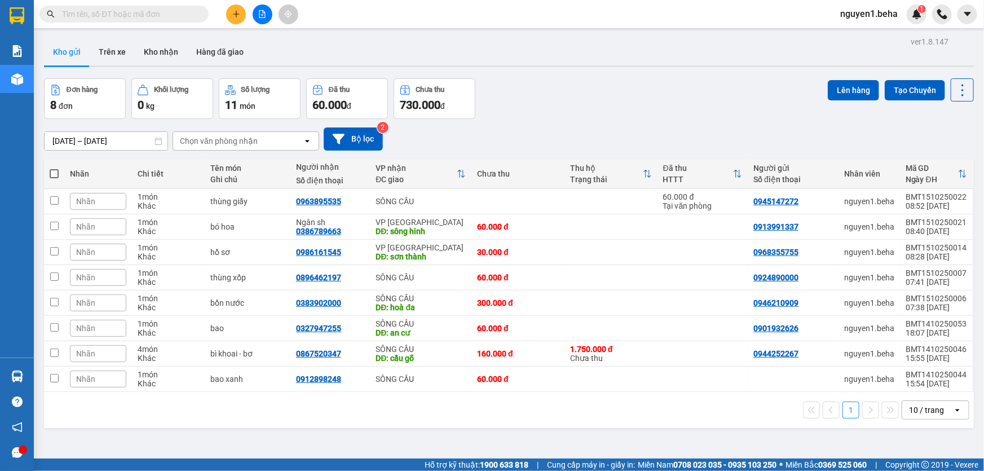
click at [109, 12] on input "text" at bounding box center [128, 14] width 133 height 12
click at [115, 12] on input "text" at bounding box center [128, 14] width 133 height 12
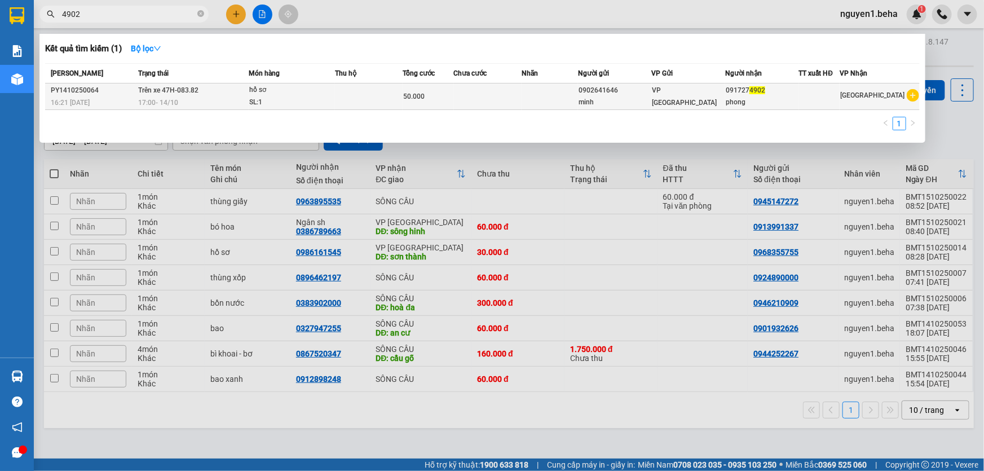
type input "4902"
click at [253, 99] on div "SL: 1" at bounding box center [291, 102] width 85 height 12
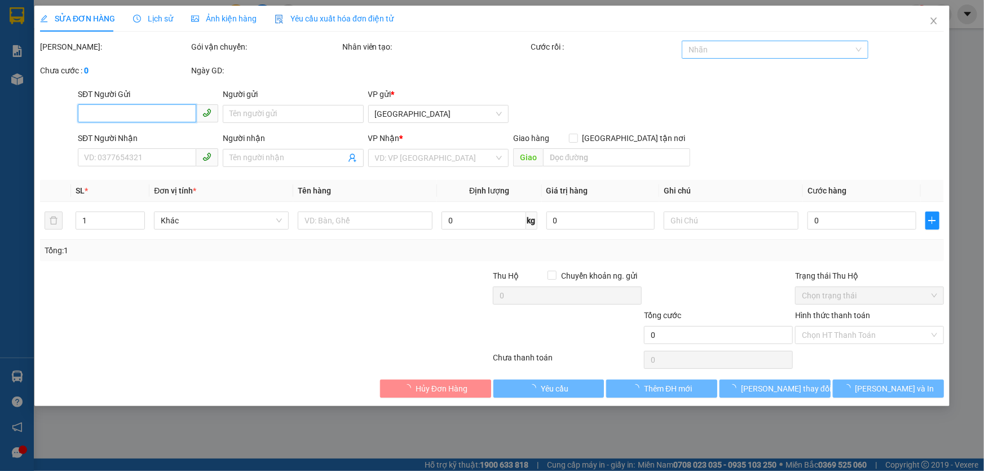
type input "0902641646"
type input "minh"
type input "0917274902"
type input "phong"
type input "50.000"
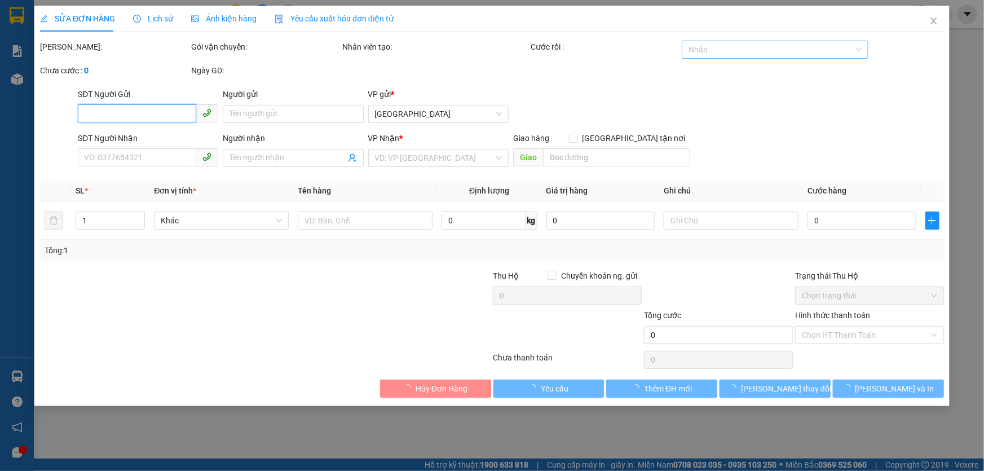
type input "50.000"
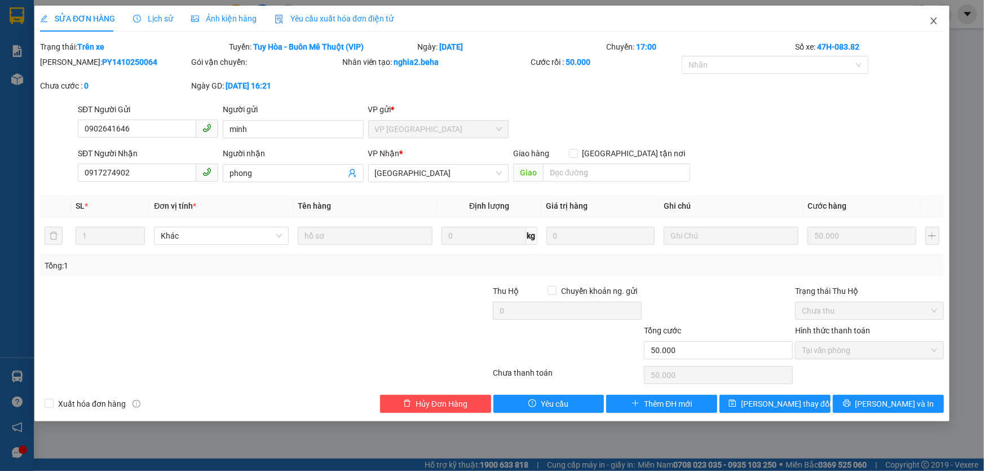
click at [933, 19] on icon "close" at bounding box center [934, 20] width 9 height 9
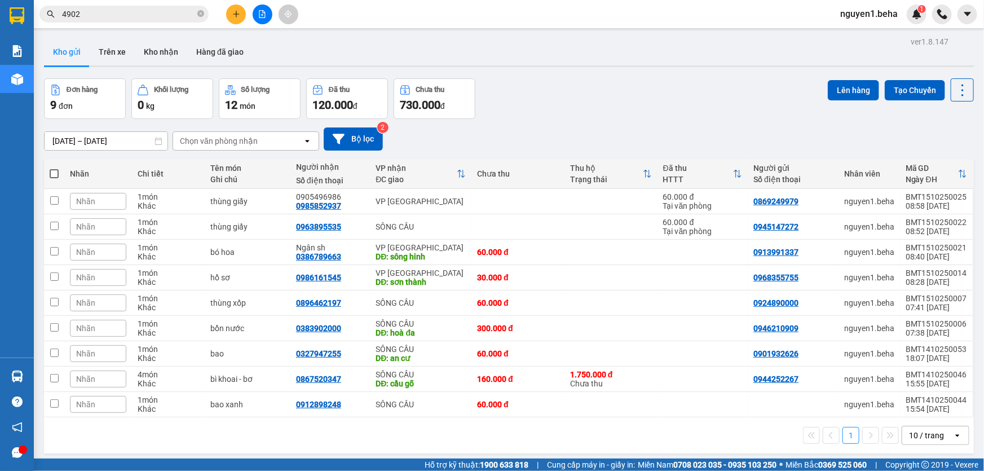
click at [259, 13] on icon "file-add" at bounding box center [262, 14] width 8 height 8
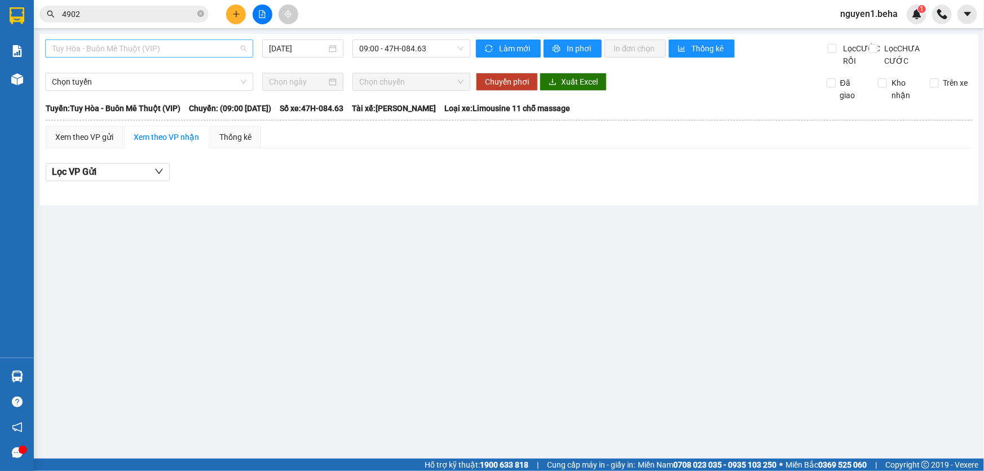
click at [177, 49] on span "Tuy Hòa - Buôn Mê Thuột (VIP)" at bounding box center [149, 48] width 195 height 17
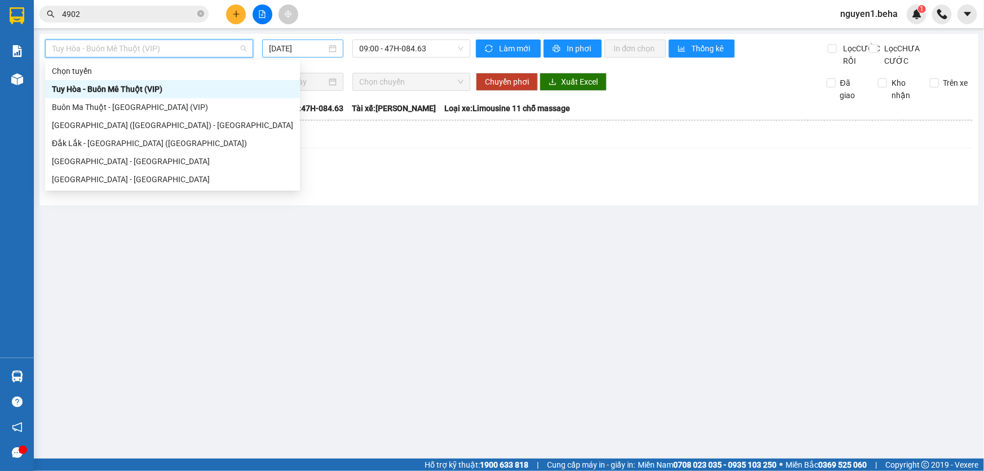
click at [327, 47] on div "15/10/2025" at bounding box center [303, 48] width 68 height 12
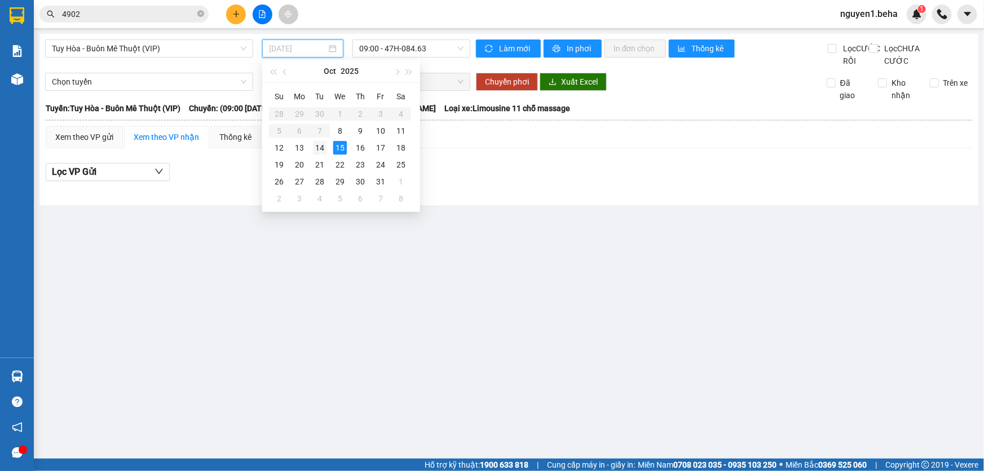
drag, startPoint x: 318, startPoint y: 146, endPoint x: 344, endPoint y: 112, distance: 43.1
click at [318, 146] on div "14" at bounding box center [320, 148] width 14 height 14
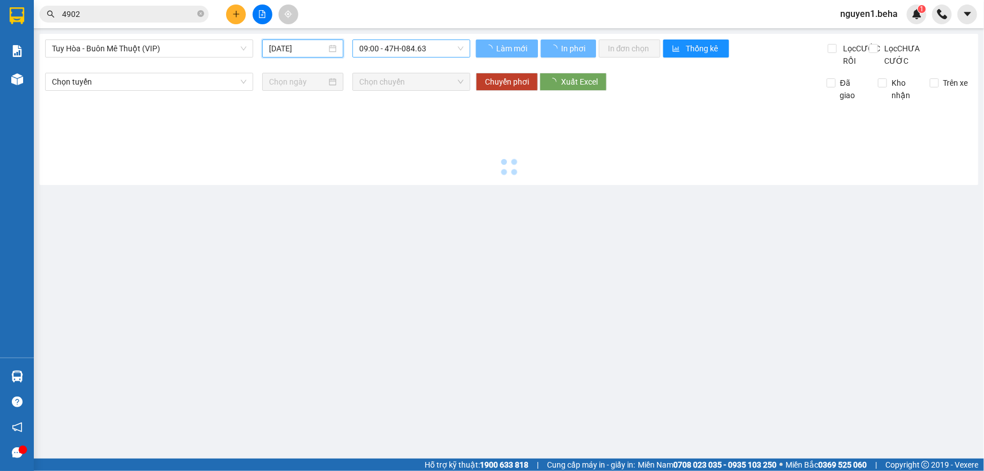
type input "14/10/2025"
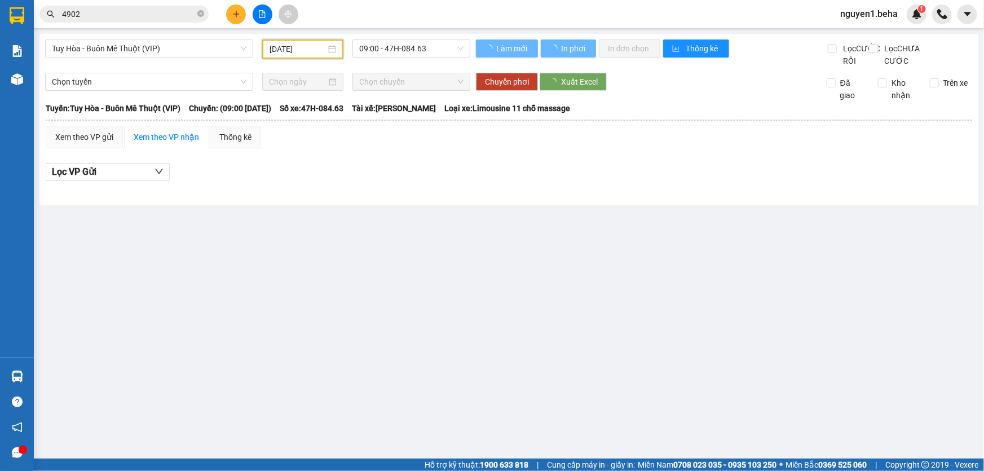
click at [421, 43] on span "09:00 - 47H-084.63" at bounding box center [411, 48] width 104 height 17
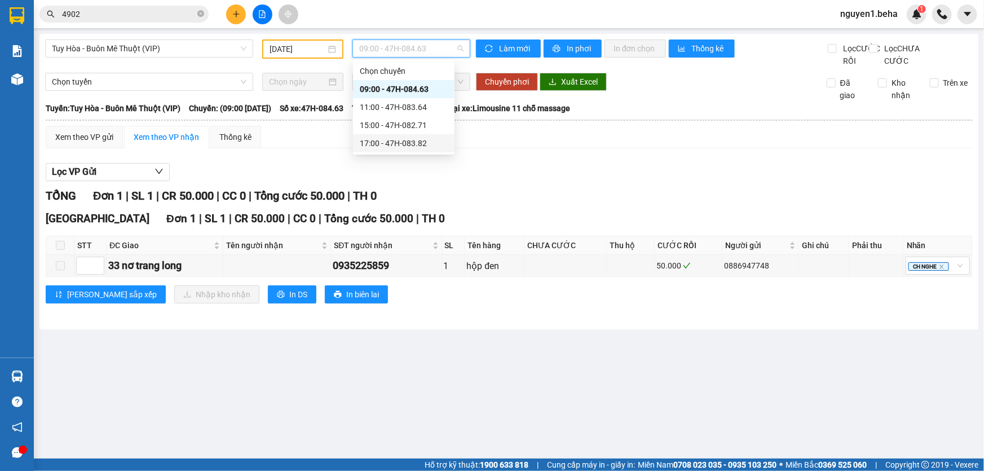
click at [421, 146] on div "17:00 - 47H-083.82" at bounding box center [404, 143] width 88 height 12
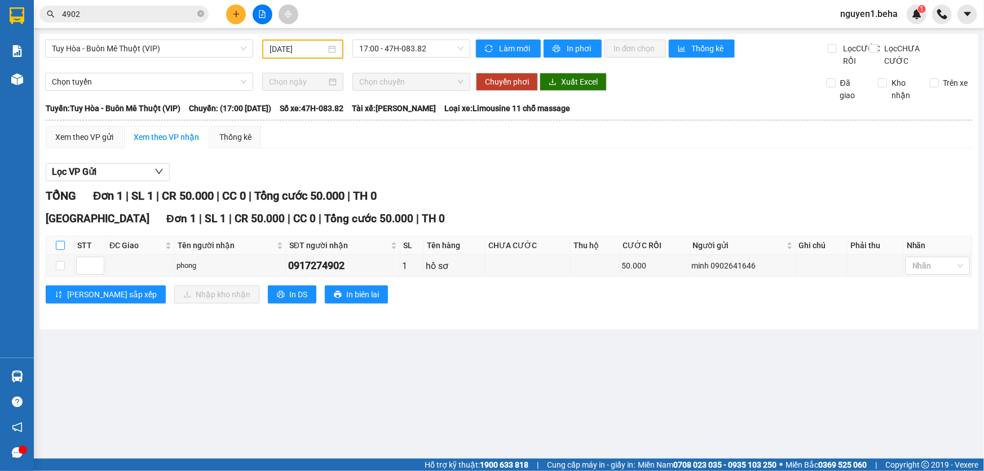
click at [58, 250] on input "checkbox" at bounding box center [60, 245] width 9 height 9
checkbox input "true"
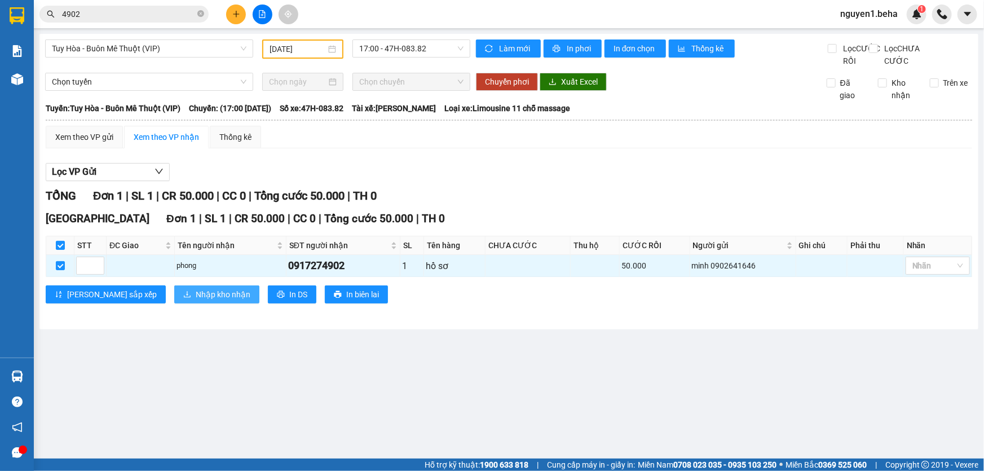
click at [196, 301] on span "Nhập kho nhận" at bounding box center [223, 294] width 55 height 12
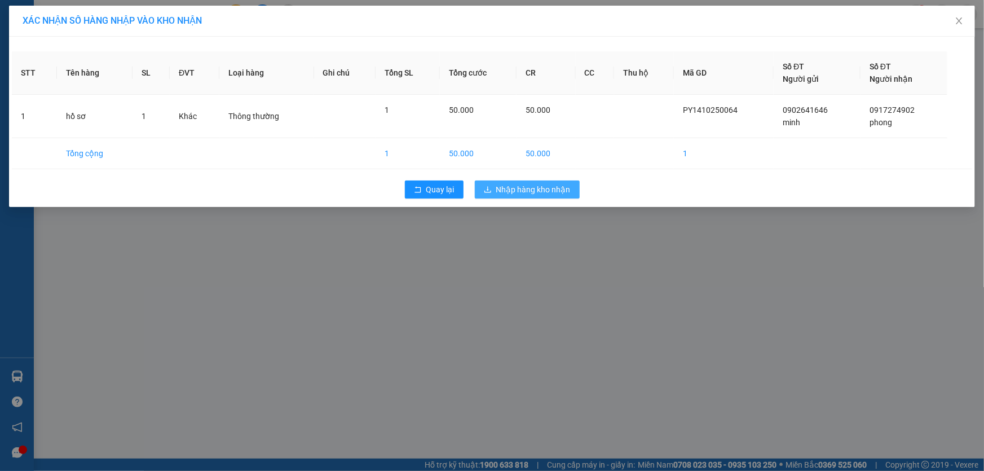
click at [485, 195] on button "Nhập hàng kho nhận" at bounding box center [527, 189] width 105 height 18
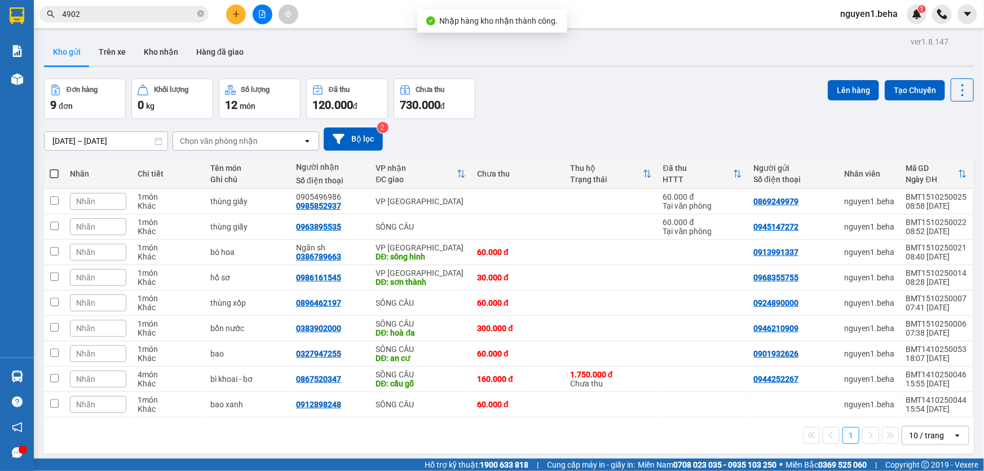
click at [118, 12] on input "4902" at bounding box center [128, 14] width 133 height 12
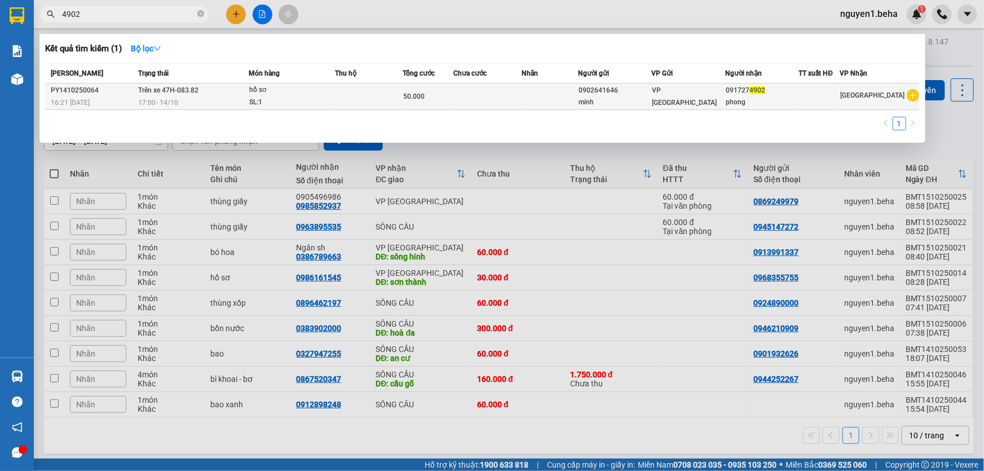
click at [169, 90] on span "Trên xe 47H-083.82" at bounding box center [169, 90] width 60 height 8
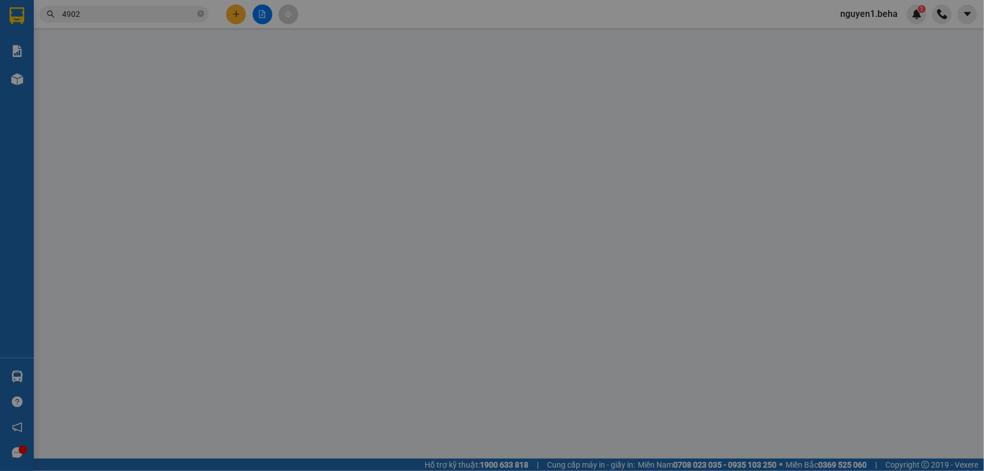
type input "0902641646"
type input "minh"
type input "0917274902"
type input "phong"
type input "50.000"
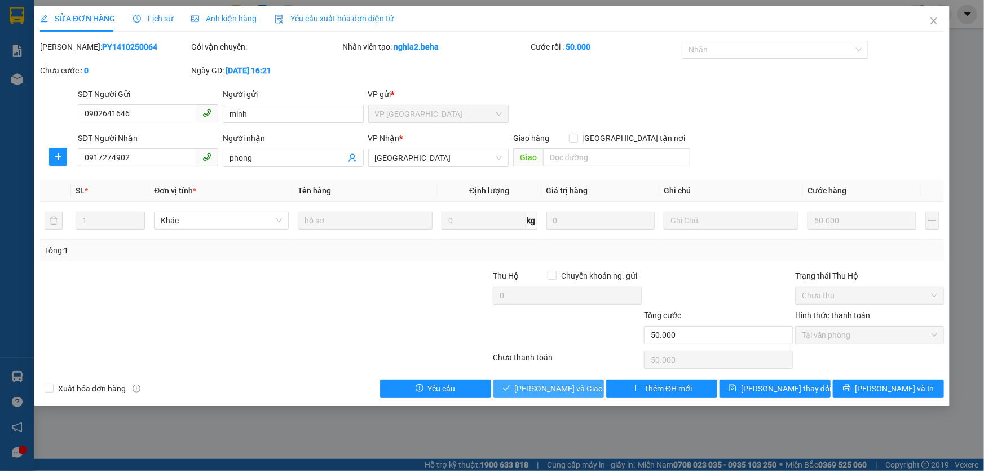
click at [524, 384] on button "Lưu và Giao hàng" at bounding box center [549, 389] width 111 height 18
type input "0"
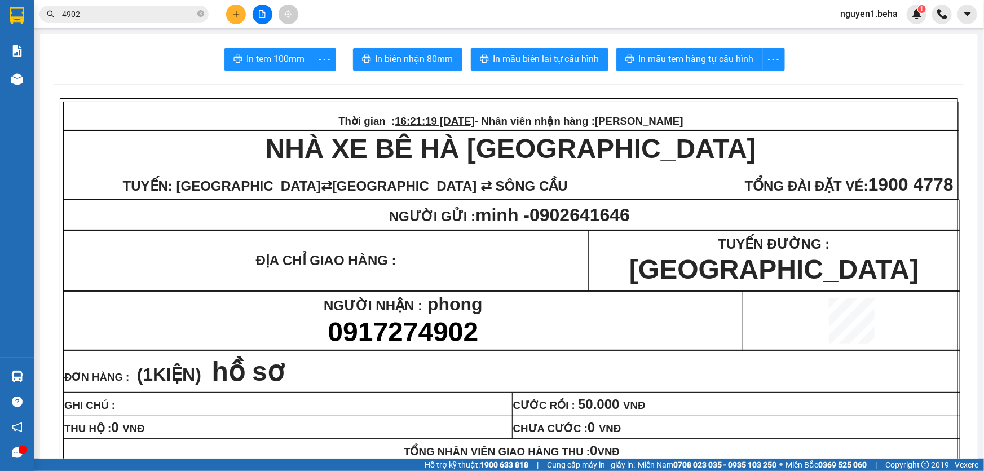
click at [143, 16] on input "4902" at bounding box center [128, 14] width 133 height 12
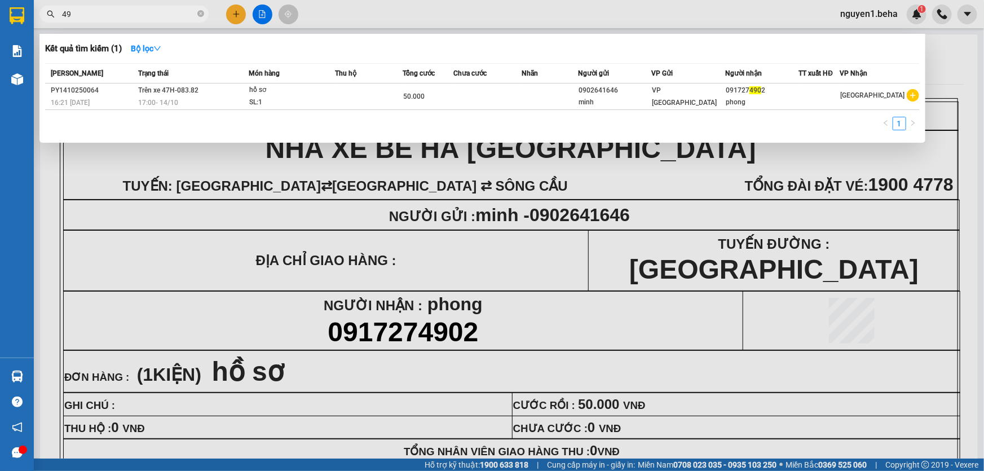
type input "4"
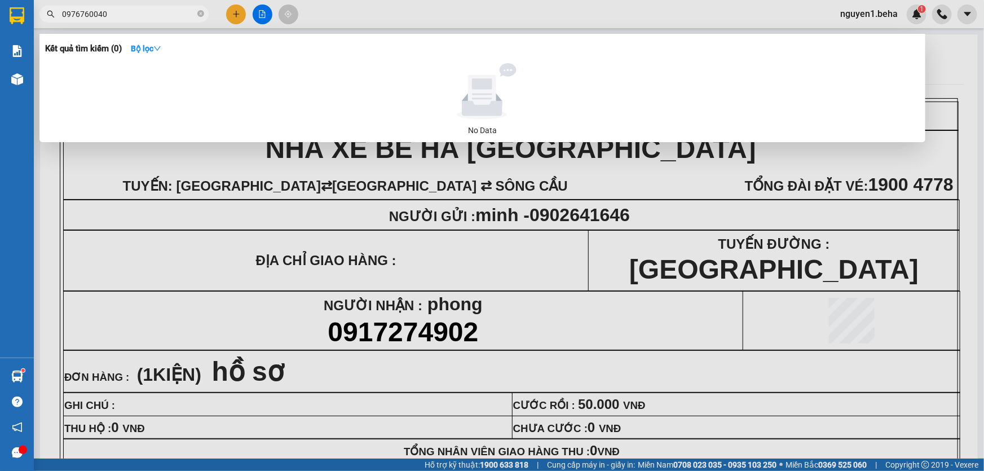
drag, startPoint x: 86, startPoint y: 14, endPoint x: 63, endPoint y: 18, distance: 23.0
click at [63, 18] on input "0976760040" at bounding box center [128, 14] width 133 height 12
type input "0040"
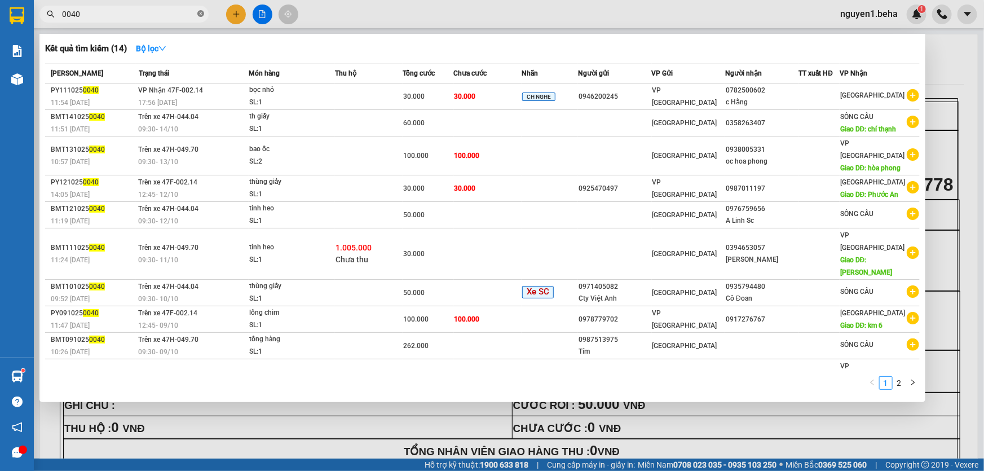
click at [203, 11] on icon "close-circle" at bounding box center [200, 13] width 7 height 7
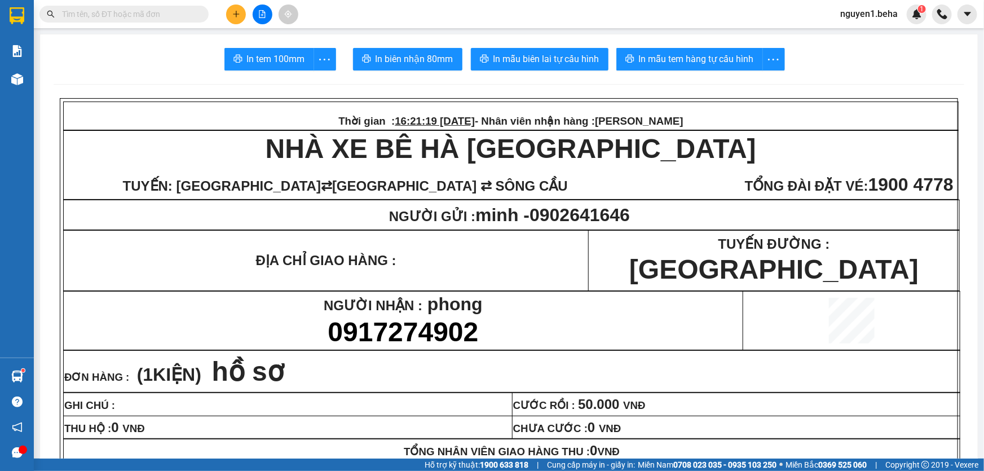
click at [162, 16] on input "text" at bounding box center [128, 14] width 133 height 12
click at [130, 15] on input "text" at bounding box center [128, 14] width 133 height 12
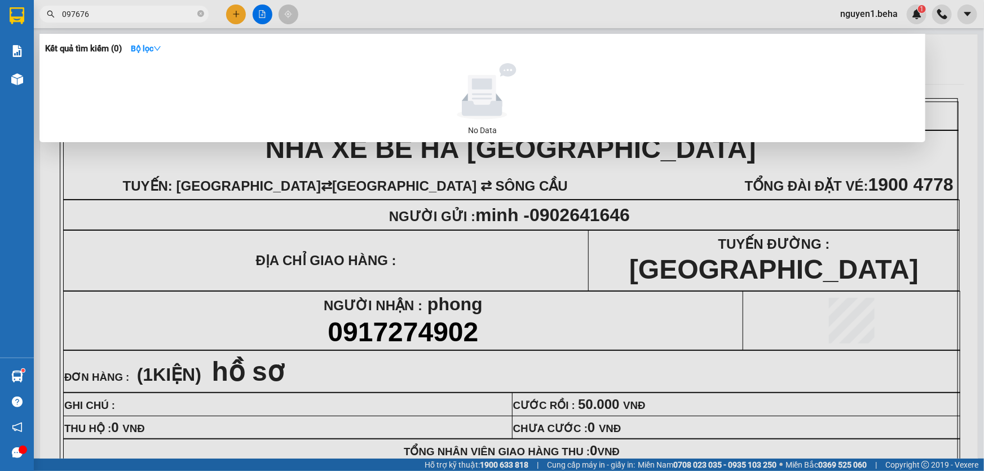
click at [131, 15] on input "097676" at bounding box center [128, 14] width 133 height 12
type input "0976760040"
click at [200, 11] on icon "close-circle" at bounding box center [200, 13] width 7 height 7
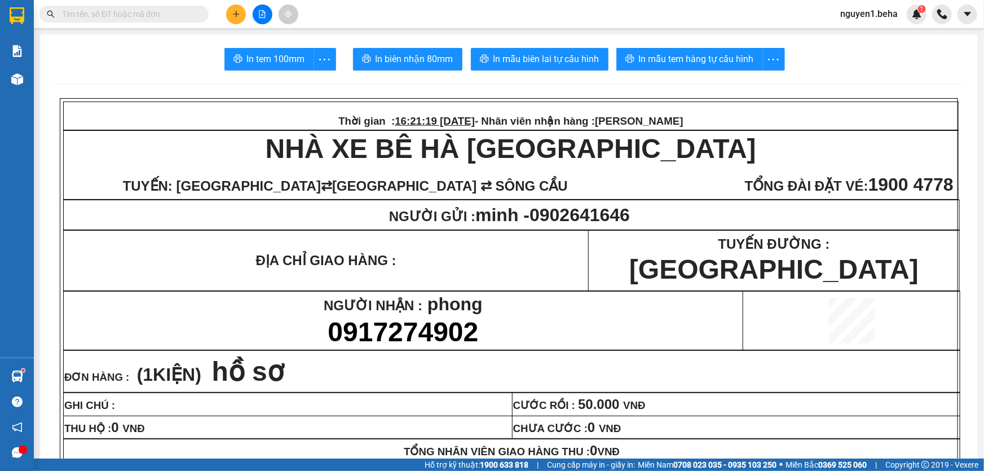
click at [148, 12] on input "text" at bounding box center [128, 14] width 133 height 12
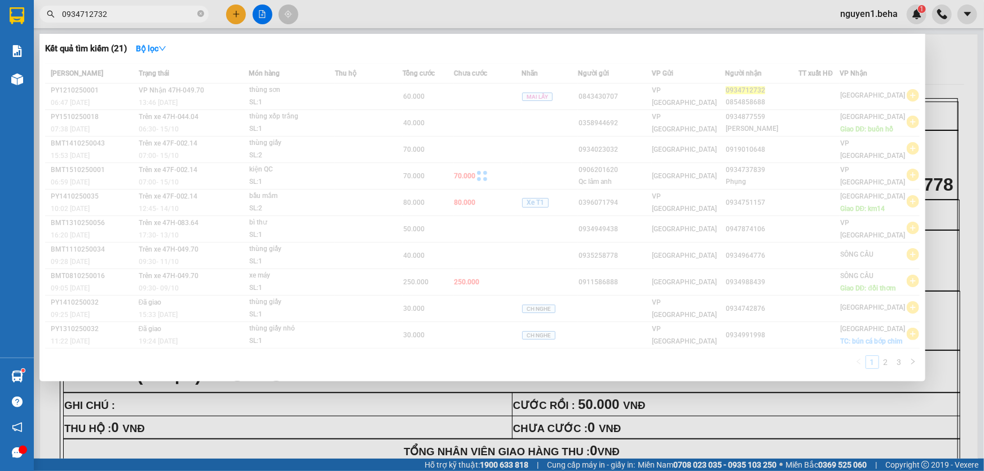
type input "0934712732"
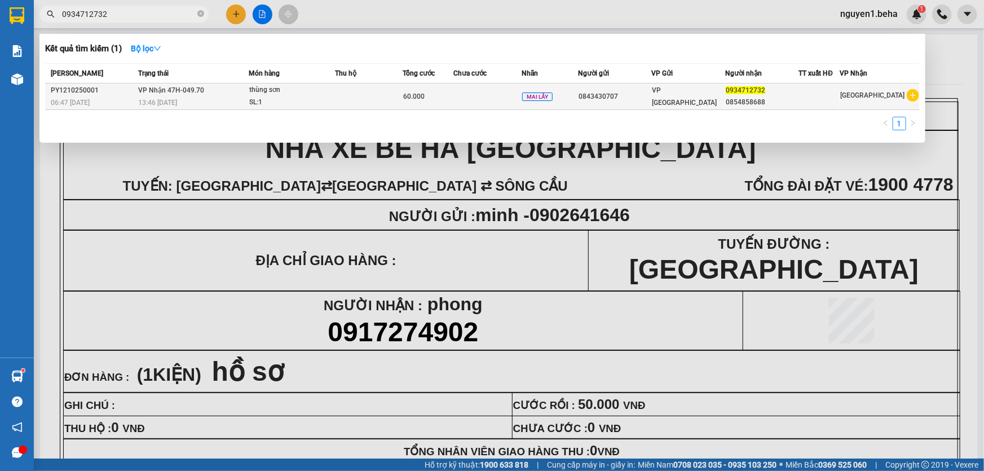
click at [353, 101] on td at bounding box center [369, 96] width 68 height 27
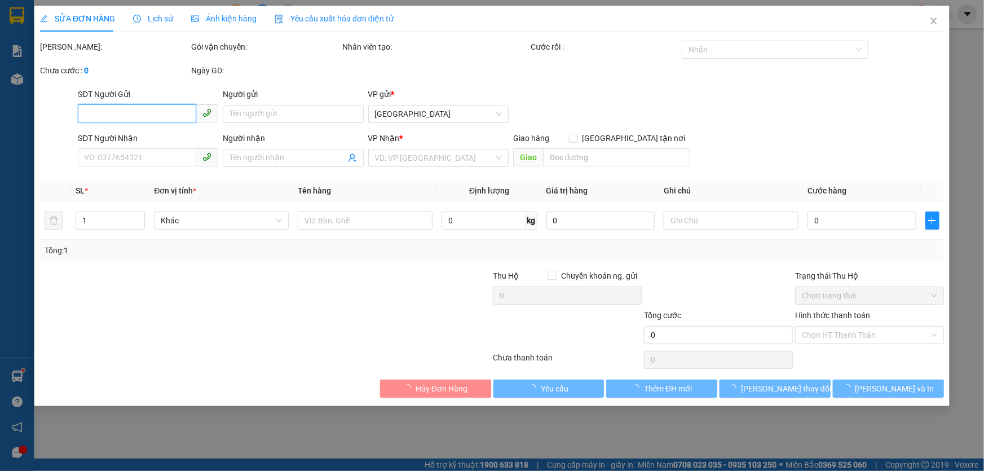
type input "0843430707"
type input "0934712732"
type input "0854858688"
type input "60.000"
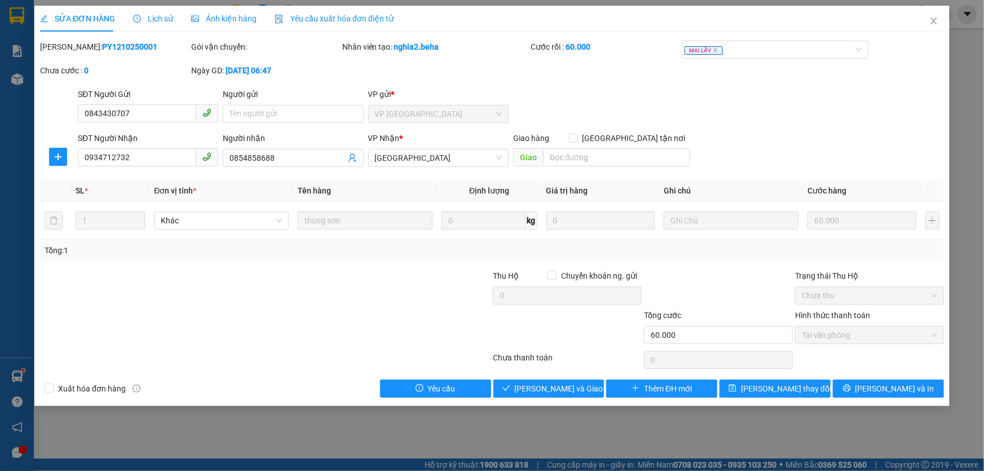
click at [207, 14] on span "Ảnh kiện hàng" at bounding box center [223, 18] width 65 height 9
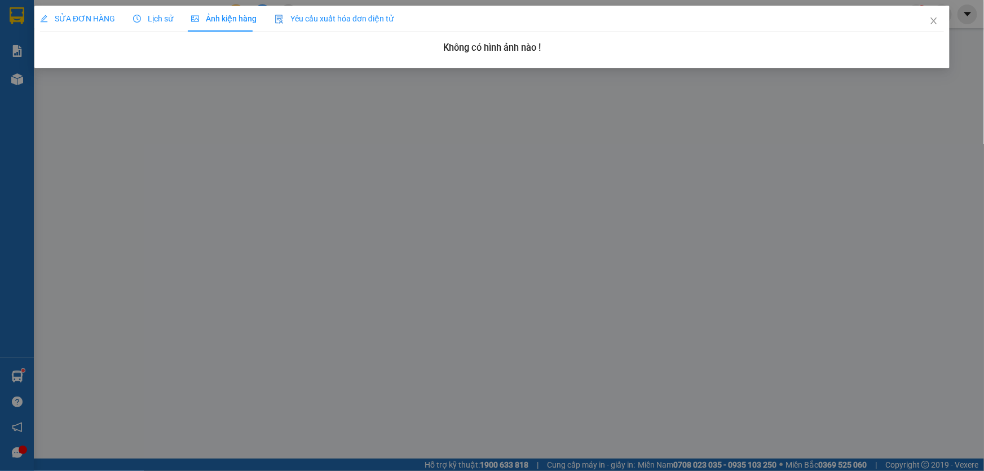
click at [120, 16] on div "SỬA ĐƠN HÀNG Lịch sử Ảnh kiện hàng Yêu cầu xuất hóa đơn điện tử" at bounding box center [217, 19] width 354 height 26
drag, startPoint x: 74, startPoint y: 9, endPoint x: 80, endPoint y: 16, distance: 9.6
click at [74, 10] on div "SỬA ĐƠN HÀNG" at bounding box center [77, 19] width 75 height 26
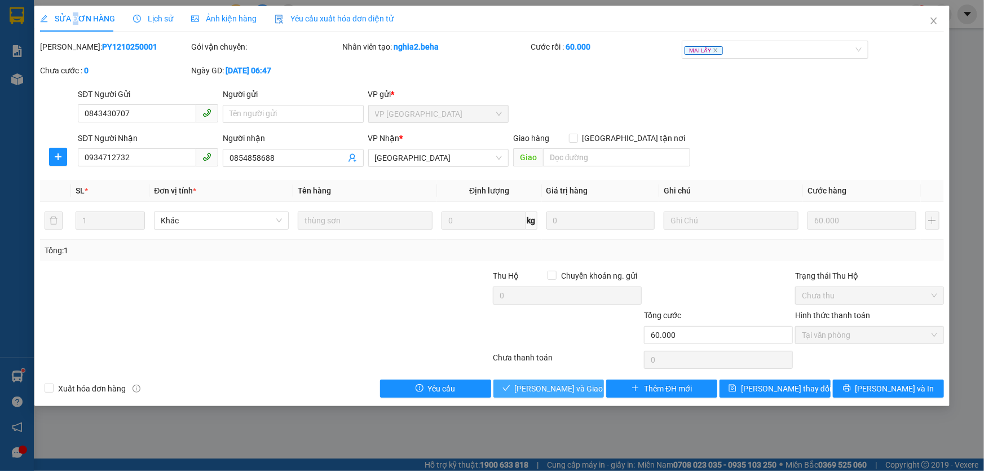
click at [536, 394] on span "Lưu và Giao hàng" at bounding box center [569, 388] width 108 height 12
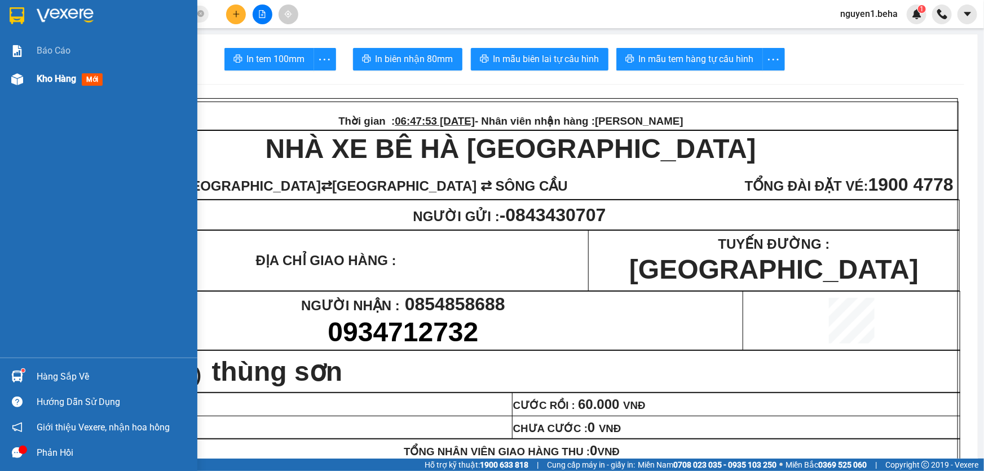
click at [15, 74] on img at bounding box center [17, 79] width 12 height 12
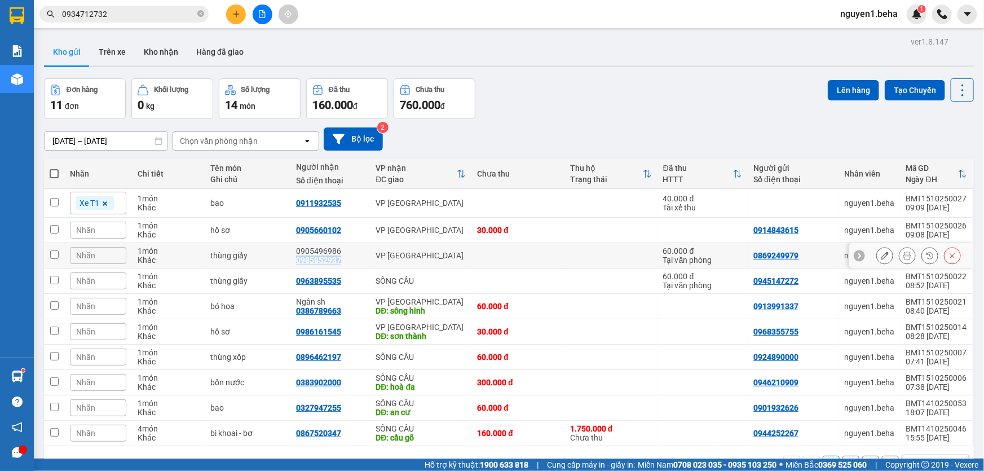
drag, startPoint x: 297, startPoint y: 262, endPoint x: 341, endPoint y: 265, distance: 44.1
click at [341, 265] on td "0905496986 0985852937" at bounding box center [330, 255] width 80 height 25
checkbox input "true"
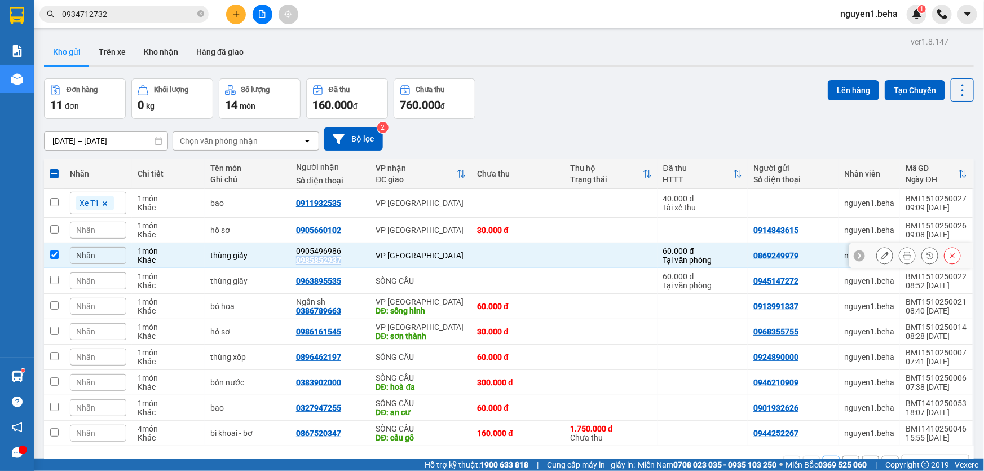
copy div "0985852937"
click at [50, 201] on input "checkbox" at bounding box center [54, 202] width 8 height 8
checkbox input "true"
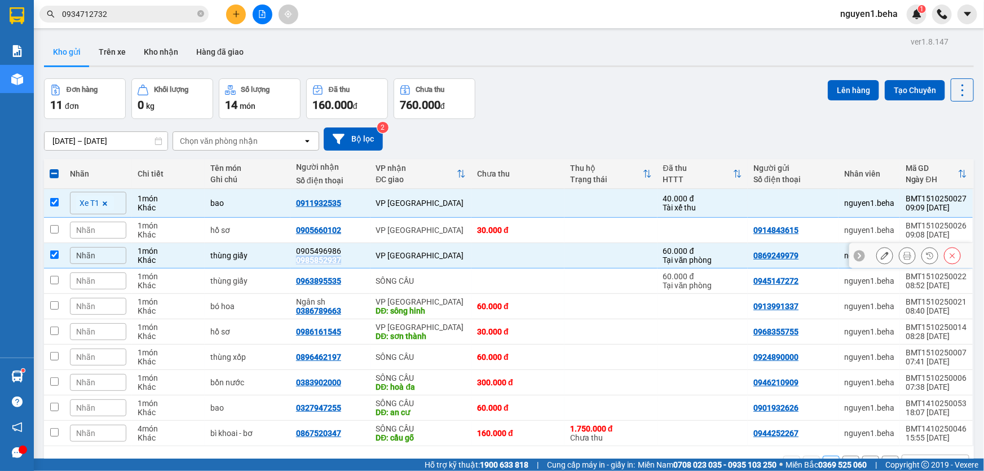
click at [55, 257] on input "checkbox" at bounding box center [54, 254] width 8 height 8
checkbox input "false"
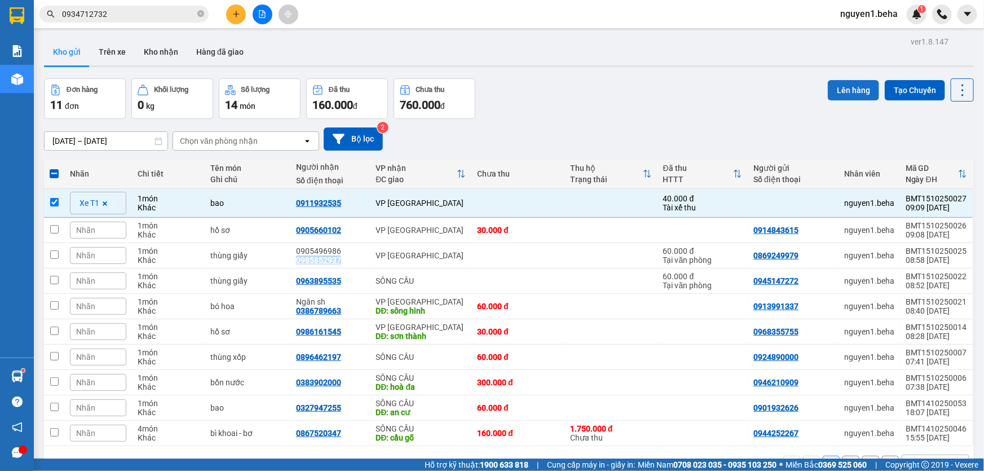
click at [853, 91] on button "Lên hàng" at bounding box center [853, 90] width 51 height 20
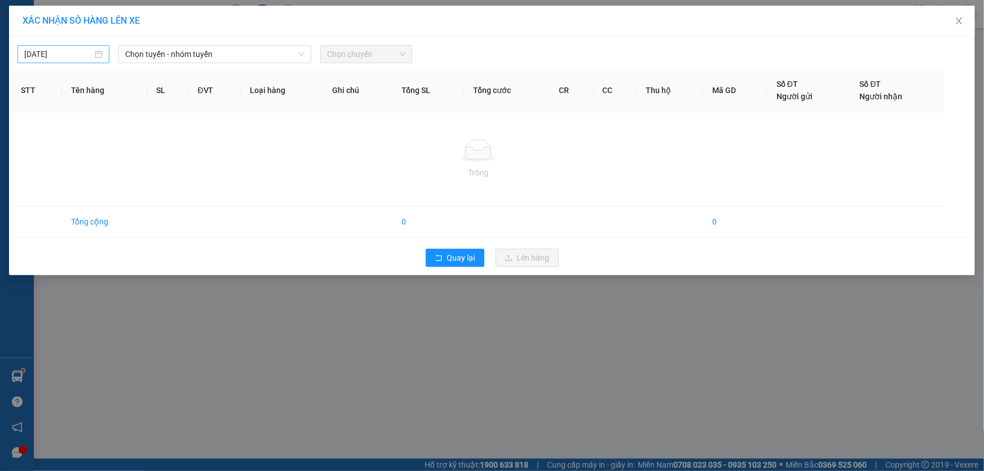
click at [78, 57] on input "15/10/2025" at bounding box center [58, 54] width 68 height 12
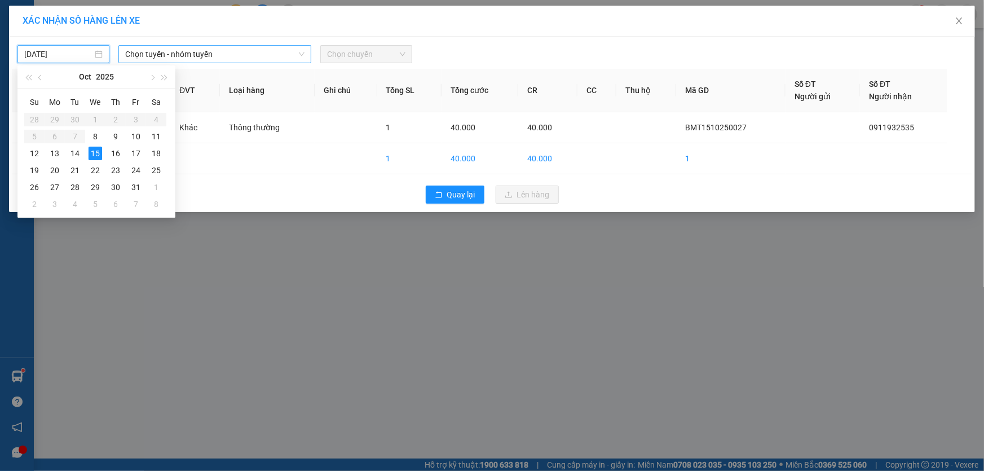
click at [171, 56] on span "Chọn tuyến - nhóm tuyến" at bounding box center [214, 54] width 179 height 17
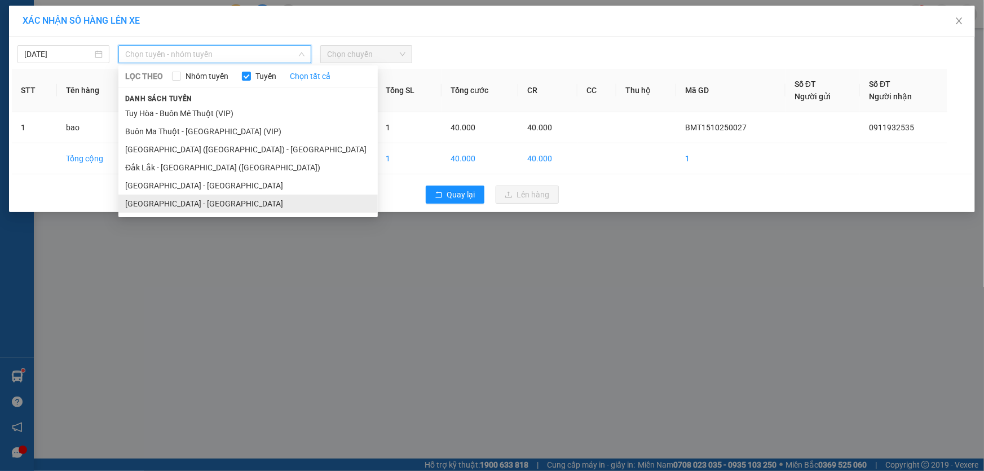
click at [175, 205] on li "Đắk Lắk - Phú Yên" at bounding box center [247, 204] width 259 height 18
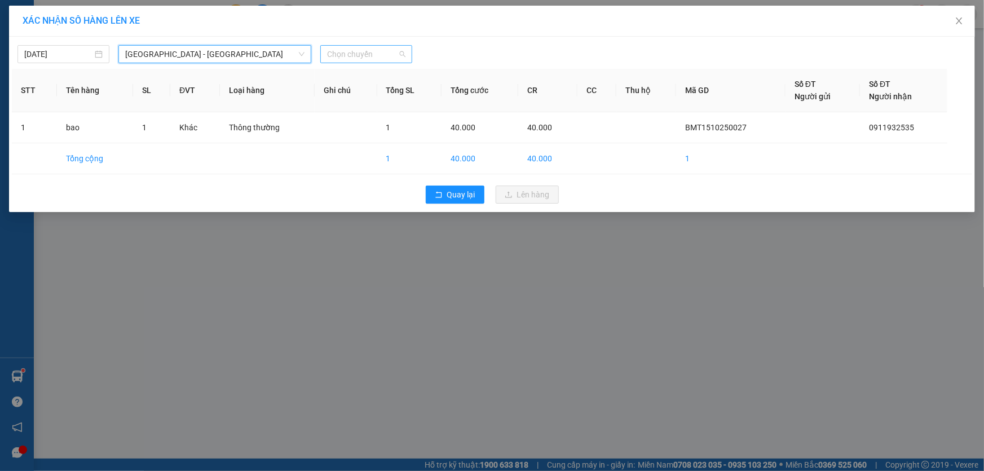
click at [344, 55] on span "Chọn chuyến" at bounding box center [366, 54] width 78 height 17
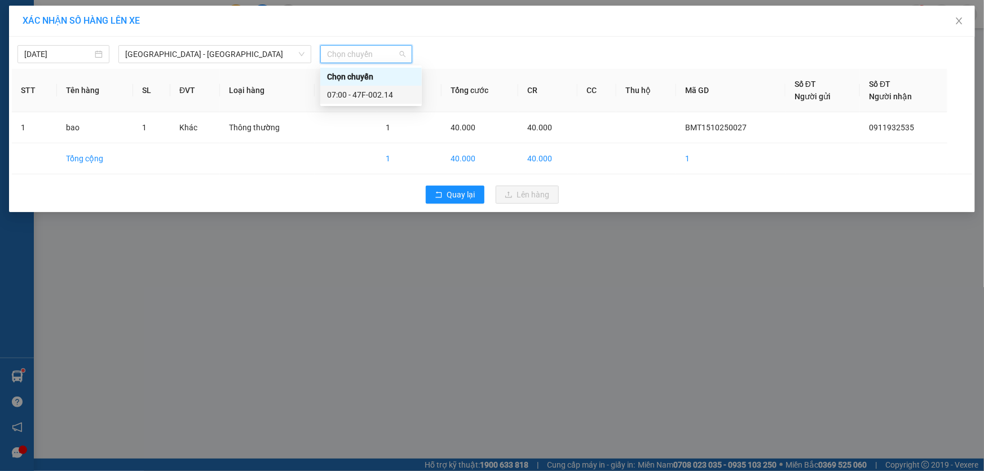
drag, startPoint x: 377, startPoint y: 89, endPoint x: 393, endPoint y: 116, distance: 31.1
click at [377, 92] on div "07:00 - 47F-002.14" at bounding box center [371, 95] width 88 height 12
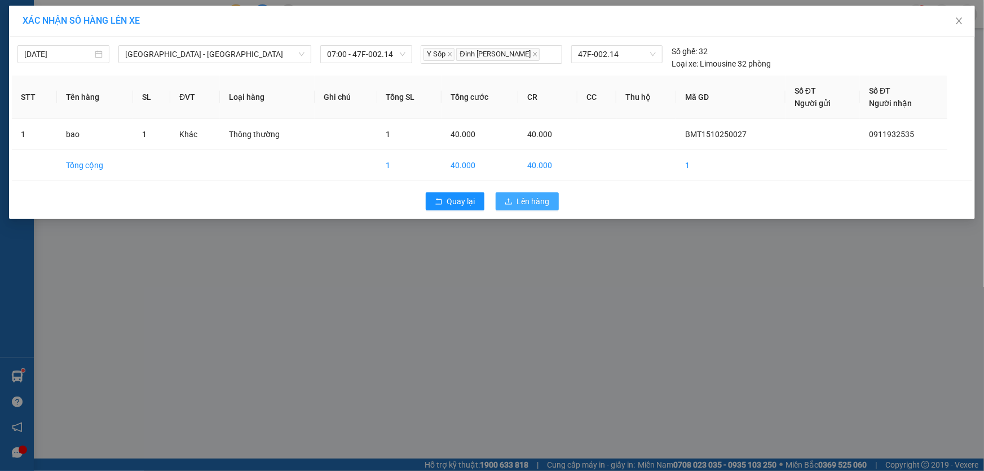
click at [539, 198] on span "Lên hàng" at bounding box center [533, 201] width 33 height 12
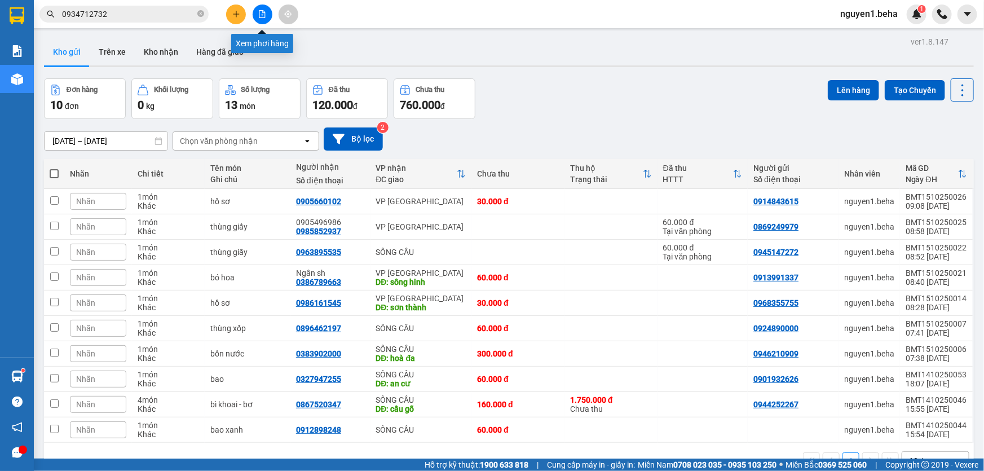
click at [265, 16] on icon "file-add" at bounding box center [262, 14] width 8 height 8
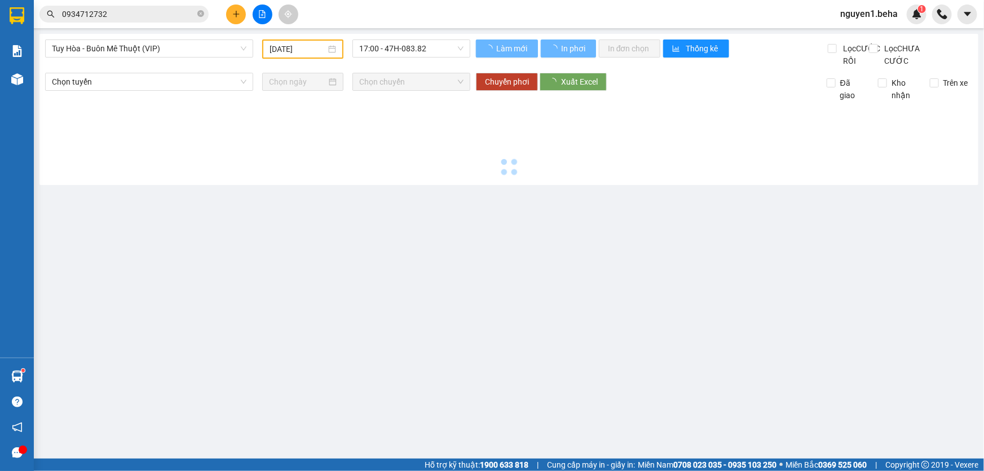
type input "15/10/2025"
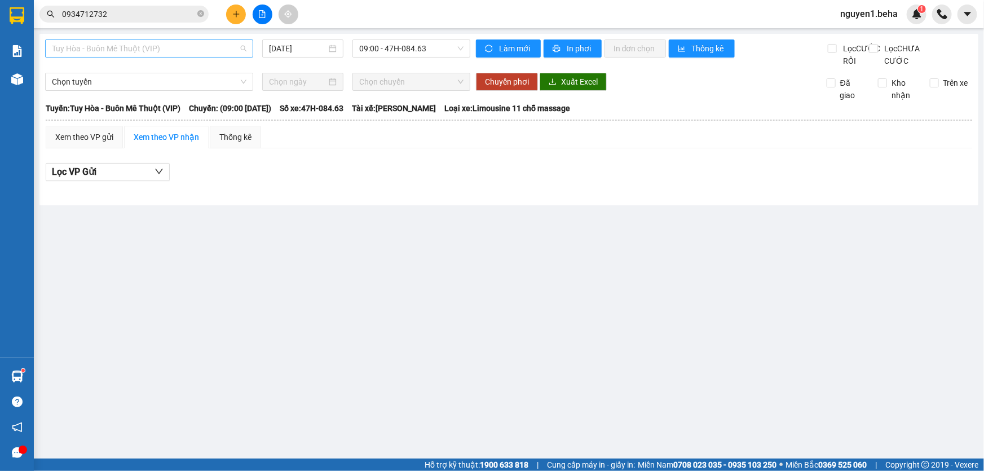
click at [130, 45] on span "Tuy Hòa - Buôn Mê Thuột (VIP)" at bounding box center [149, 48] width 195 height 17
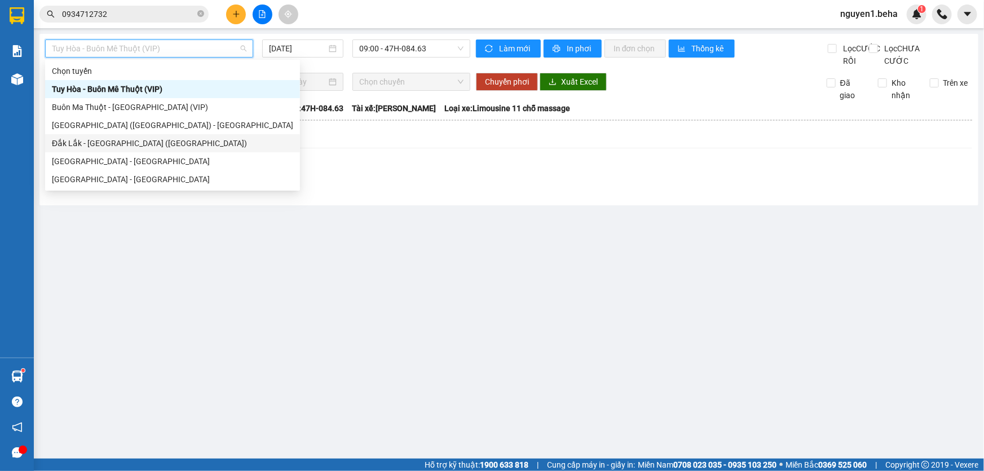
click at [120, 142] on div "Đắk Lắk - Phú Yên (SC)" at bounding box center [172, 143] width 241 height 12
type input "15/10/2025"
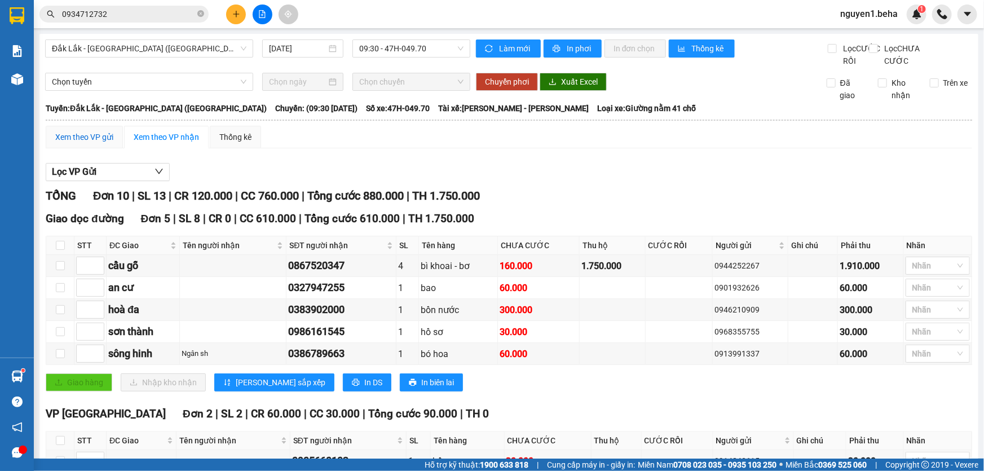
click at [96, 143] on div "Xem theo VP gửi" at bounding box center [84, 137] width 58 height 12
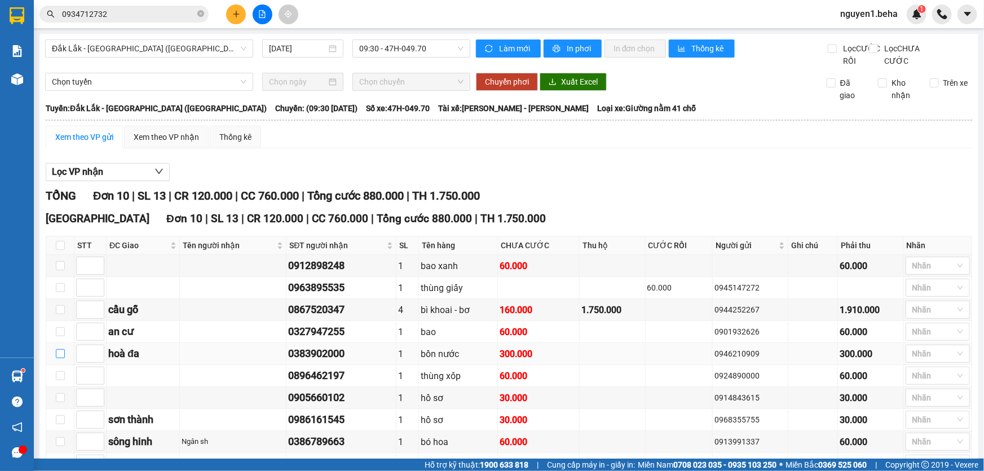
click at [60, 358] on input "checkbox" at bounding box center [60, 353] width 9 height 9
checkbox input "true"
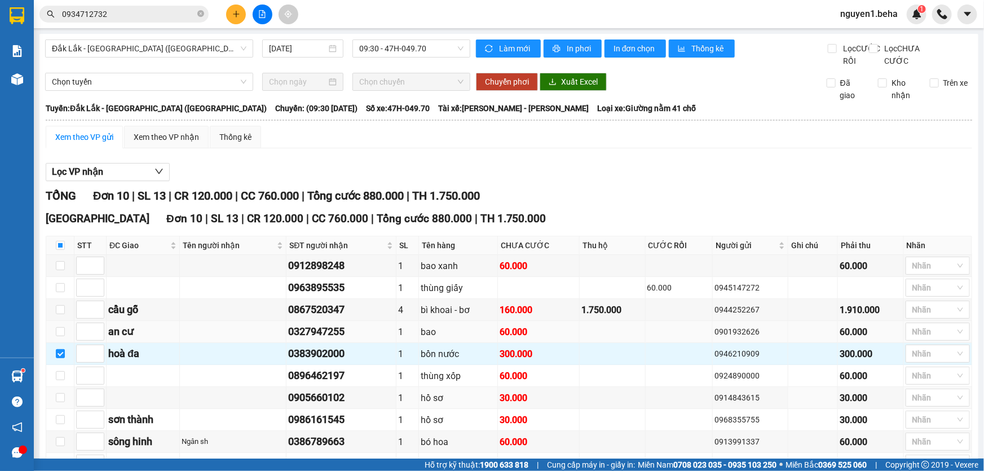
scroll to position [85, 0]
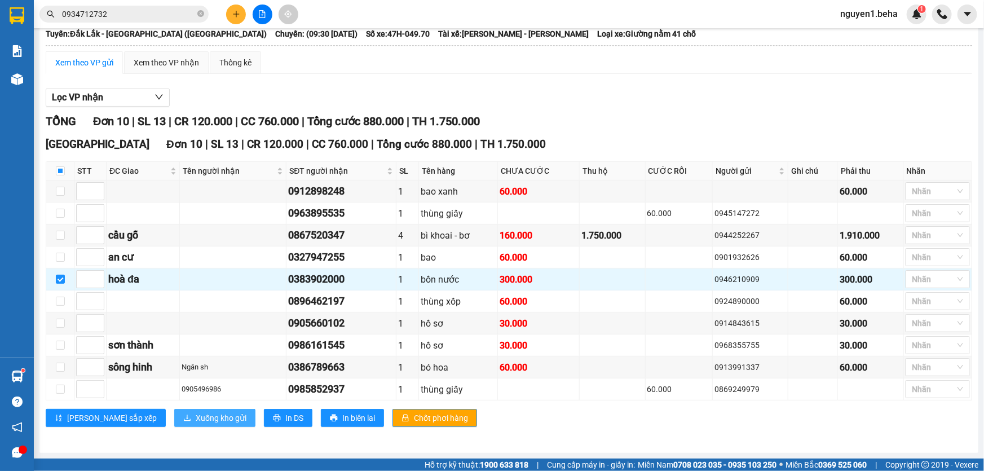
click at [196, 417] on span "Xuống kho gửi" at bounding box center [221, 418] width 51 height 12
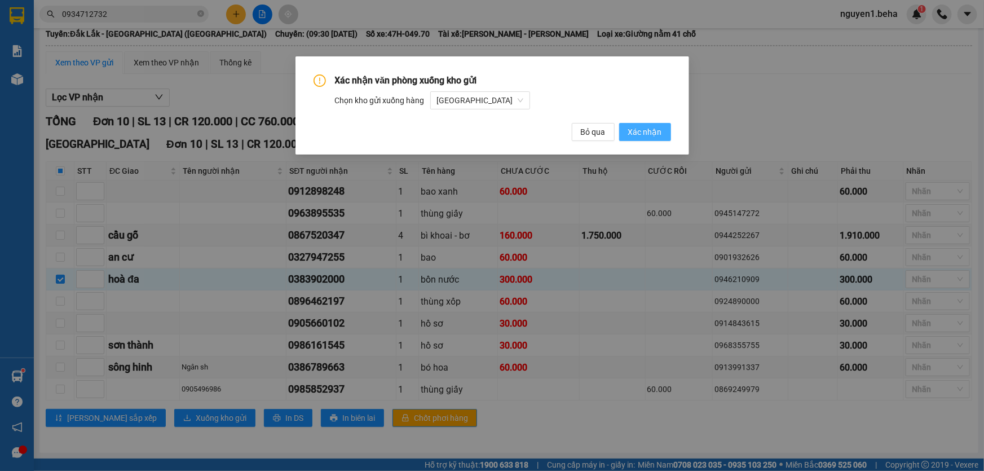
click at [651, 135] on span "Xác nhận" at bounding box center [645, 132] width 34 height 12
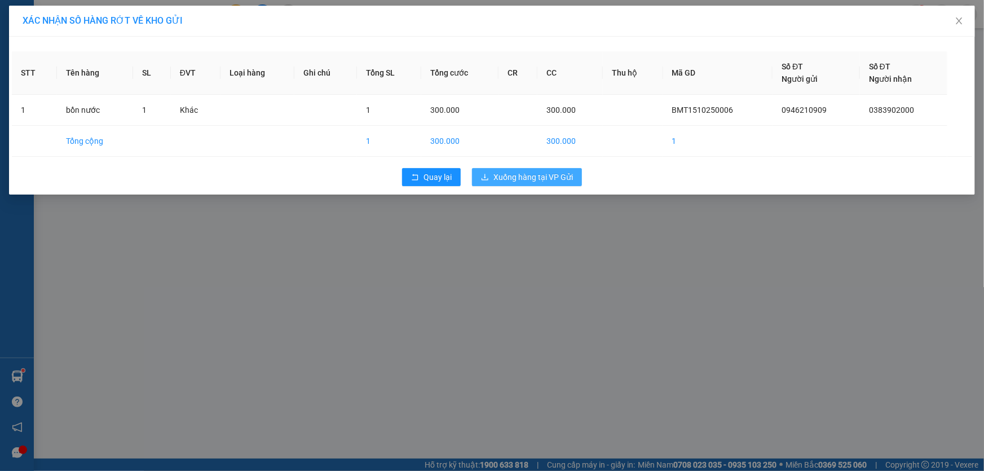
click at [505, 179] on span "Xuống hàng tại VP Gửi" at bounding box center [534, 177] width 80 height 12
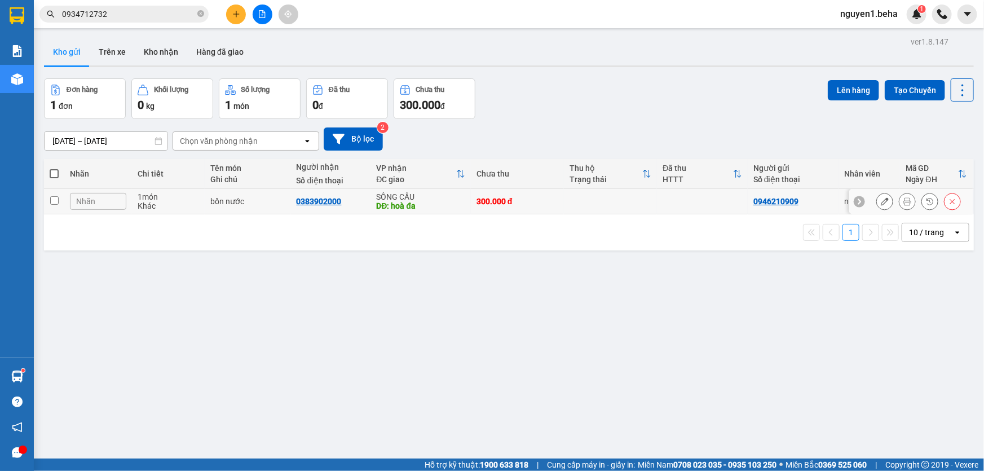
click at [881, 202] on icon at bounding box center [885, 201] width 8 height 8
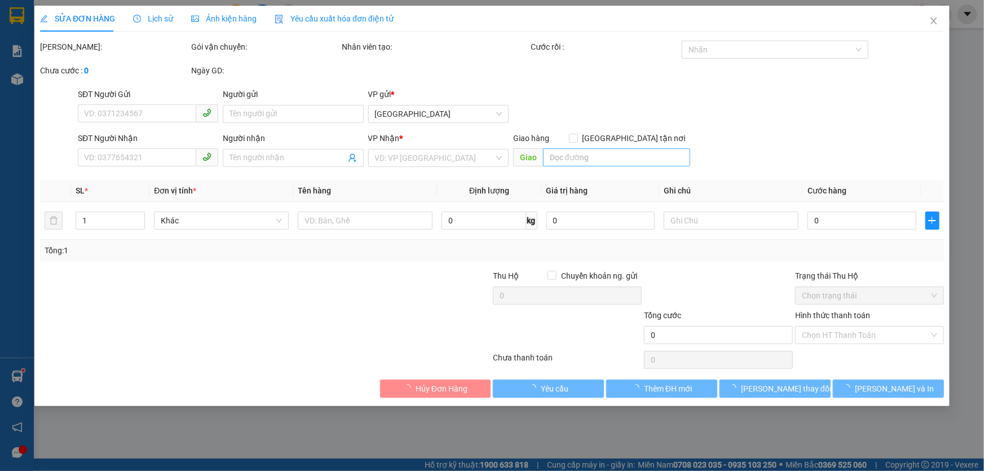
type input "0946210909"
type input "0383902000"
type input "hoà đa"
type input "300.000"
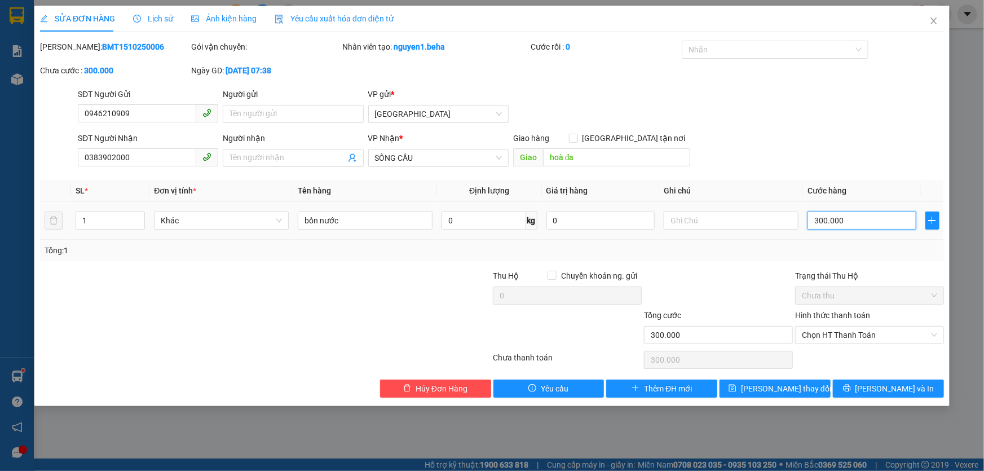
click at [851, 215] on input "300.000" at bounding box center [862, 221] width 109 height 18
type input "4"
type input "40"
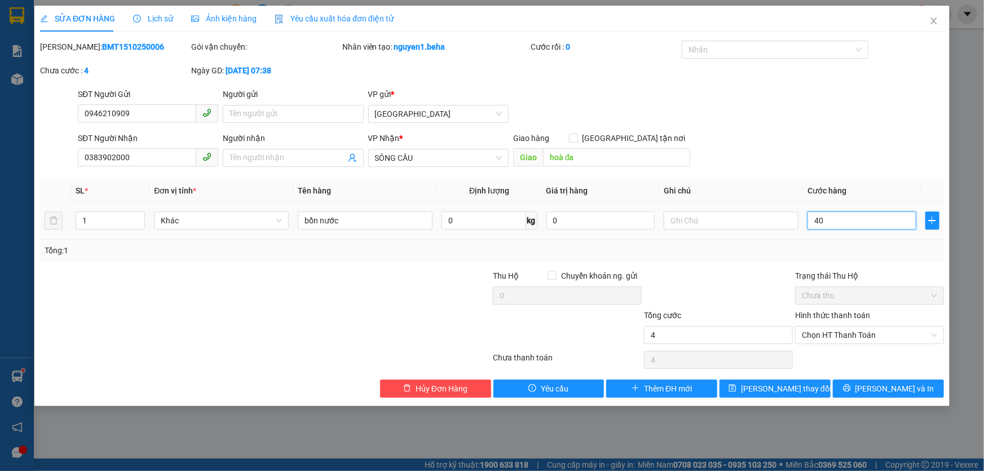
type input "40"
type input "400"
type input "400.000"
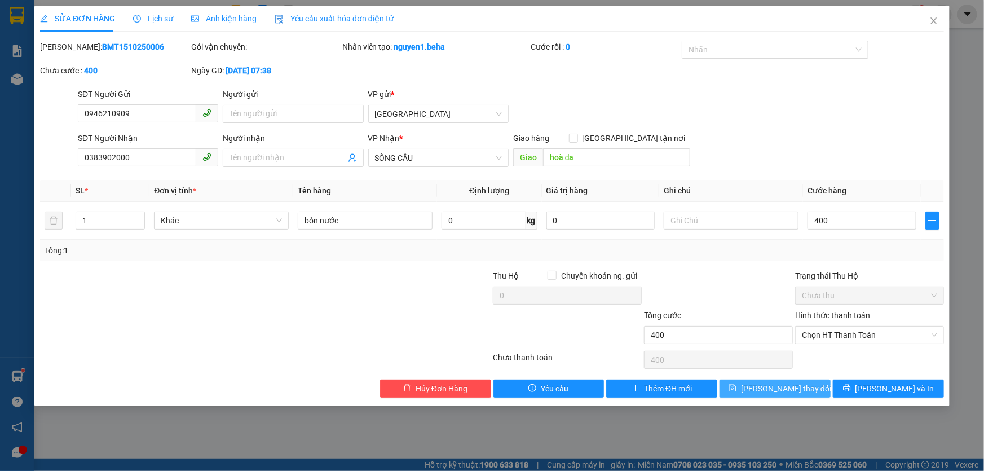
type input "400.000"
click at [744, 391] on button "Lưu thay đổi" at bounding box center [775, 389] width 111 height 18
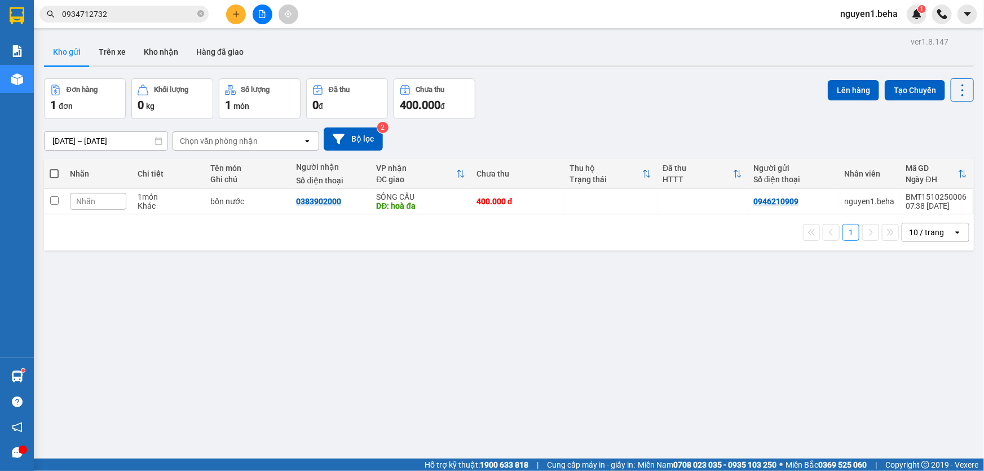
click at [54, 178] on span at bounding box center [54, 173] width 9 height 9
click at [54, 168] on input "checkbox" at bounding box center [54, 168] width 0 height 0
checkbox input "true"
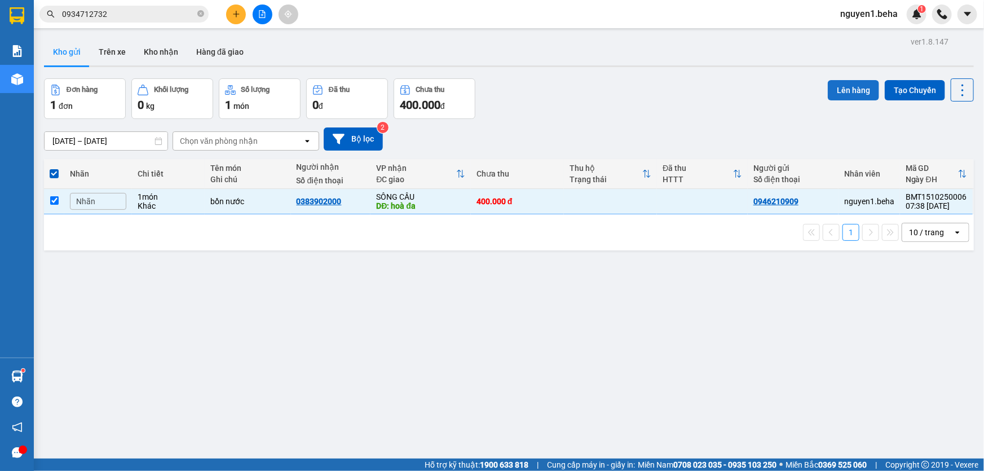
click at [831, 83] on button "Lên hàng" at bounding box center [853, 90] width 51 height 20
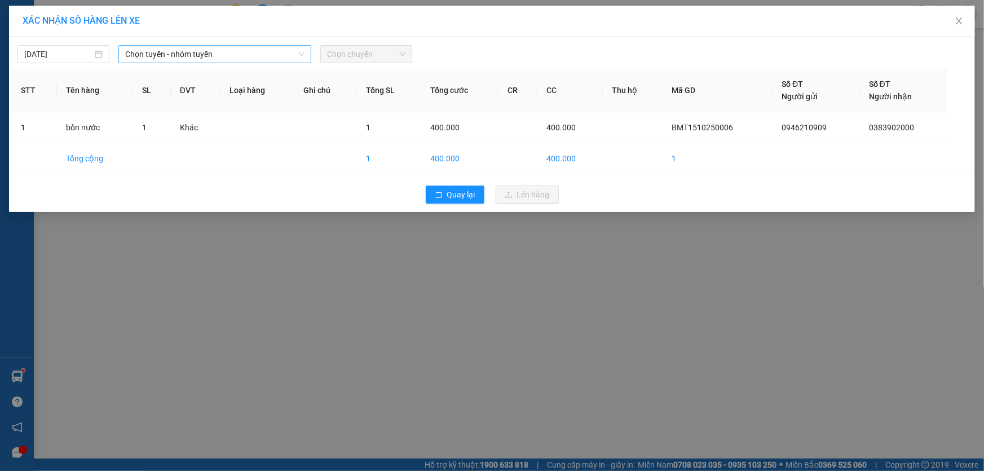
click at [178, 49] on span "Chọn tuyến - nhóm tuyến" at bounding box center [214, 54] width 179 height 17
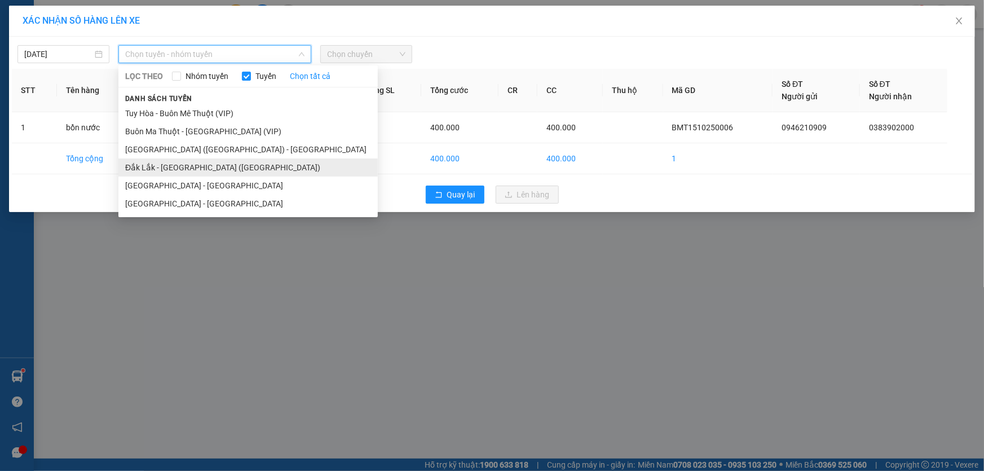
click at [195, 168] on li "Đắk Lắk - Phú Yên (SC)" at bounding box center [247, 167] width 259 height 18
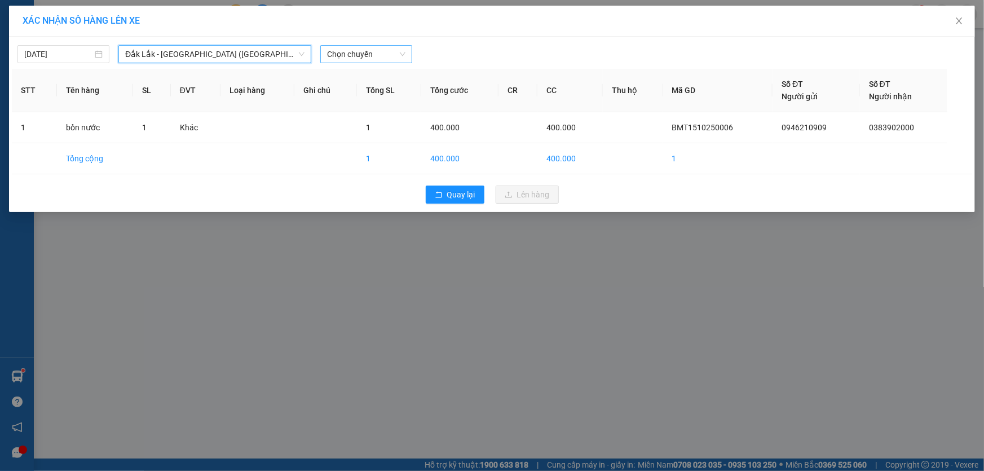
click at [371, 53] on span "Chọn chuyến" at bounding box center [366, 54] width 78 height 17
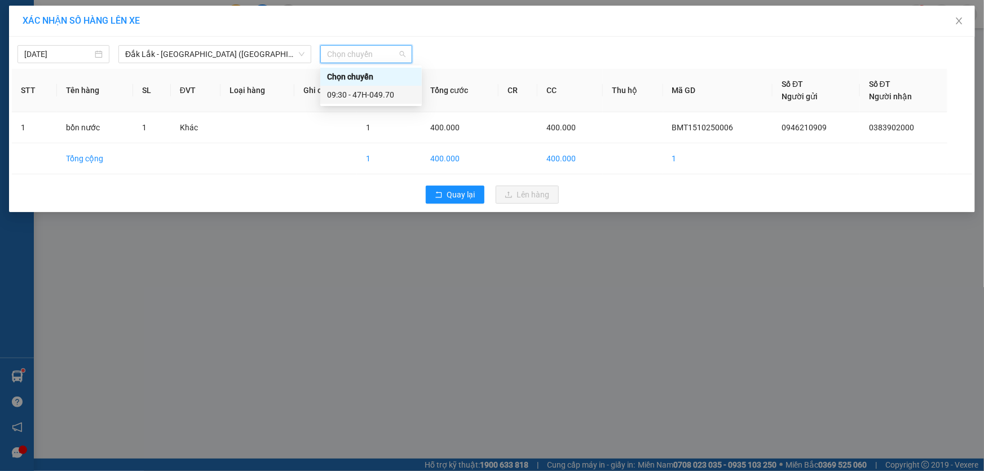
click at [382, 94] on div "09:30 - 47H-049.70" at bounding box center [371, 95] width 88 height 12
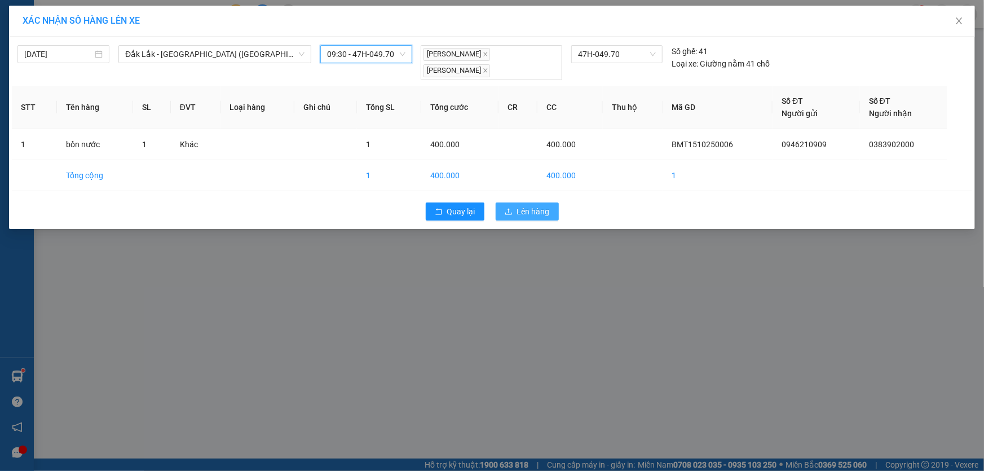
click at [504, 202] on button "Lên hàng" at bounding box center [527, 211] width 63 height 18
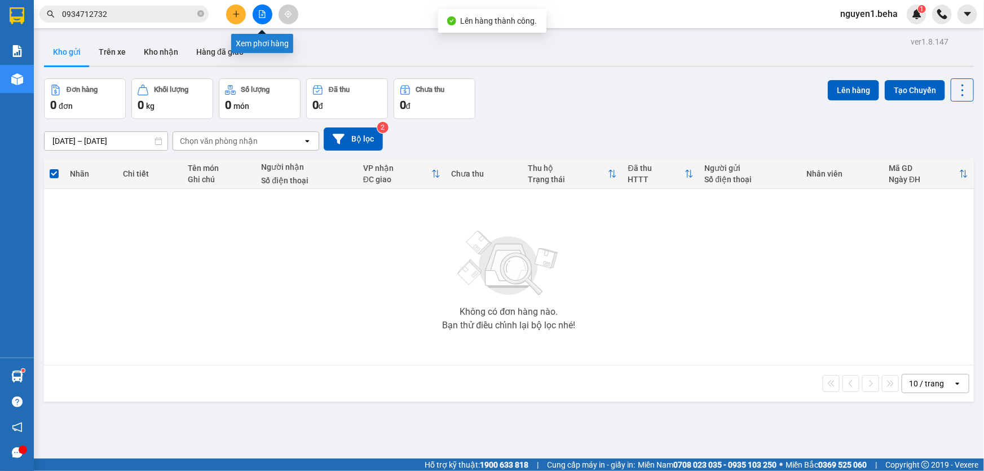
click at [259, 10] on icon "file-add" at bounding box center [262, 14] width 8 height 8
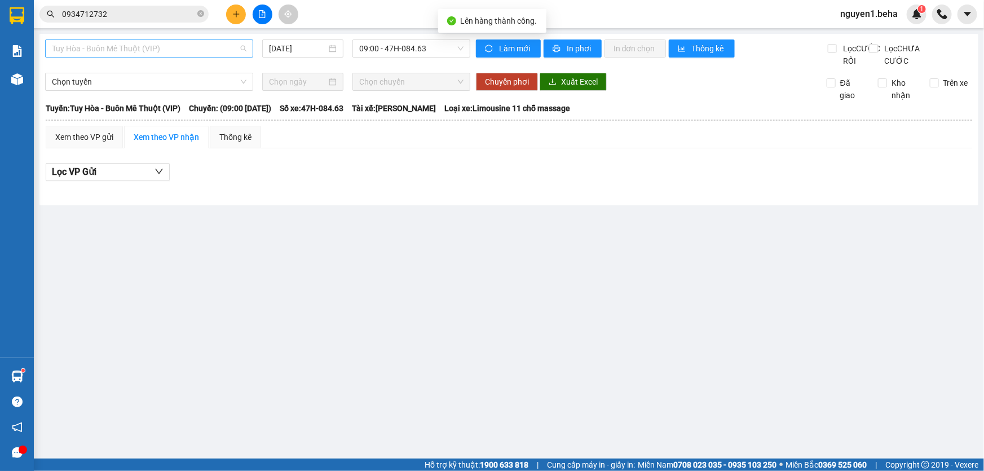
click at [197, 51] on span "Tuy Hòa - Buôn Mê Thuột (VIP)" at bounding box center [149, 48] width 195 height 17
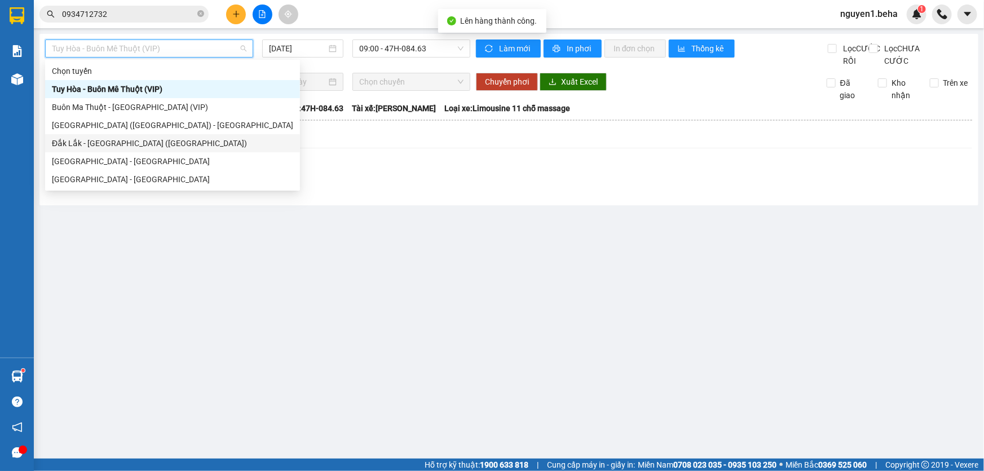
click at [135, 146] on div "Đắk Lắk - Phú Yên (SC)" at bounding box center [172, 143] width 241 height 12
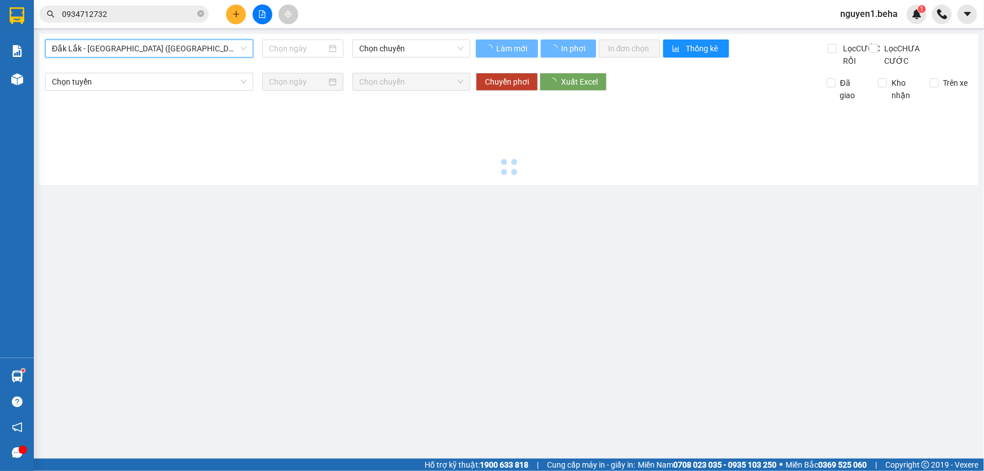
type input "15/10/2025"
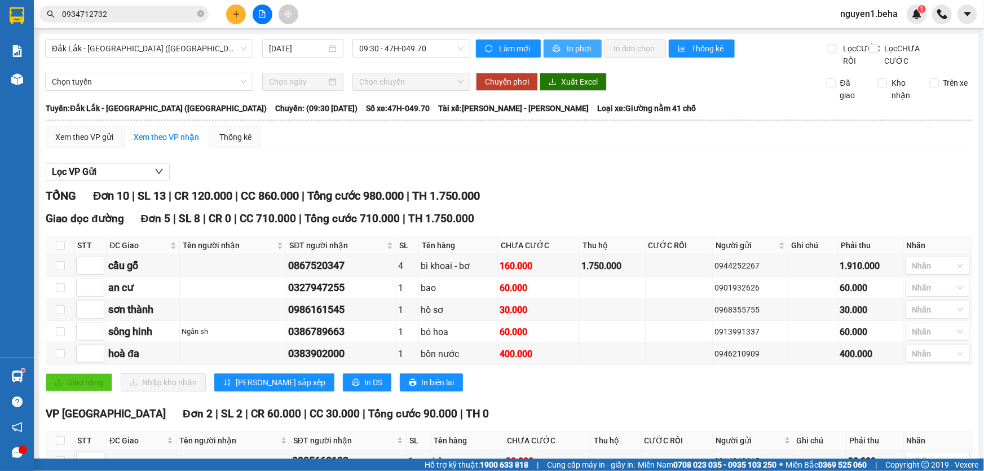
click at [567, 45] on span "In phơi" at bounding box center [580, 48] width 26 height 12
click at [170, 51] on span "Đắk Lắk - Phú Yên (SC)" at bounding box center [149, 48] width 195 height 17
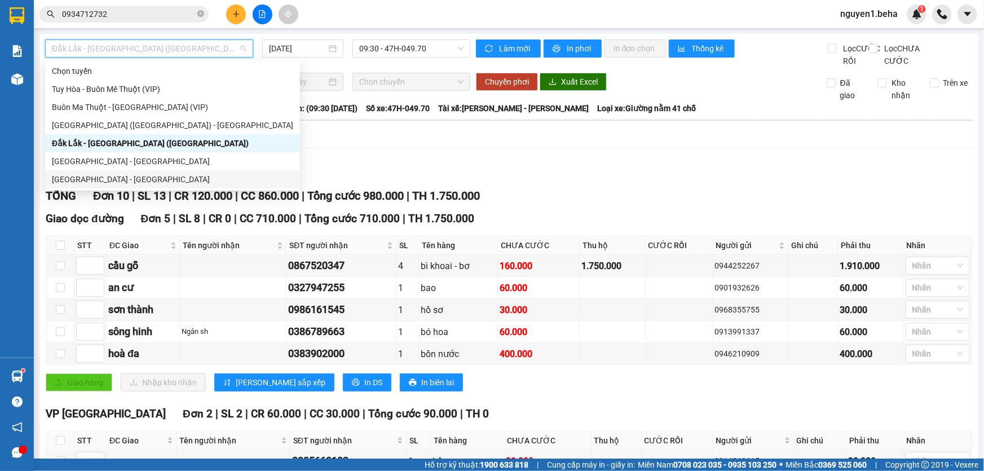
click at [117, 178] on div "Đắk Lắk - Phú Yên" at bounding box center [172, 179] width 241 height 12
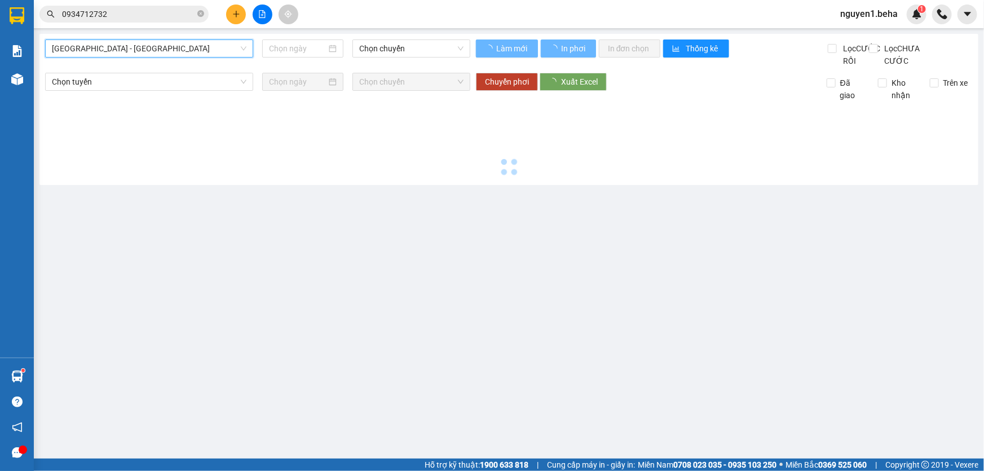
type input "15/10/2025"
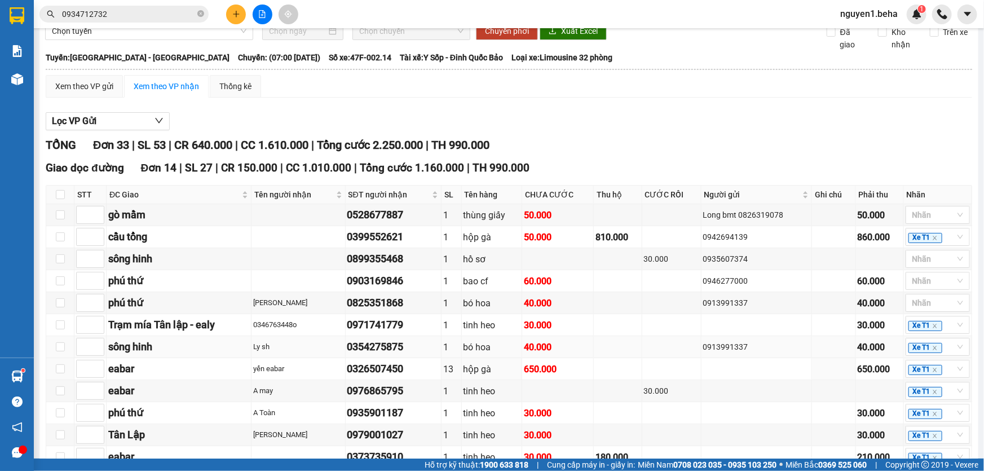
scroll to position [153, 0]
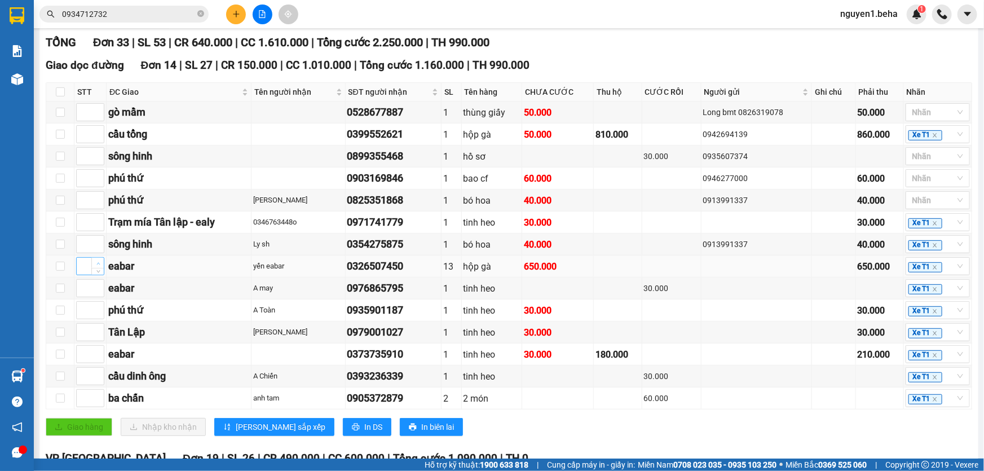
type input "1"
click at [99, 266] on icon "up" at bounding box center [98, 264] width 4 height 4
type input "1"
click at [100, 289] on span "up" at bounding box center [98, 285] width 7 height 7
type input "1"
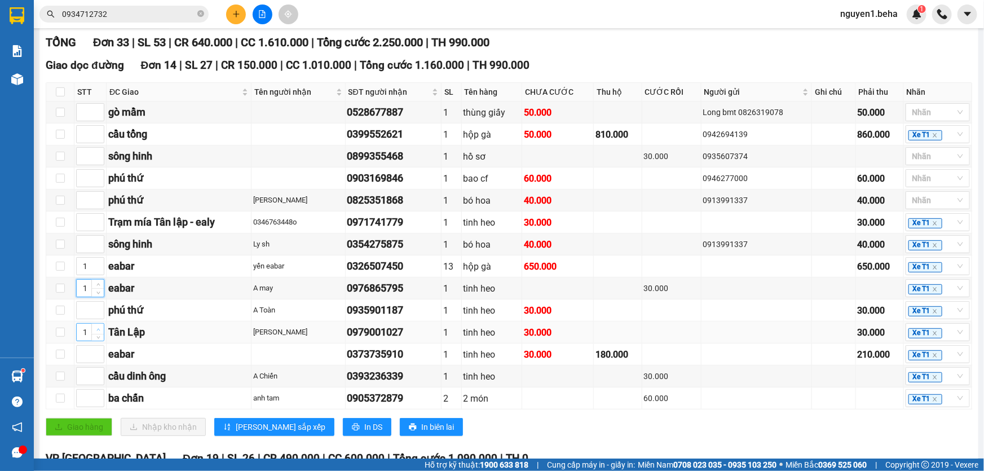
click at [98, 333] on span "up" at bounding box center [98, 329] width 7 height 7
type input "1"
click at [99, 354] on icon "up" at bounding box center [98, 352] width 4 height 4
click at [96, 244] on icon "up" at bounding box center [98, 242] width 4 height 4
type input "2"
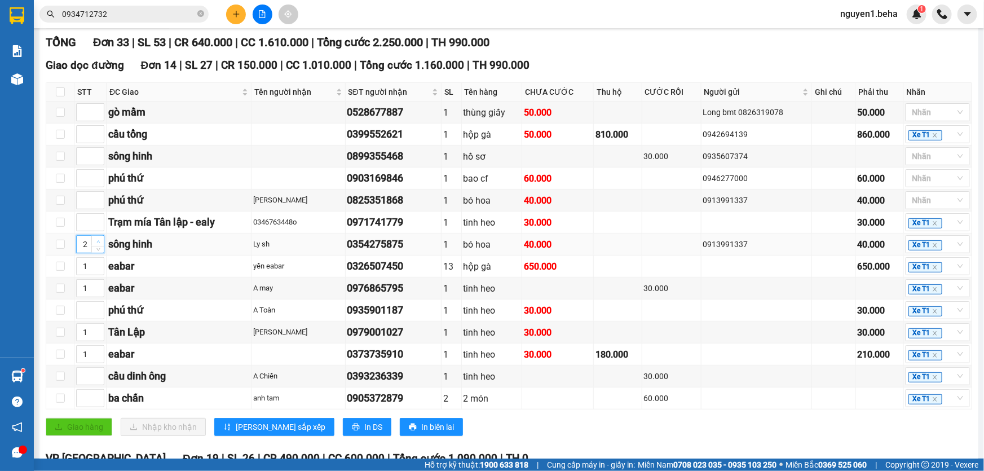
click at [96, 244] on icon "up" at bounding box center [98, 242] width 4 height 4
type input "1"
click at [99, 222] on icon "up" at bounding box center [98, 220] width 4 height 4
click at [93, 158] on span "Increase Value" at bounding box center [97, 153] width 12 height 10
type input "2"
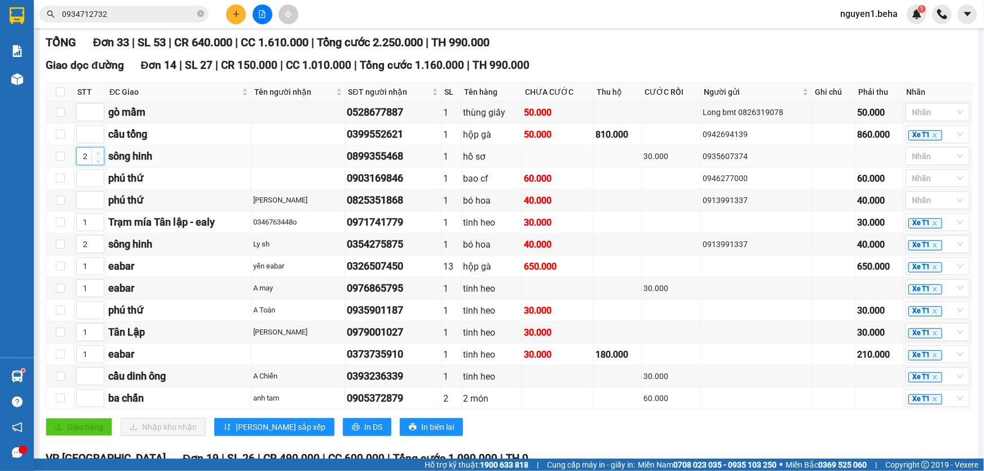
click at [93, 158] on span "Increase Value" at bounding box center [97, 153] width 12 height 10
drag, startPoint x: 245, startPoint y: 437, endPoint x: 224, endPoint y: 386, distance: 54.7
click at [245, 433] on span "Lưu sắp xếp" at bounding box center [281, 427] width 90 height 12
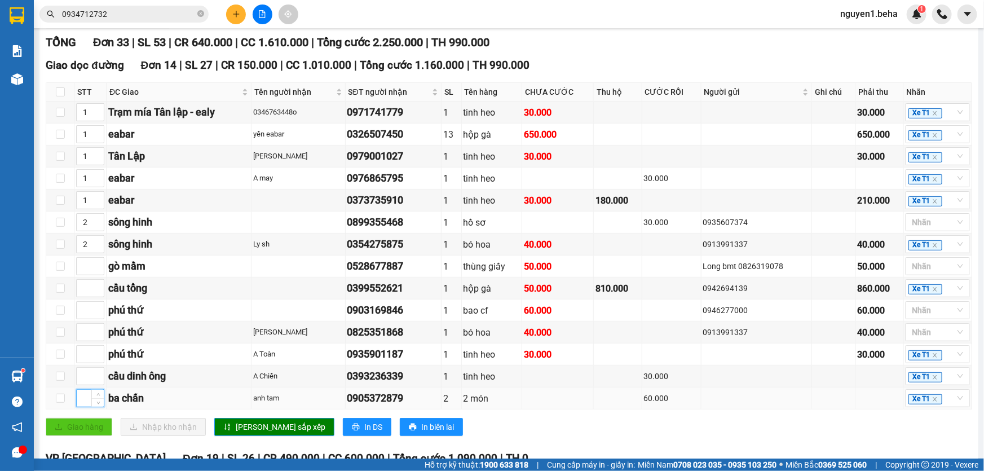
click at [83, 406] on input at bounding box center [90, 398] width 27 height 17
type input "3"
click at [87, 385] on input at bounding box center [90, 376] width 27 height 17
type input "4"
click at [86, 275] on input at bounding box center [90, 266] width 27 height 17
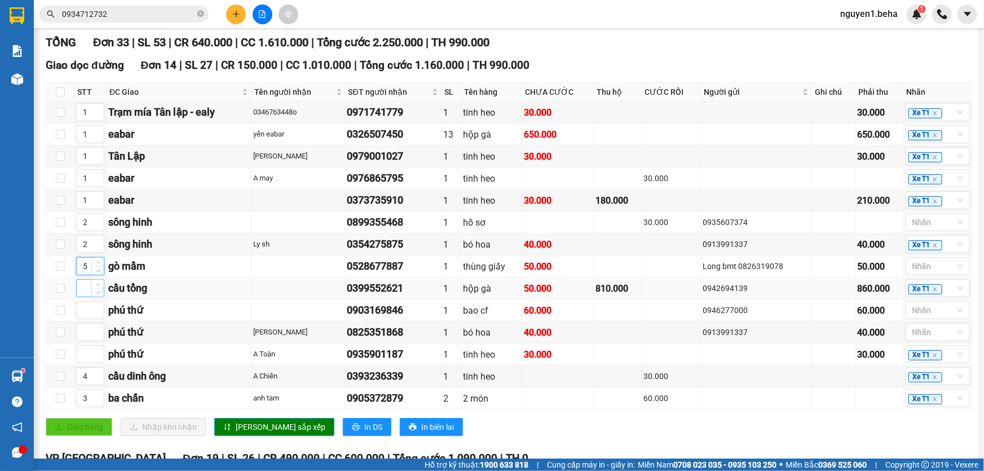
type input "5"
click at [85, 292] on input at bounding box center [90, 288] width 27 height 17
type input "5"
type input "6"
click at [86, 319] on input at bounding box center [90, 310] width 27 height 17
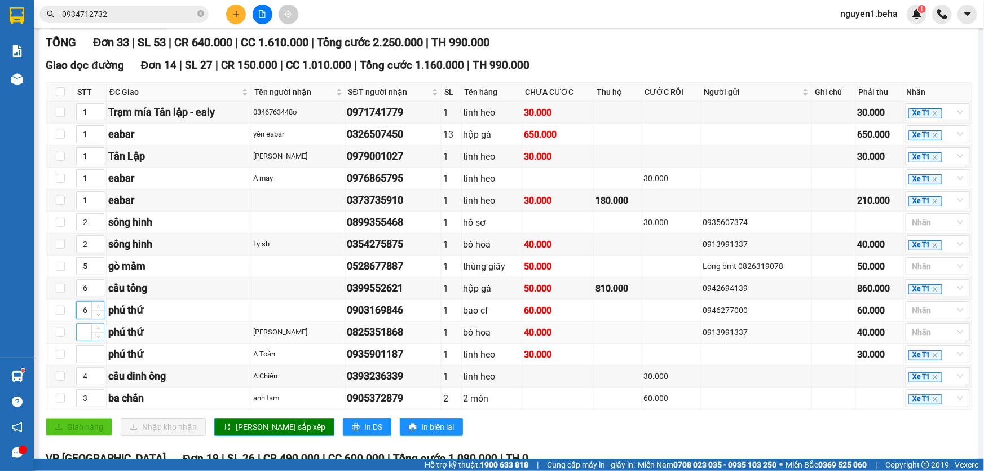
type input "6"
click at [84, 341] on input at bounding box center [90, 332] width 27 height 17
type input "6"
click at [83, 362] on input at bounding box center [90, 354] width 27 height 17
type input "6"
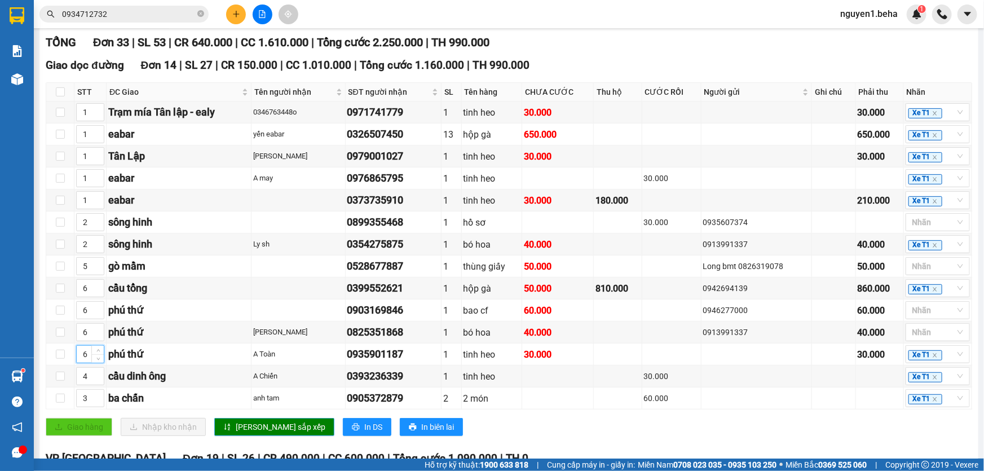
click at [228, 431] on icon "sort-ascending" at bounding box center [227, 427] width 8 height 8
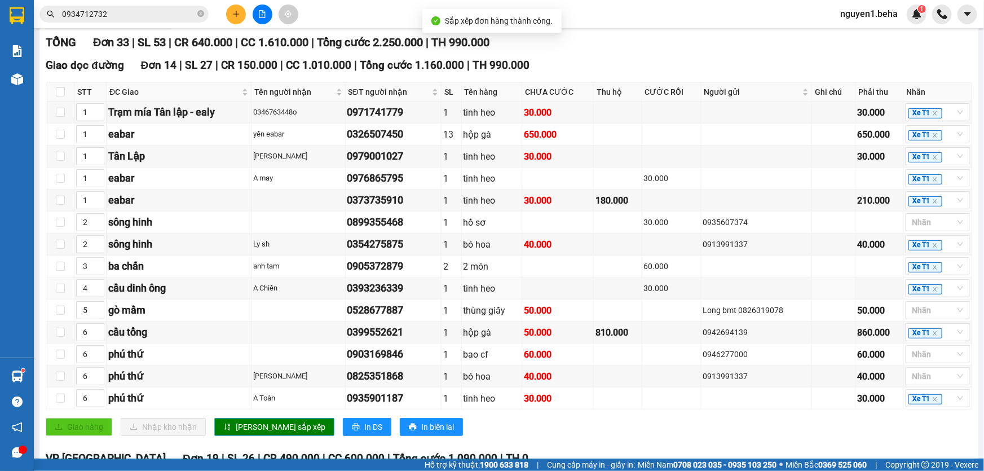
scroll to position [0, 0]
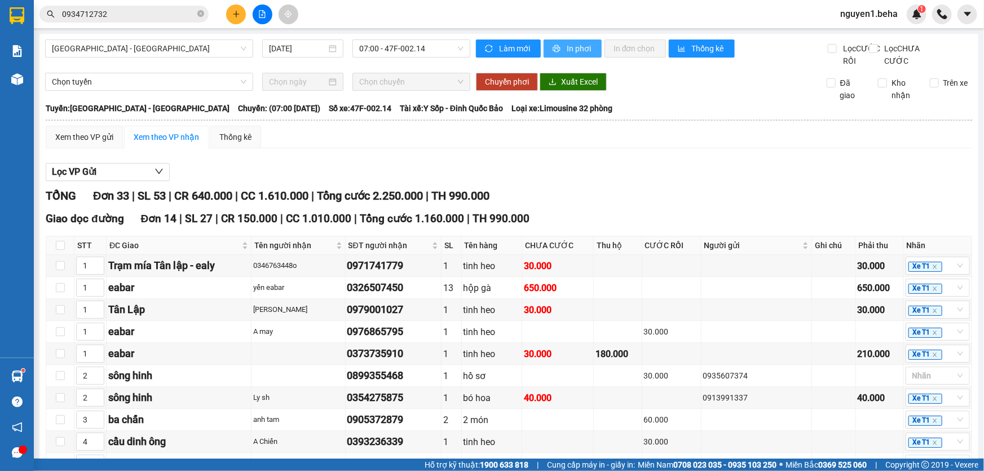
click at [569, 49] on span "In phơi" at bounding box center [580, 48] width 26 height 12
click at [235, 14] on icon "plus" at bounding box center [236, 14] width 6 height 1
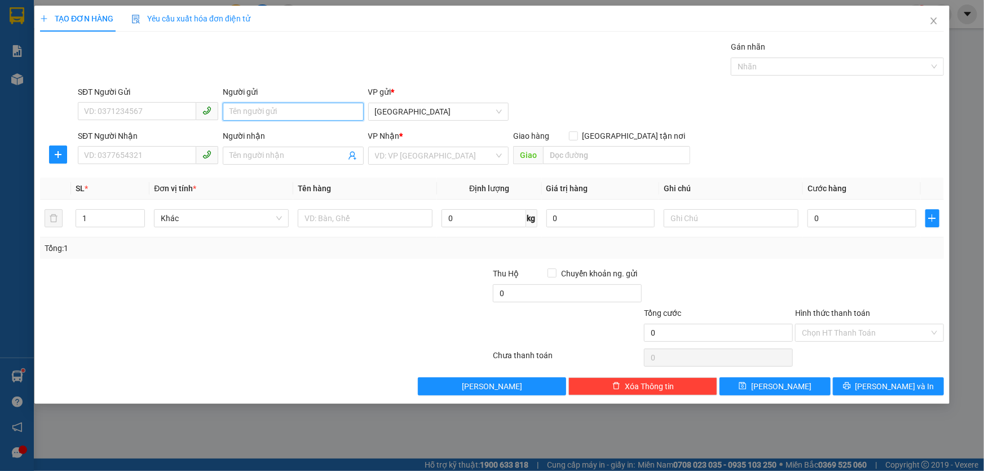
click at [261, 113] on input "Người gửi" at bounding box center [293, 112] width 140 height 18
type input "tím"
click at [291, 135] on div "Tím - 0987513975" at bounding box center [293, 134] width 127 height 12
type input "0987513975"
type input "Tím"
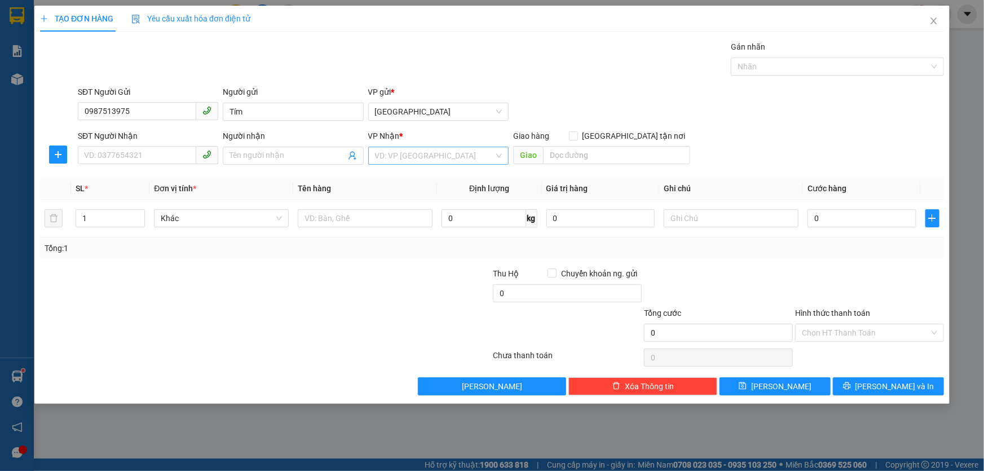
click at [434, 156] on input "search" at bounding box center [434, 155] width 119 height 17
click at [403, 194] on div "SÔNG CẦU" at bounding box center [438, 196] width 127 height 12
click at [344, 221] on input "text" at bounding box center [365, 218] width 135 height 18
click at [312, 224] on input "text" at bounding box center [365, 218] width 135 height 18
type input "tổng hàng"
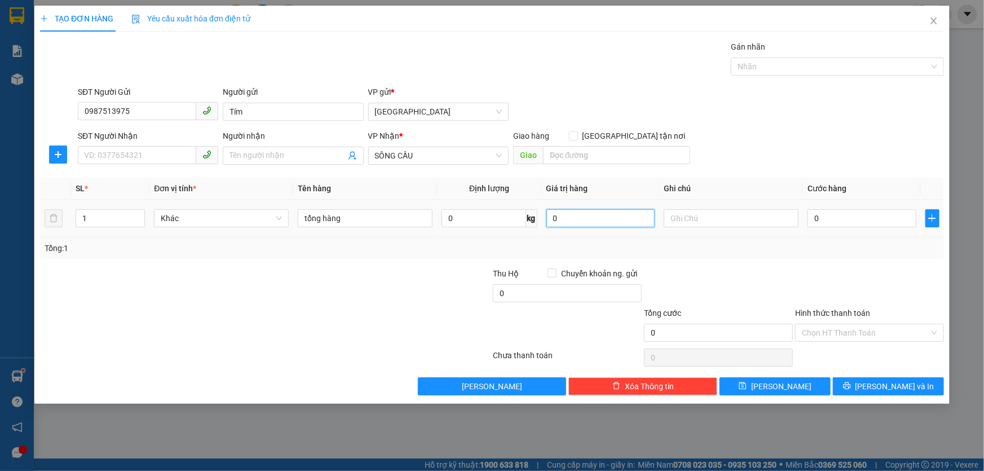
click at [570, 214] on input "0" at bounding box center [601, 218] width 109 height 18
click at [477, 220] on input "0" at bounding box center [484, 218] width 84 height 18
type input "474"
click at [836, 215] on input "0" at bounding box center [862, 218] width 109 height 18
type input "7"
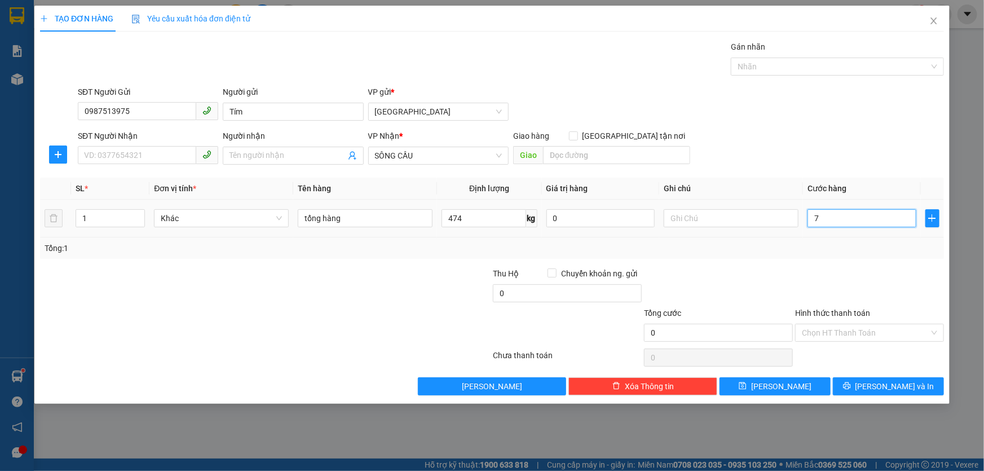
type input "7"
type input "71"
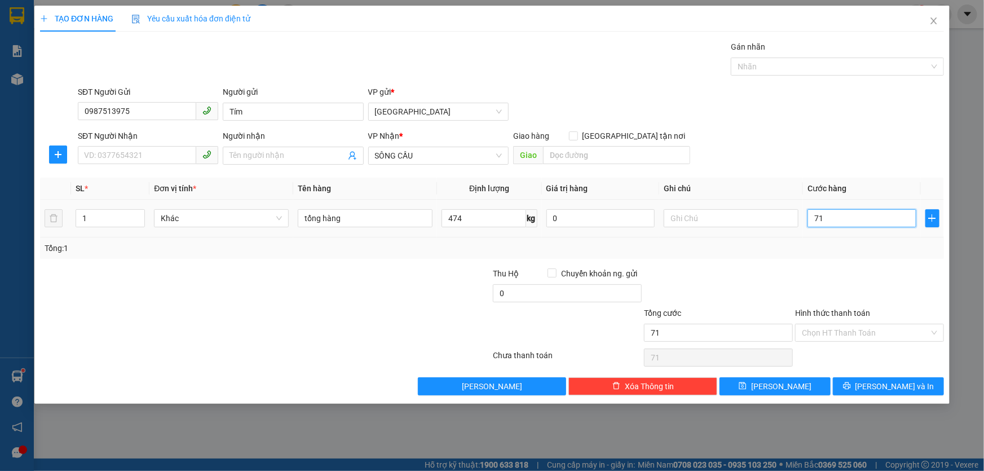
type input "711"
type input "711.000"
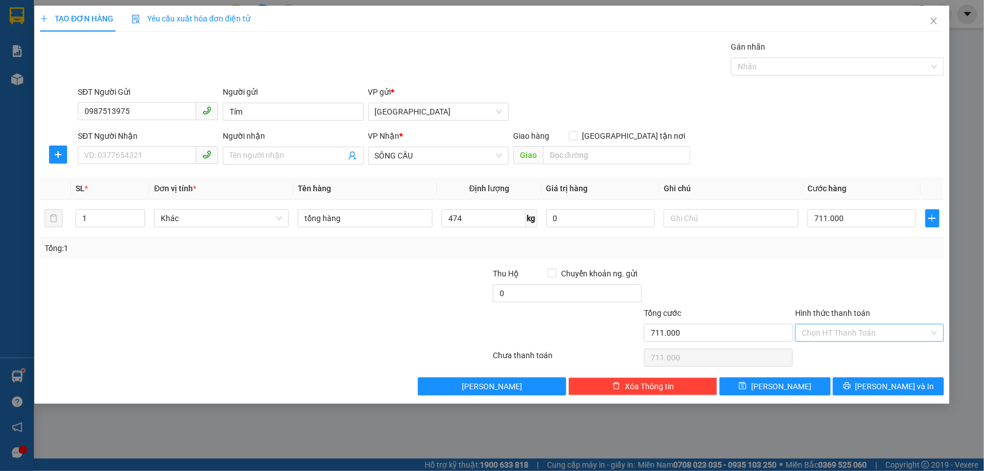
click at [821, 333] on input "Hình thức thanh toán" at bounding box center [865, 332] width 127 height 17
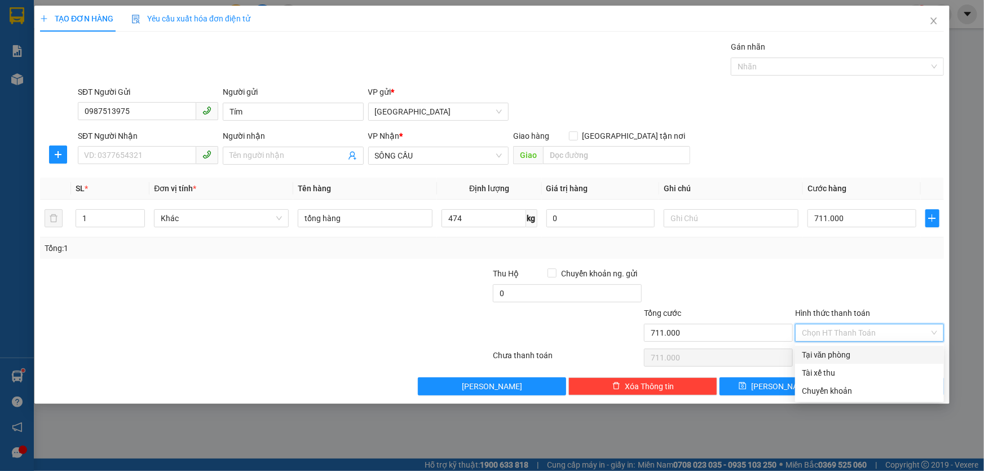
click at [817, 352] on div "Tại văn phòng" at bounding box center [869, 355] width 135 height 12
type input "0"
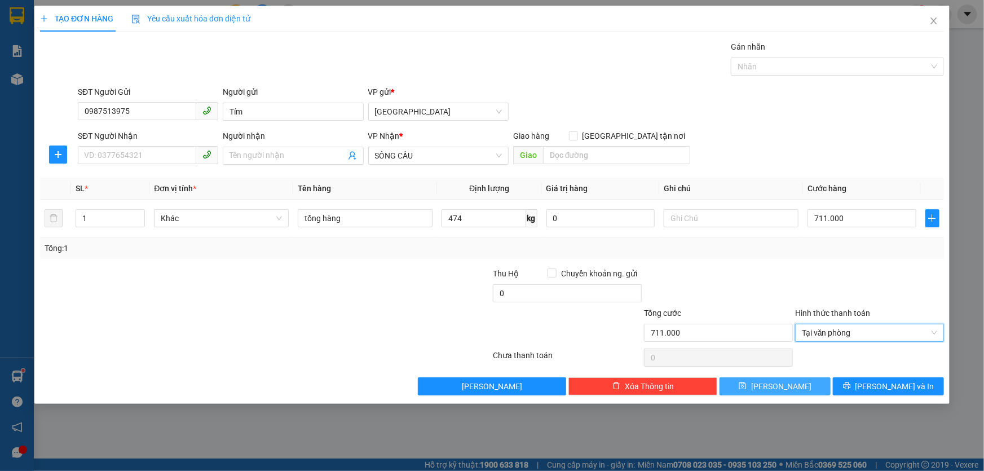
click at [776, 385] on span "Lưu" at bounding box center [781, 386] width 60 height 12
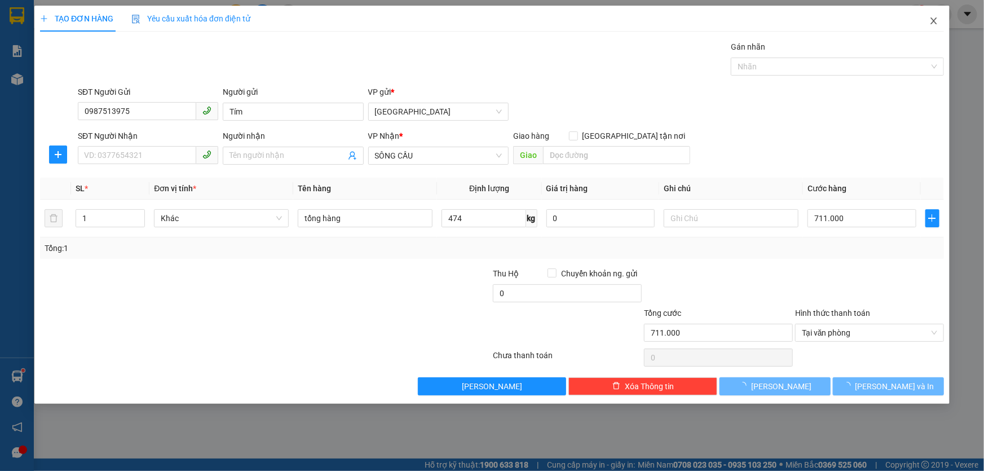
click at [936, 23] on icon "close" at bounding box center [934, 20] width 6 height 7
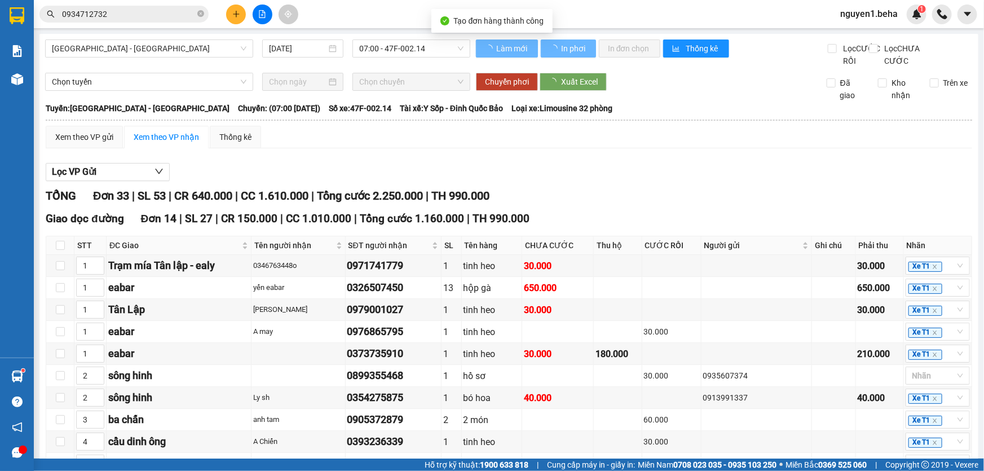
type input "6"
type input "5"
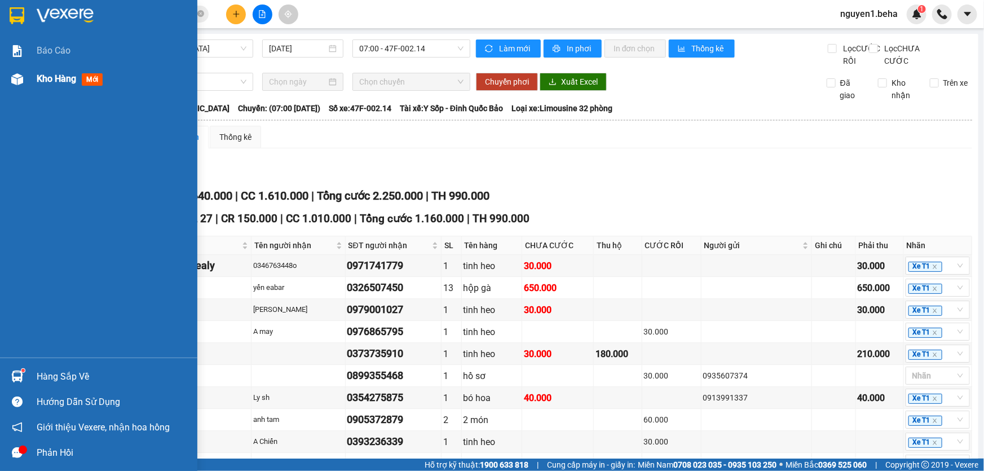
click at [23, 79] on img at bounding box center [17, 79] width 12 height 12
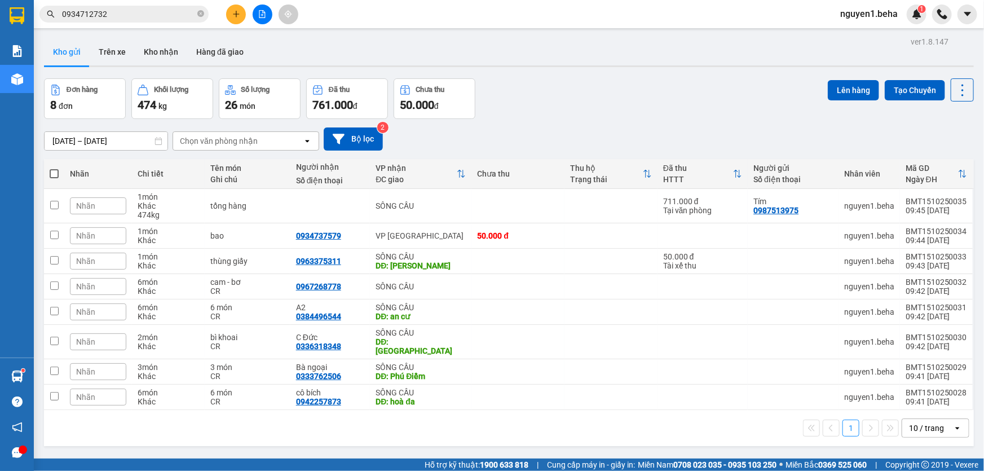
click at [54, 169] on span at bounding box center [54, 173] width 9 height 9
click at [54, 168] on input "checkbox" at bounding box center [54, 168] width 0 height 0
checkbox input "true"
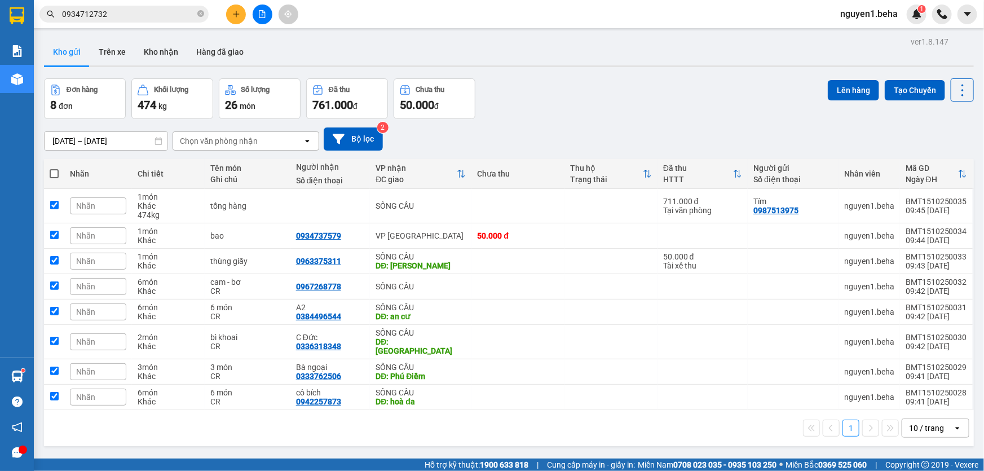
checkbox input "true"
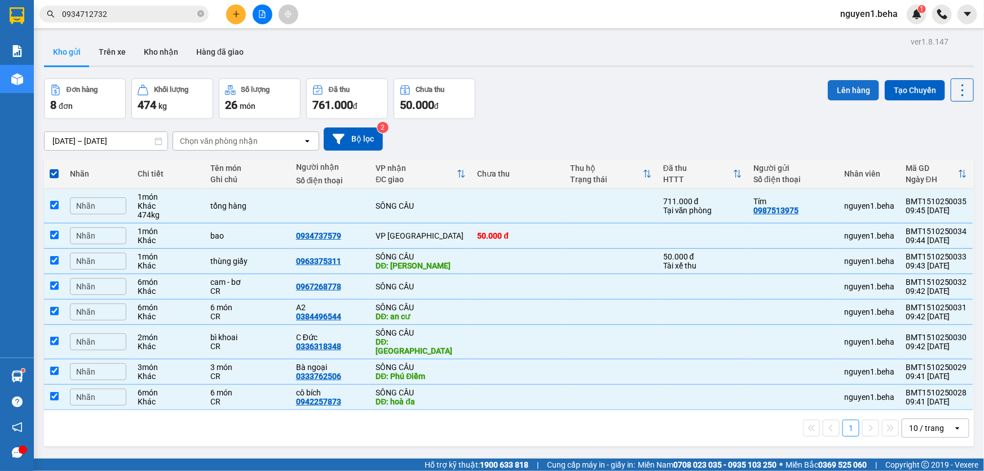
click at [856, 87] on button "Lên hàng" at bounding box center [853, 90] width 51 height 20
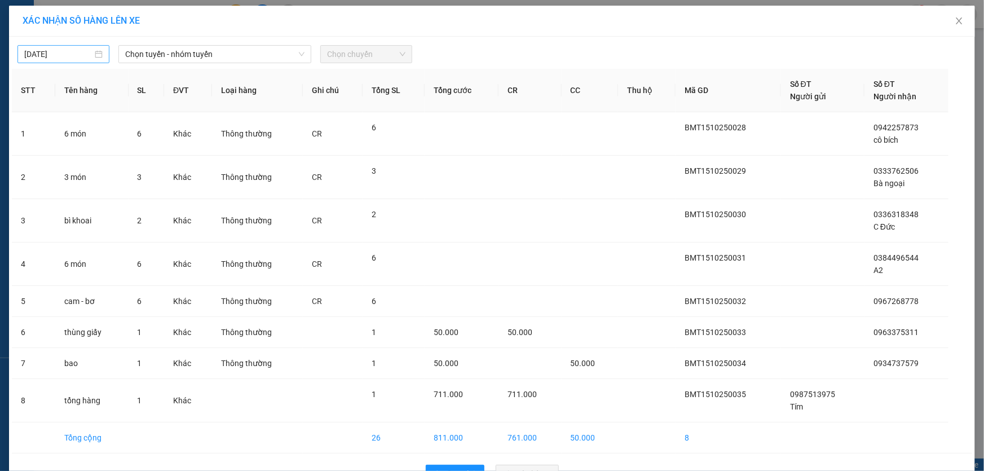
click at [69, 54] on input "15/10/2025" at bounding box center [58, 54] width 68 height 12
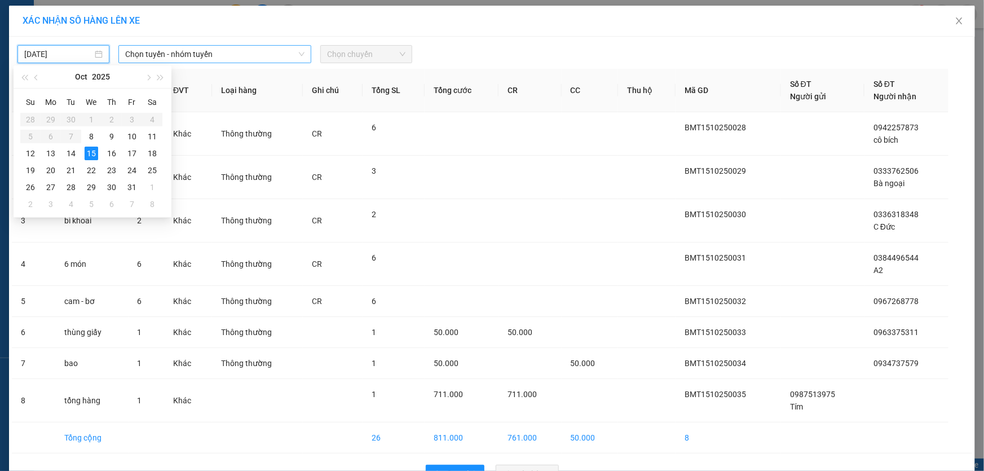
click at [173, 54] on span "Chọn tuyến - nhóm tuyến" at bounding box center [214, 54] width 179 height 17
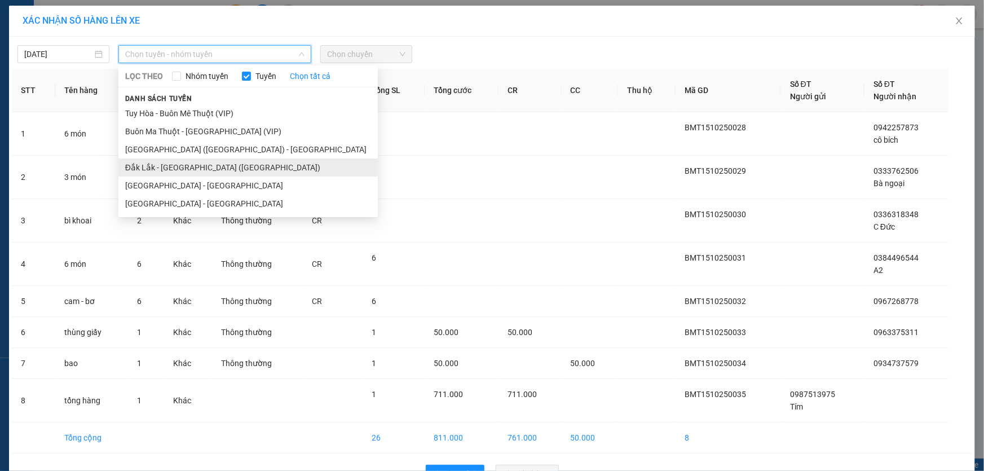
click at [187, 164] on li "Đắk Lắk - Phú Yên (SC)" at bounding box center [247, 167] width 259 height 18
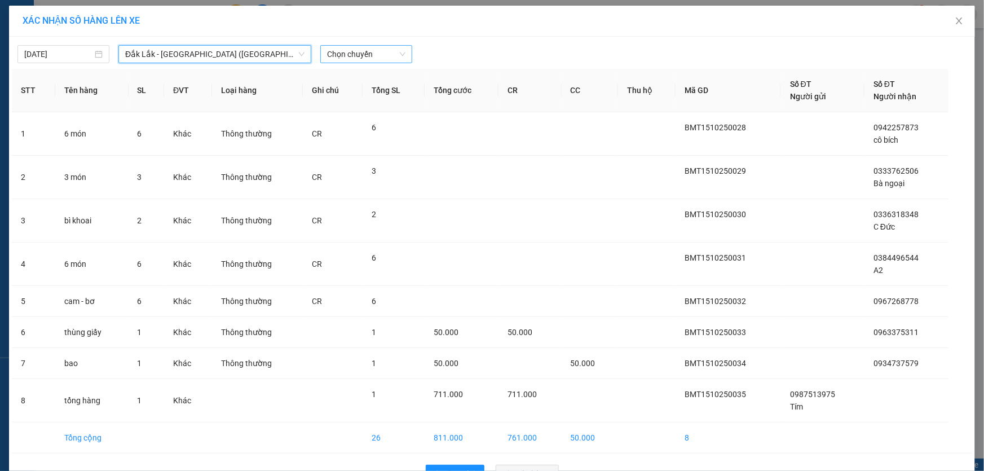
click at [361, 54] on span "Chọn chuyến" at bounding box center [366, 54] width 78 height 17
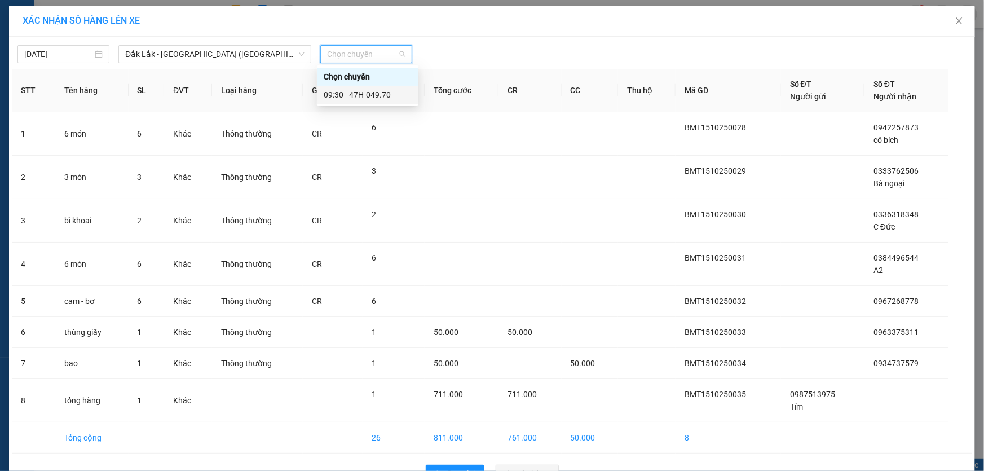
click at [373, 94] on div "09:30 - 47H-049.70" at bounding box center [368, 95] width 88 height 12
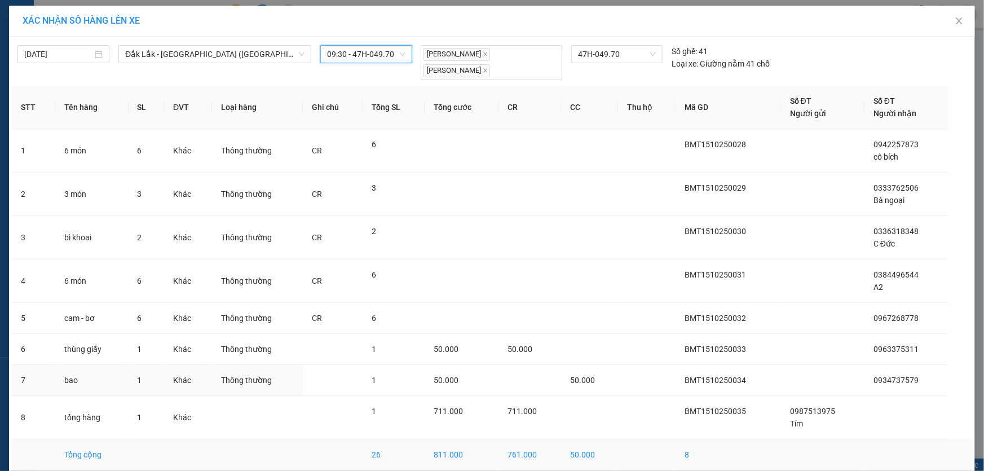
scroll to position [39, 0]
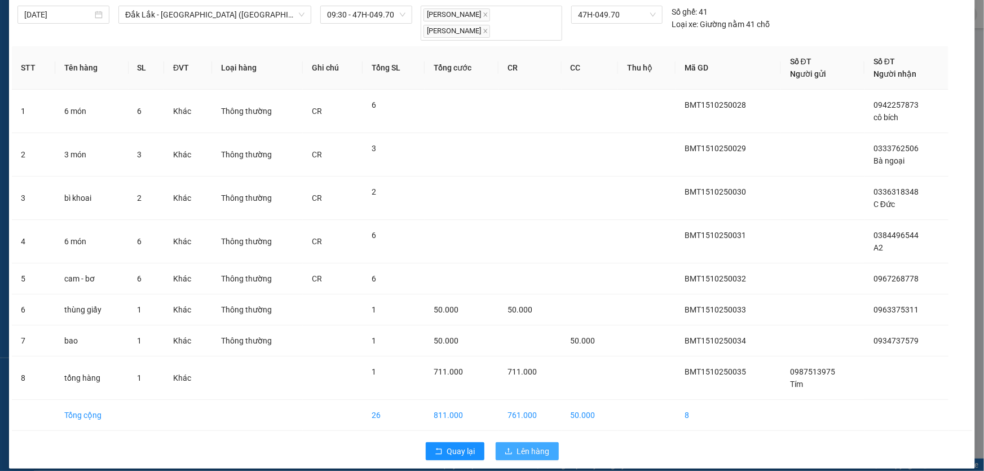
click at [532, 445] on span "Lên hàng" at bounding box center [533, 451] width 33 height 12
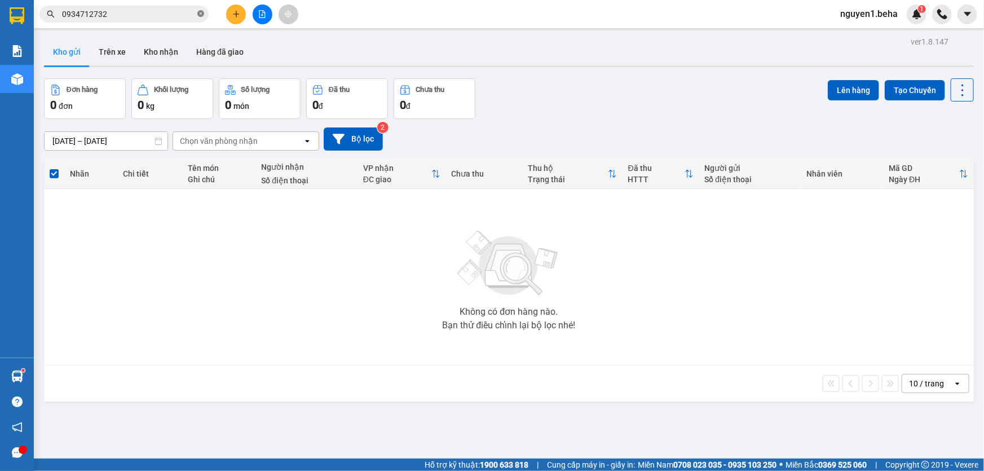
click at [199, 16] on icon "close-circle" at bounding box center [200, 13] width 7 height 7
paste input "0702483978"
type input "0702483978"
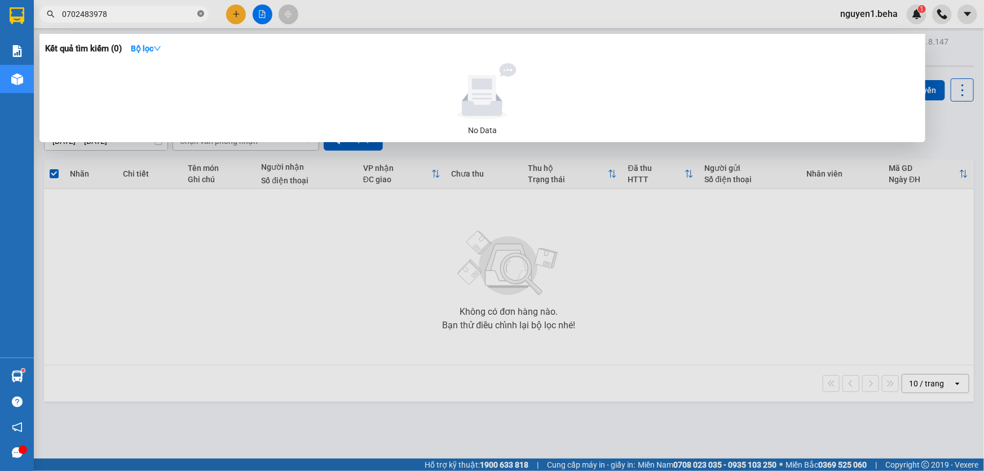
click at [199, 14] on icon "close-circle" at bounding box center [200, 13] width 7 height 7
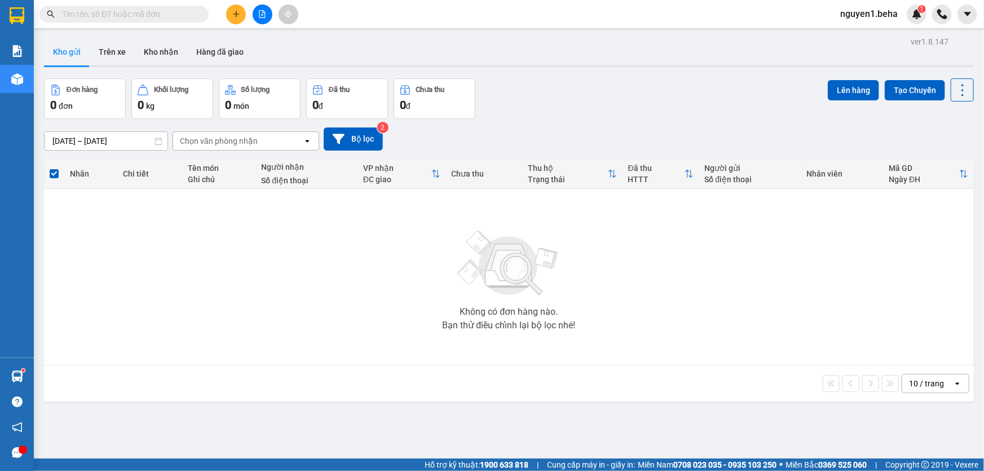
click at [158, 14] on input "text" at bounding box center [128, 14] width 133 height 12
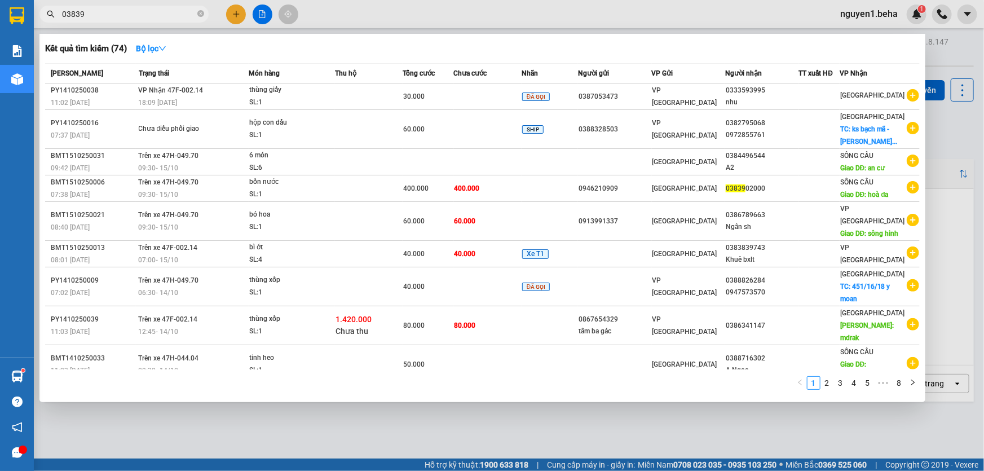
type input "038390"
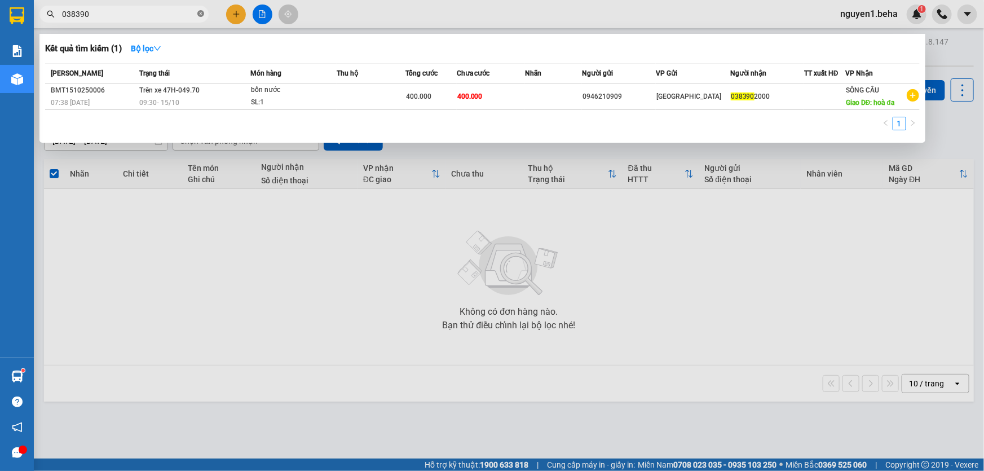
click at [201, 14] on icon "close-circle" at bounding box center [200, 13] width 7 height 7
